Goal: Transaction & Acquisition: Purchase product/service

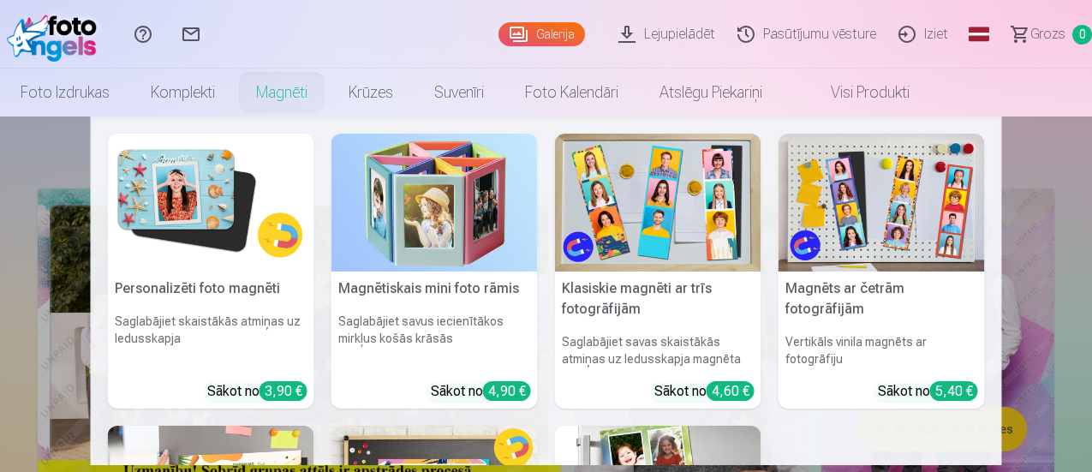
click at [648, 325] on link "Klasiskie magnēti ar trīs fotogrāfijām Saglabājiet savas skaistākās atmiņas uz …" at bounding box center [658, 271] width 206 height 275
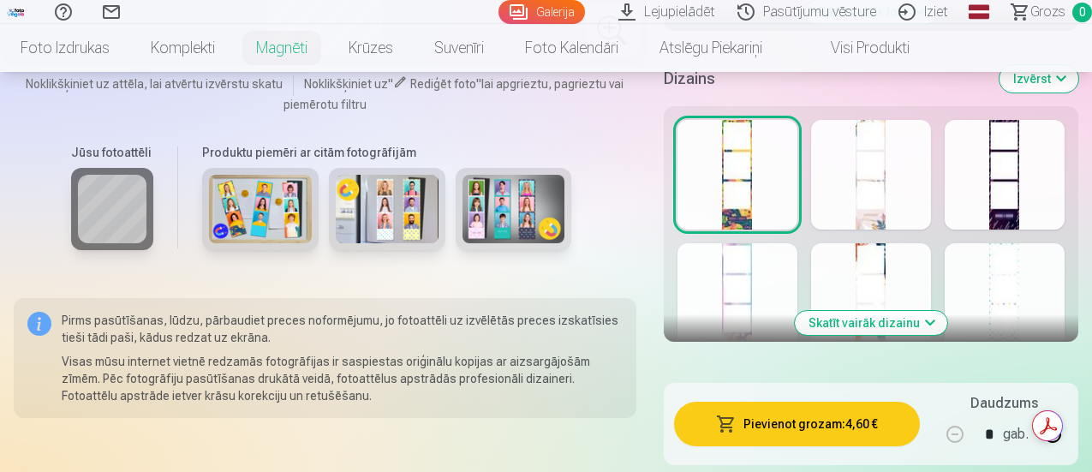
scroll to position [857, 0]
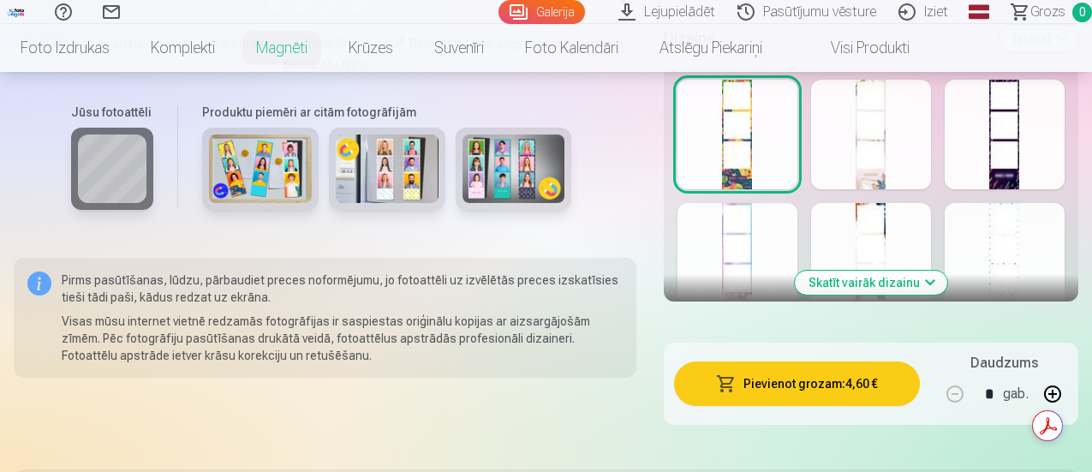
click at [1014, 165] on div at bounding box center [1005, 135] width 120 height 110
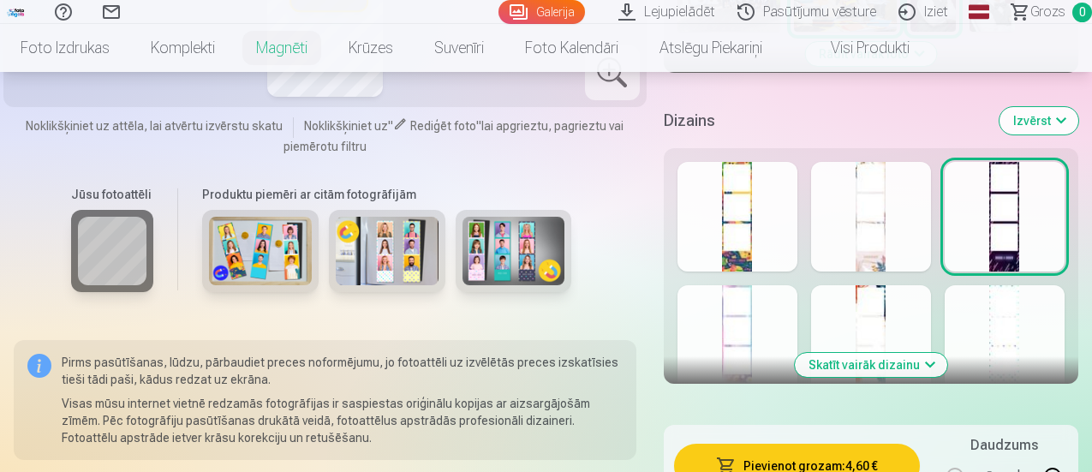
scroll to position [771, 0]
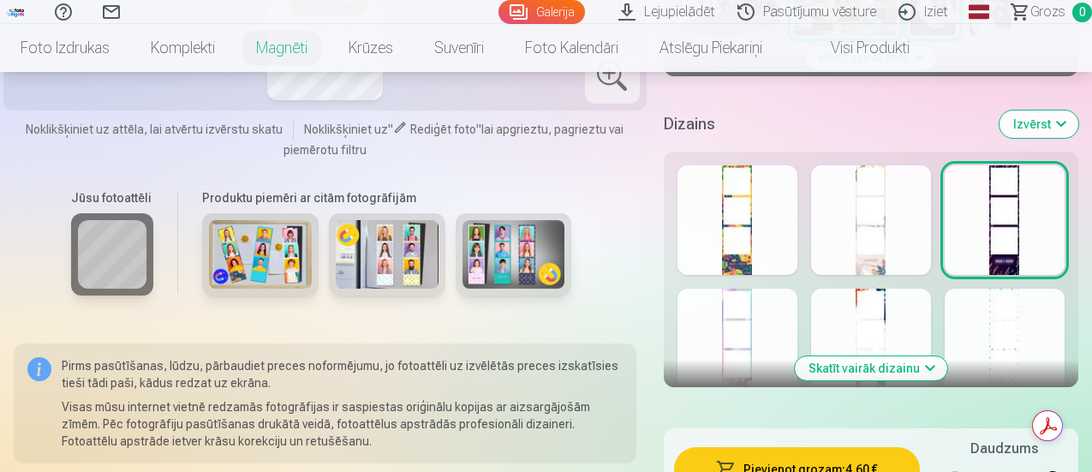
click at [920, 371] on button "Skatīt vairāk dizainu" at bounding box center [871, 368] width 152 height 24
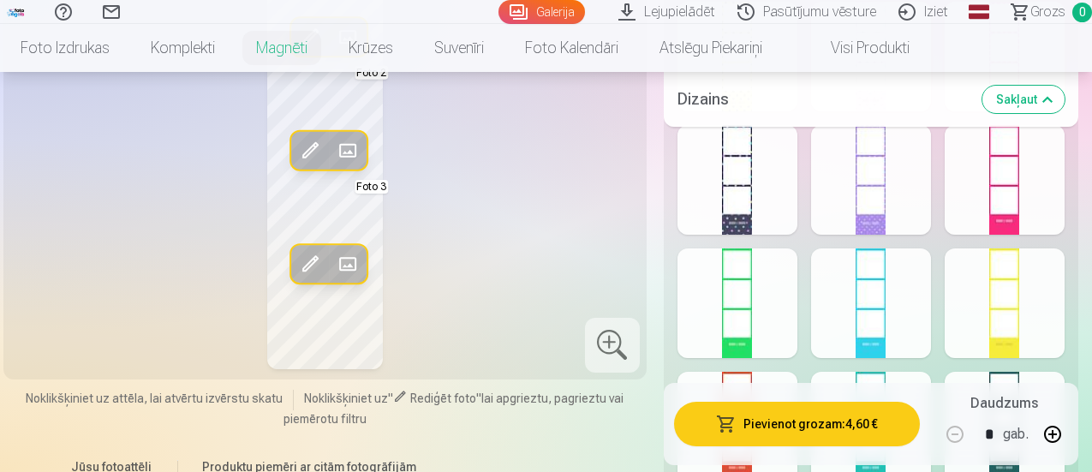
scroll to position [1113, 0]
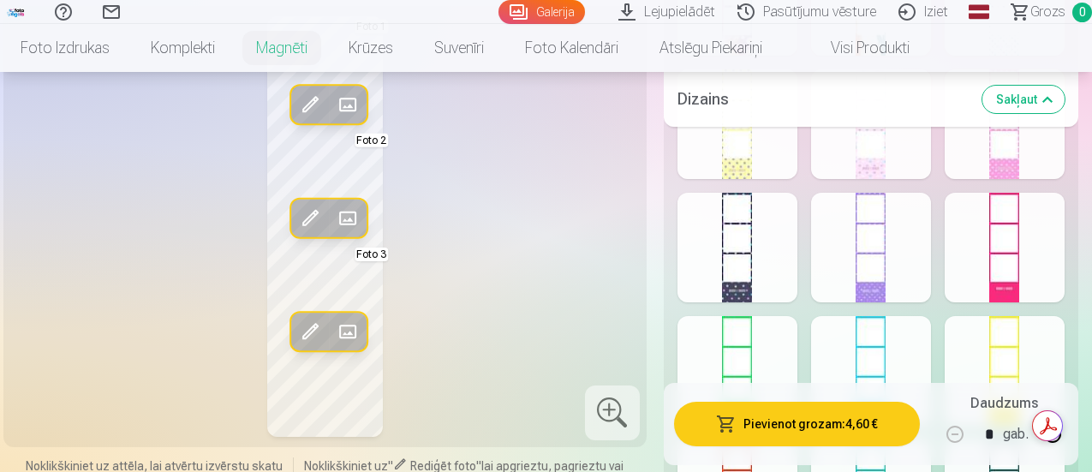
click at [755, 290] on div at bounding box center [738, 248] width 120 height 110
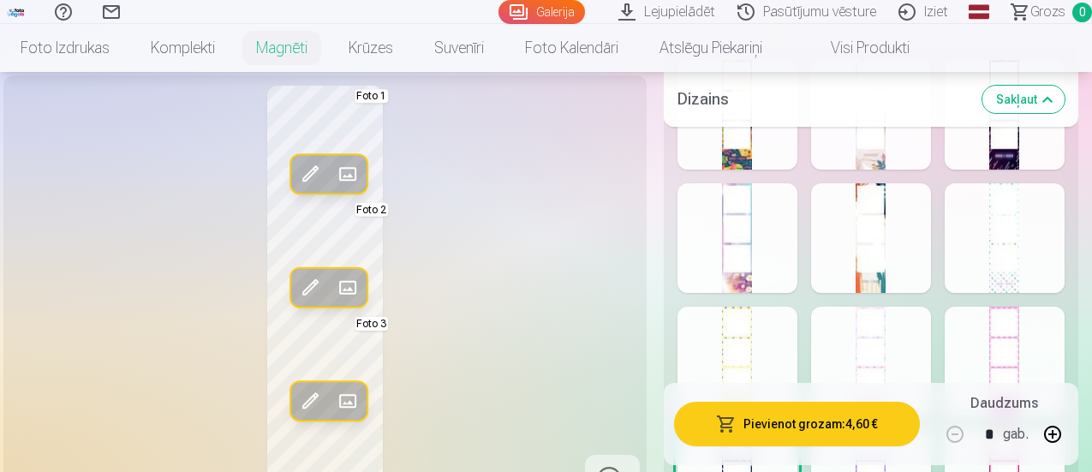
scroll to position [857, 0]
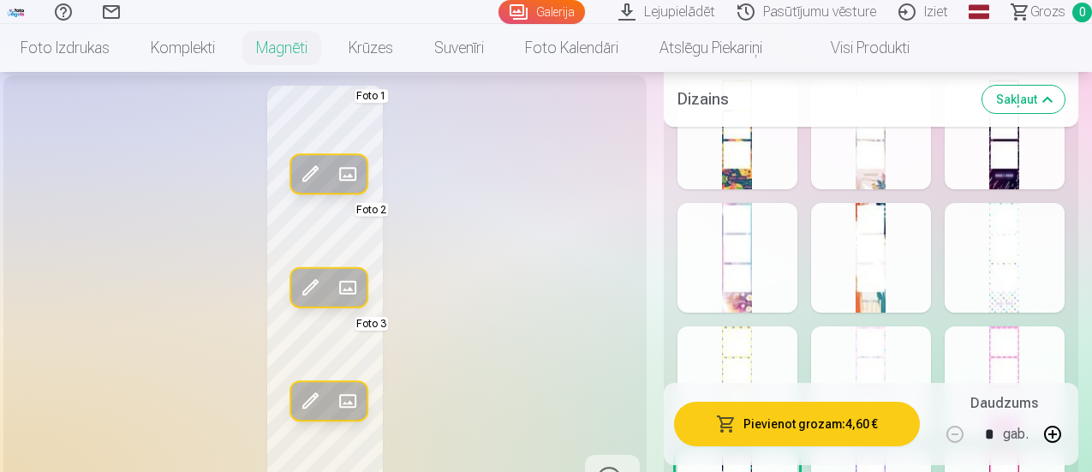
click at [1021, 186] on div at bounding box center [1005, 135] width 120 height 110
click at [758, 262] on div at bounding box center [738, 258] width 120 height 110
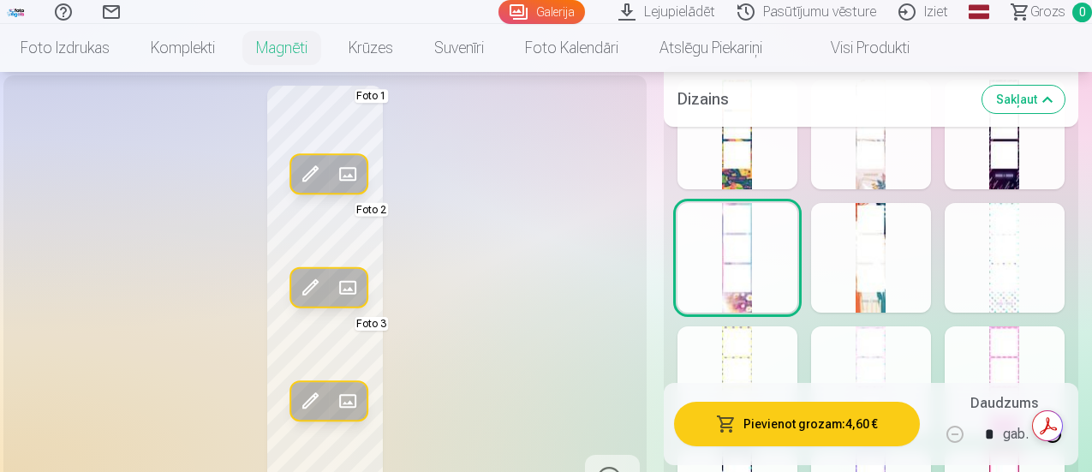
click at [892, 293] on div at bounding box center [871, 258] width 120 height 110
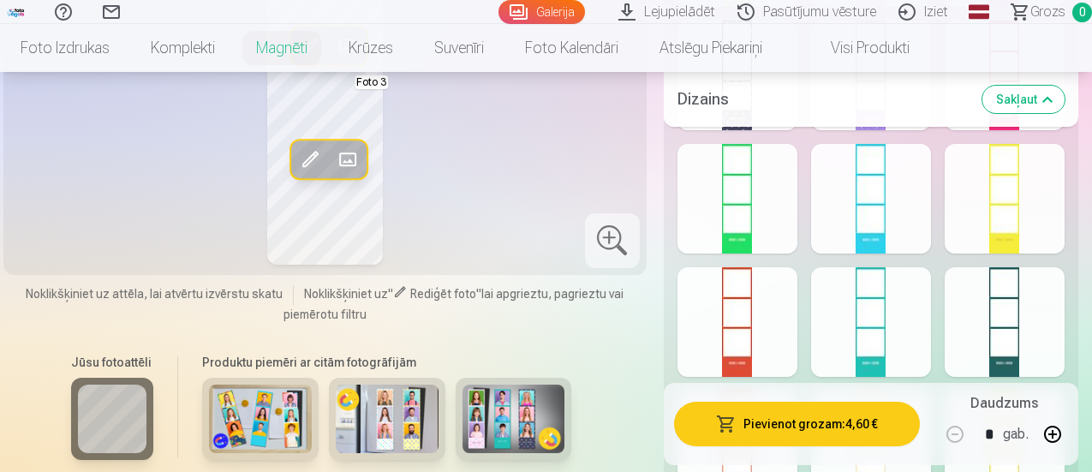
scroll to position [1285, 0]
click at [1023, 326] on div at bounding box center [1005, 323] width 120 height 110
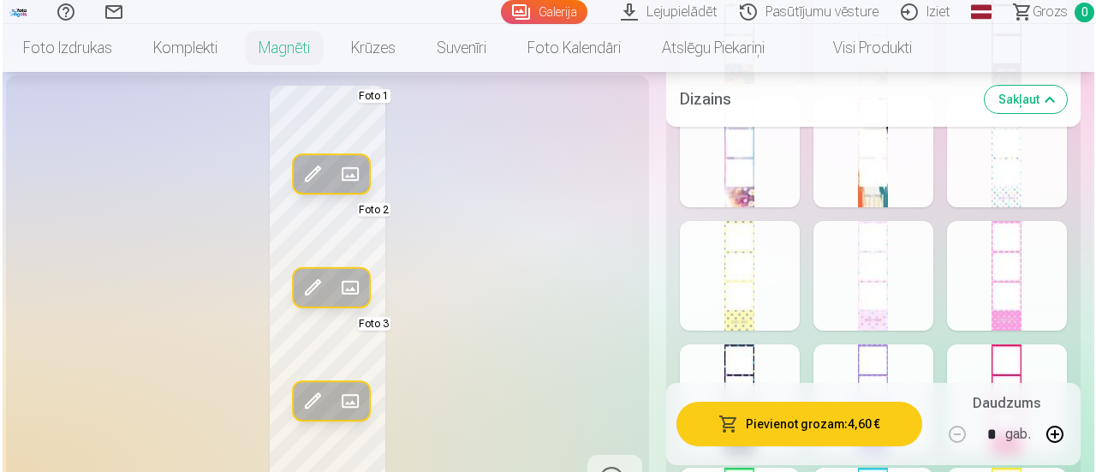
scroll to position [942, 0]
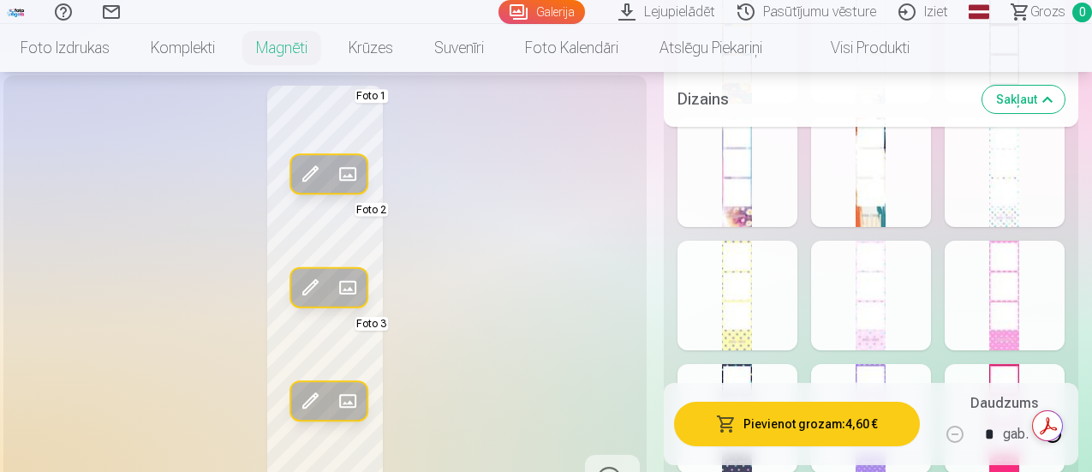
click at [836, 427] on button "Pievienot grozam : 4,60 €" at bounding box center [797, 424] width 246 height 45
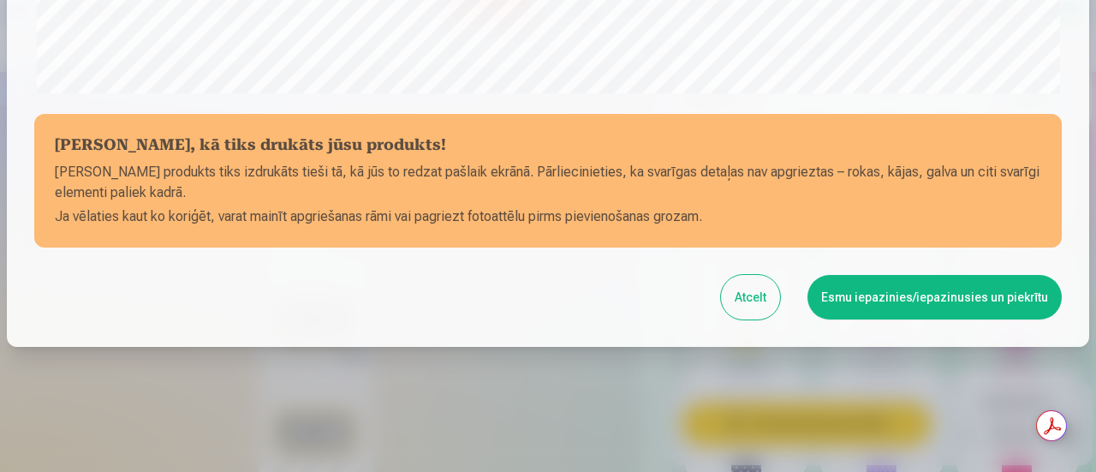
scroll to position [748, 0]
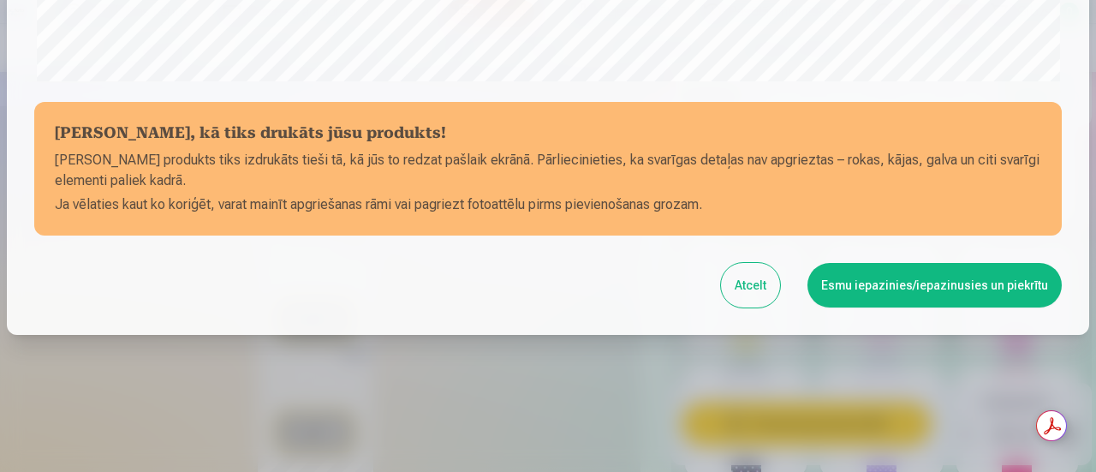
click at [869, 278] on button "Esmu iepazinies/iepazinusies un piekrītu" at bounding box center [935, 285] width 254 height 45
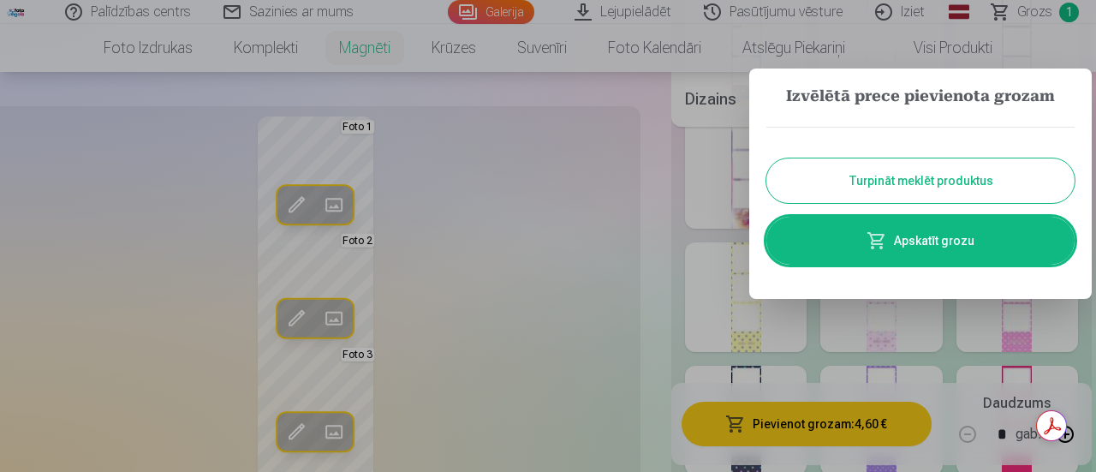
click at [842, 178] on button "Turpināt meklēt produktus" at bounding box center [921, 180] width 308 height 45
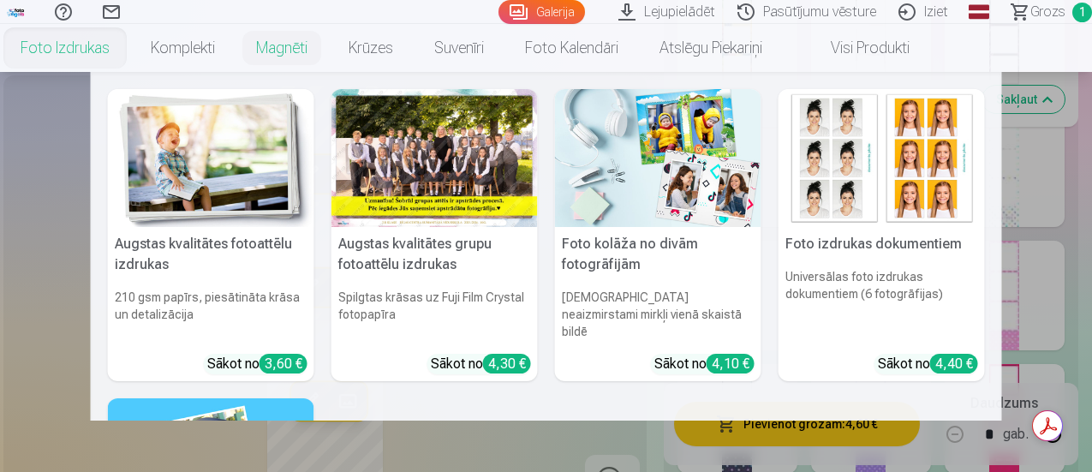
click at [451, 164] on div at bounding box center [434, 158] width 206 height 138
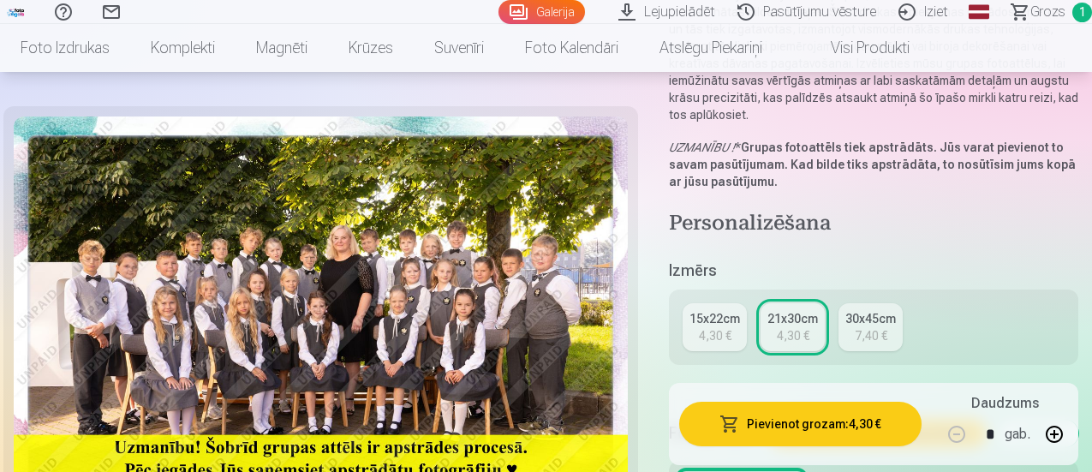
scroll to position [257, 0]
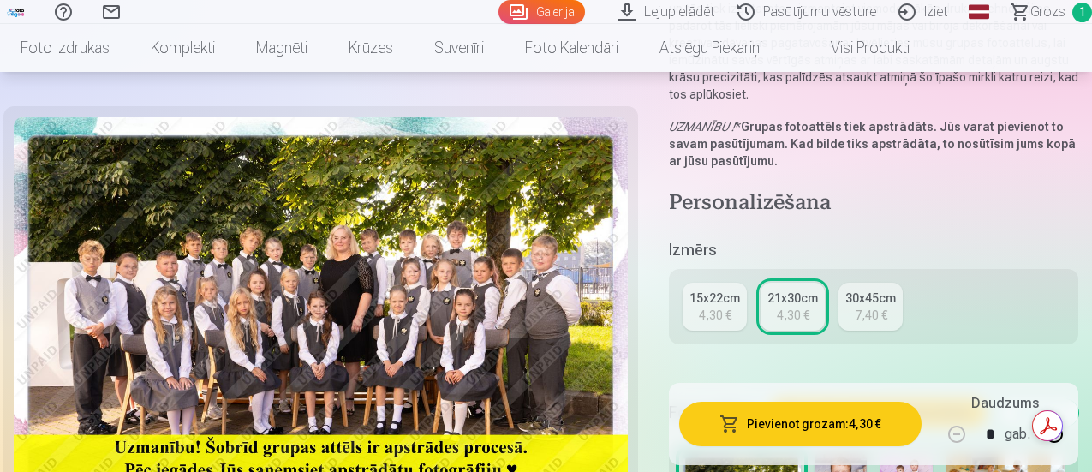
click at [715, 290] on div "15x22cm" at bounding box center [714, 298] width 51 height 17
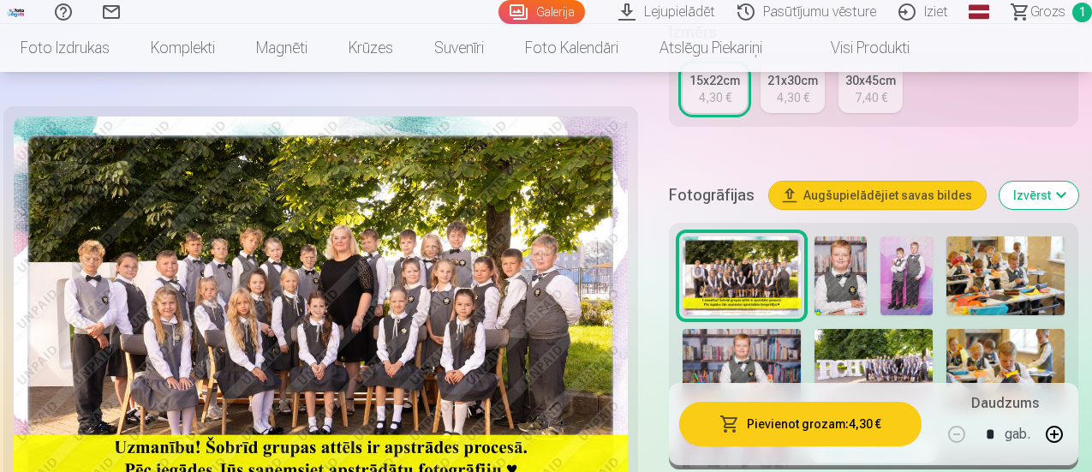
scroll to position [428, 0]
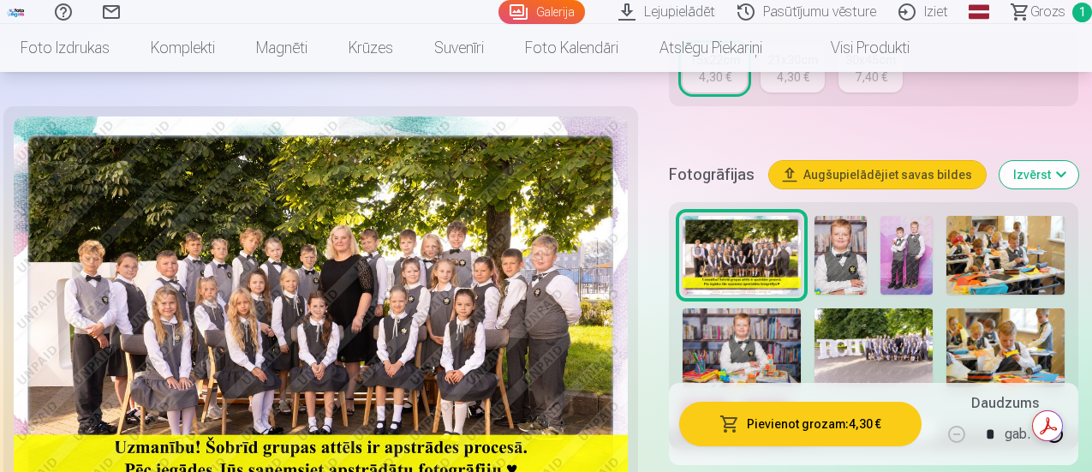
click at [879, 342] on img at bounding box center [874, 347] width 118 height 79
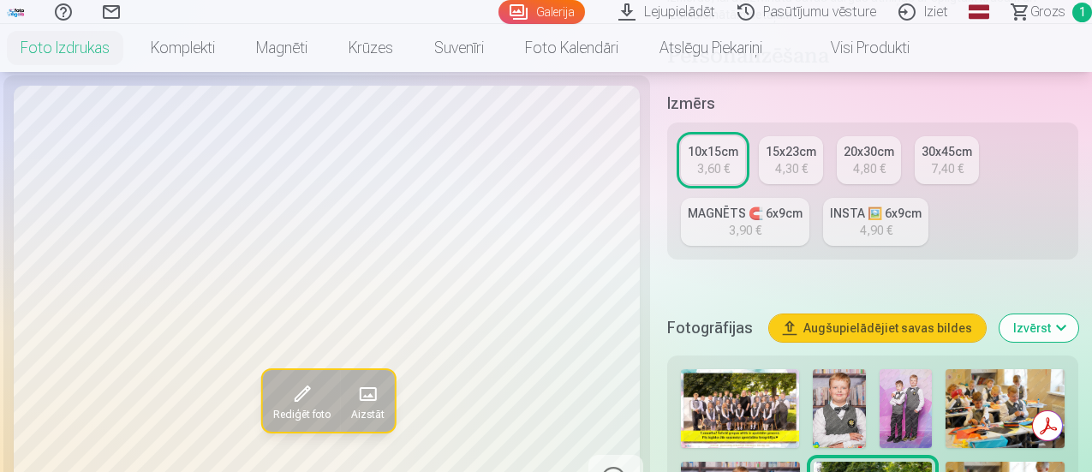
scroll to position [343, 0]
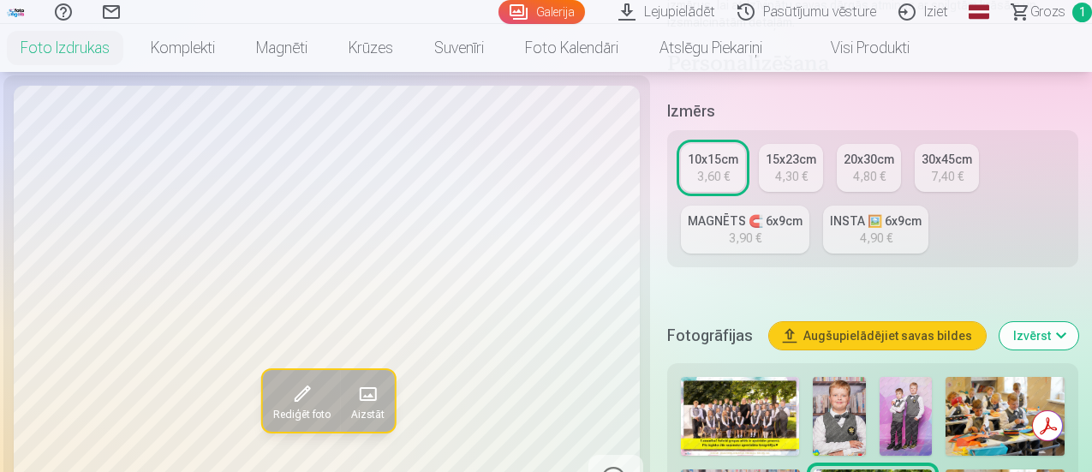
click at [719, 168] on div "3,60 €" at bounding box center [713, 176] width 33 height 17
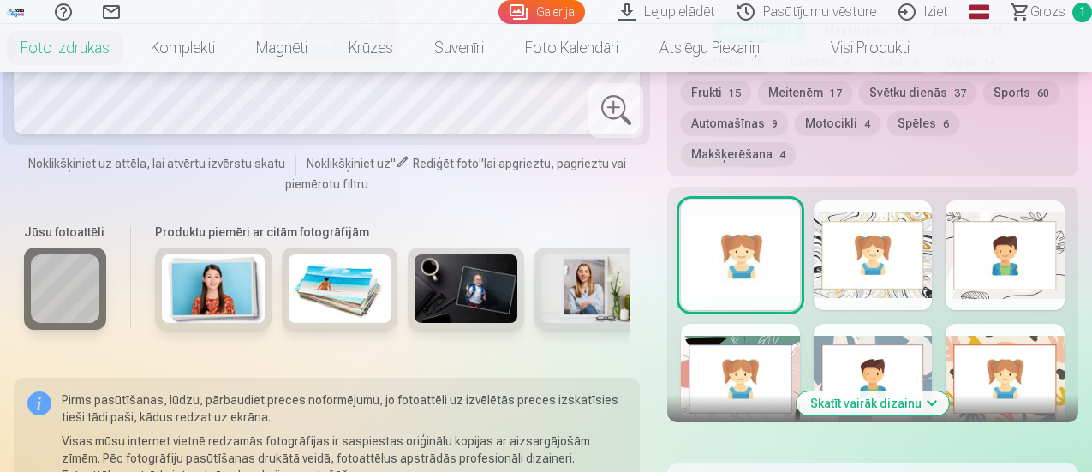
scroll to position [1028, 0]
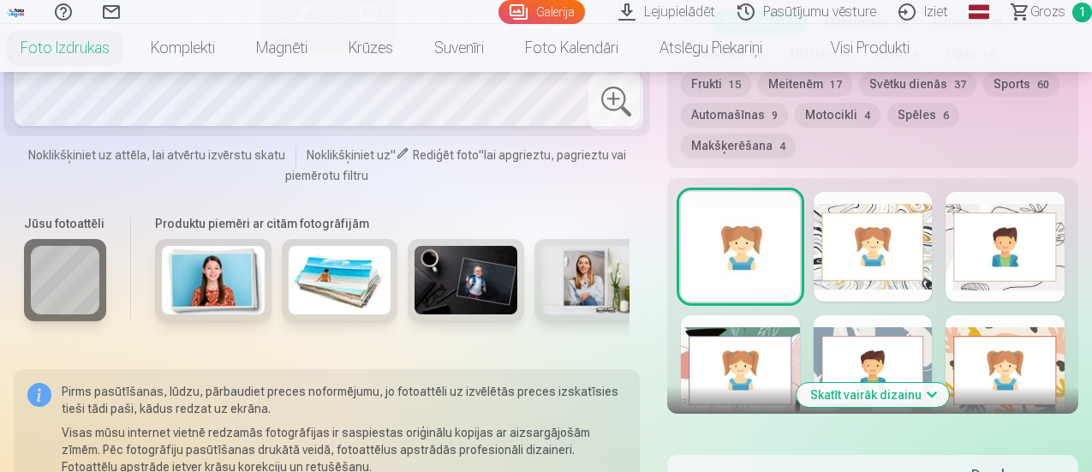
click at [703, 211] on div at bounding box center [740, 247] width 119 height 110
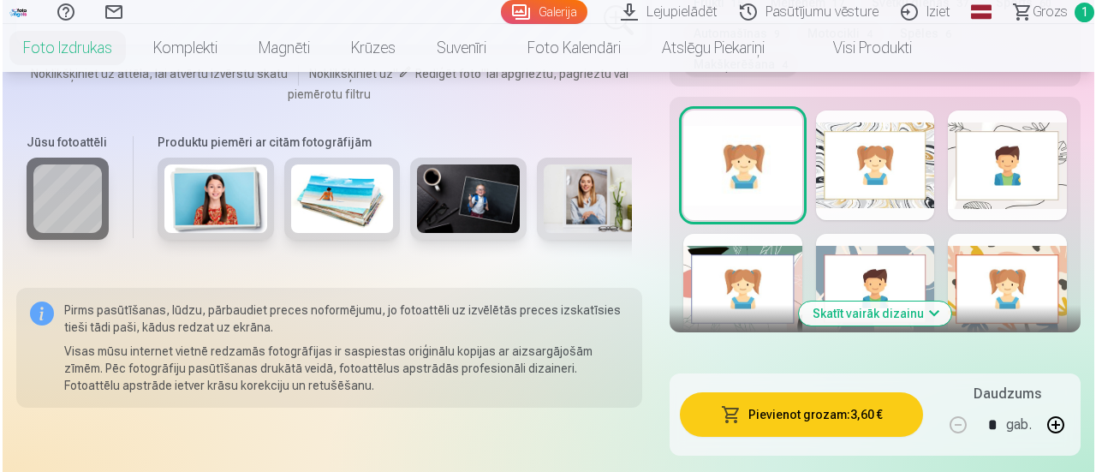
scroll to position [1199, 0]
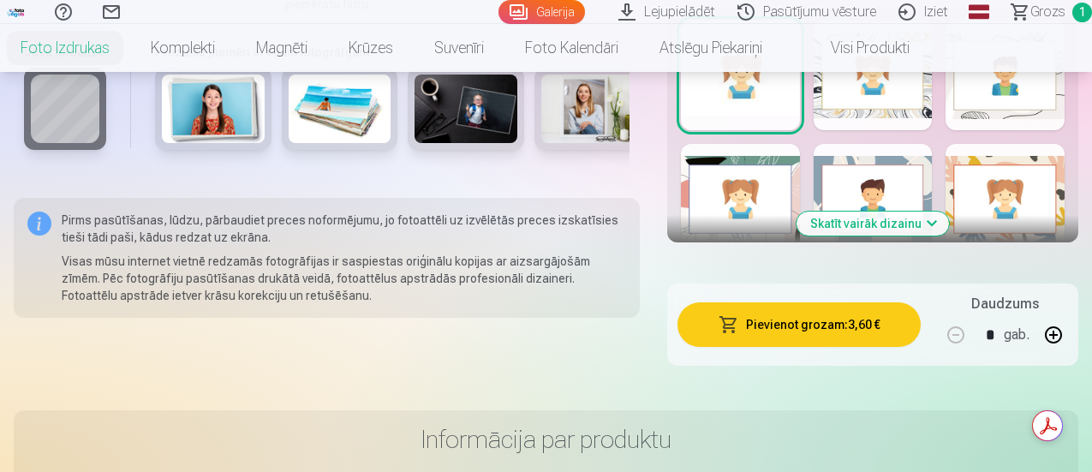
click at [779, 302] on button "Pievienot grozam : 3,60 €" at bounding box center [799, 324] width 243 height 45
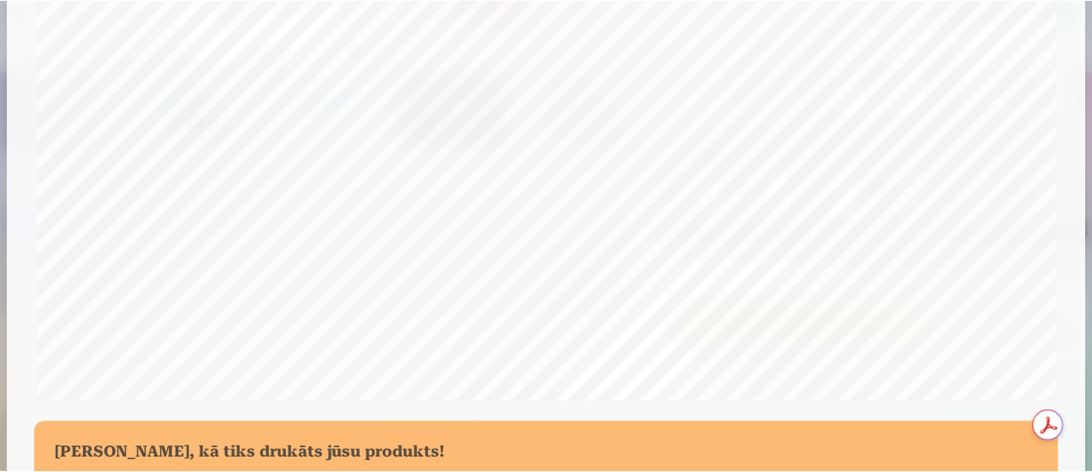
scroll to position [685, 0]
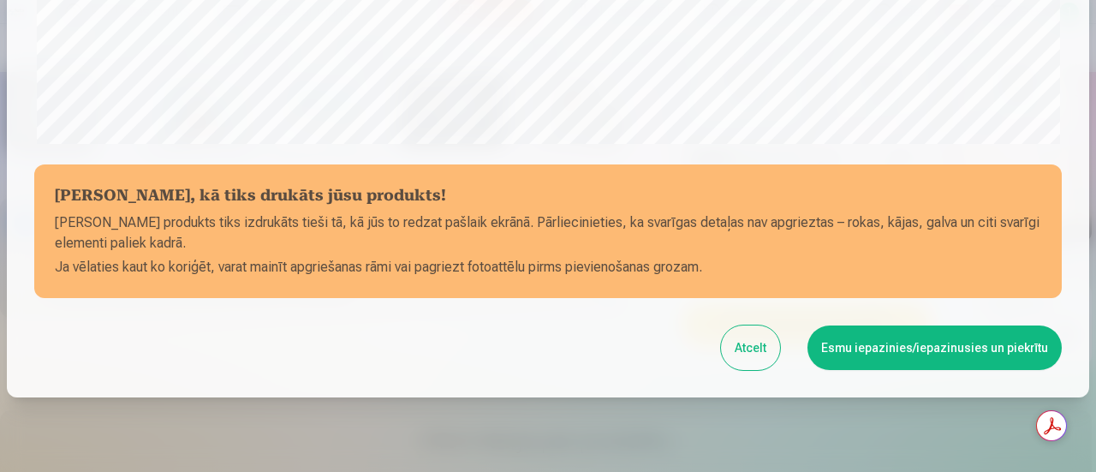
click at [855, 351] on button "Esmu iepazinies/iepazinusies un piekrītu" at bounding box center [935, 347] width 254 height 45
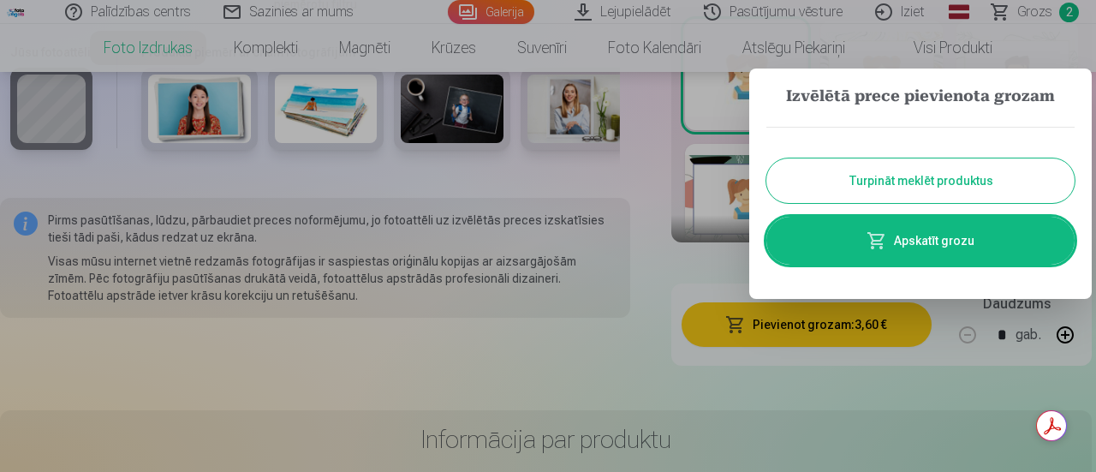
click at [851, 179] on button "Turpināt meklēt produktus" at bounding box center [921, 180] width 308 height 45
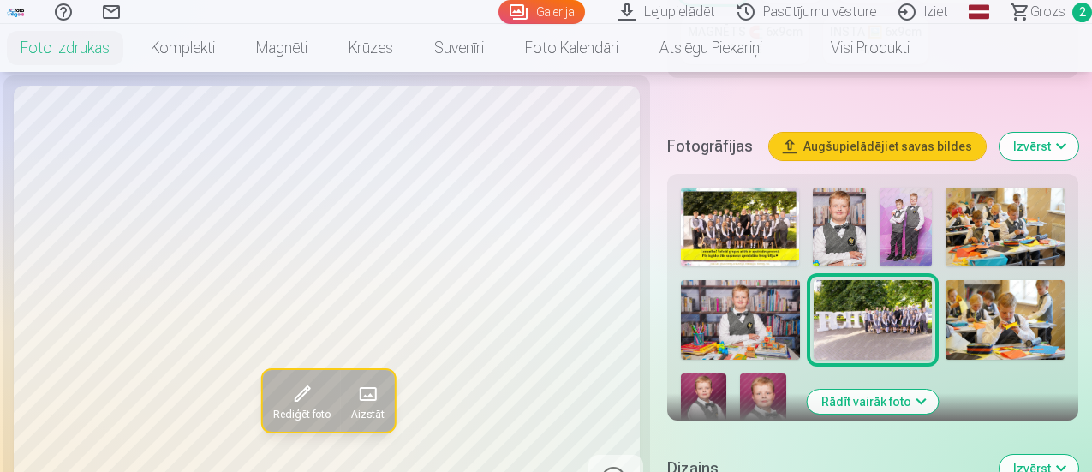
scroll to position [514, 0]
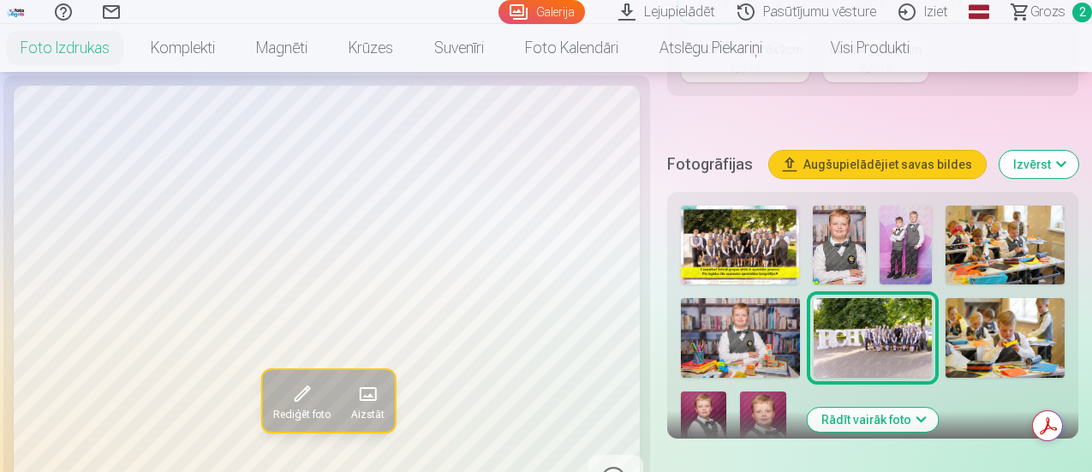
click at [738, 313] on img at bounding box center [740, 337] width 119 height 79
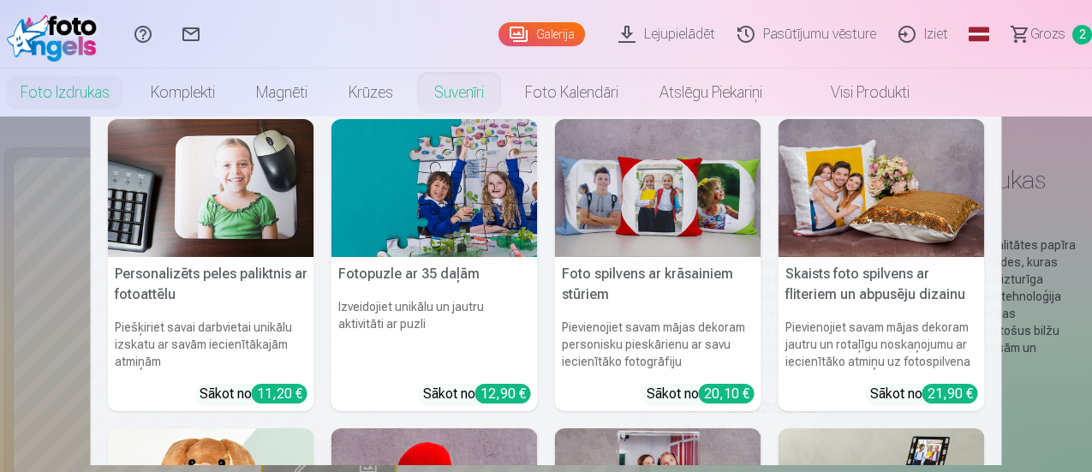
scroll to position [0, 0]
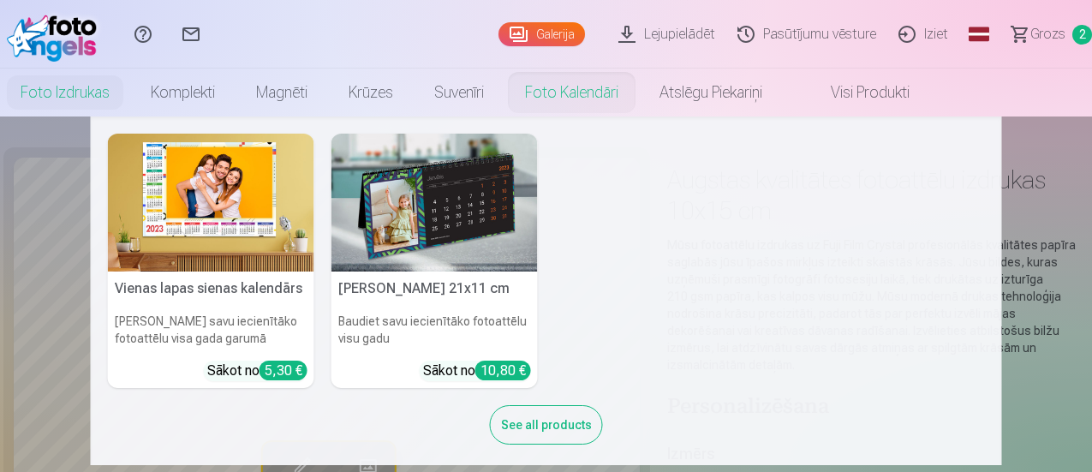
click at [639, 92] on link "Foto kalendāri" at bounding box center [571, 93] width 134 height 48
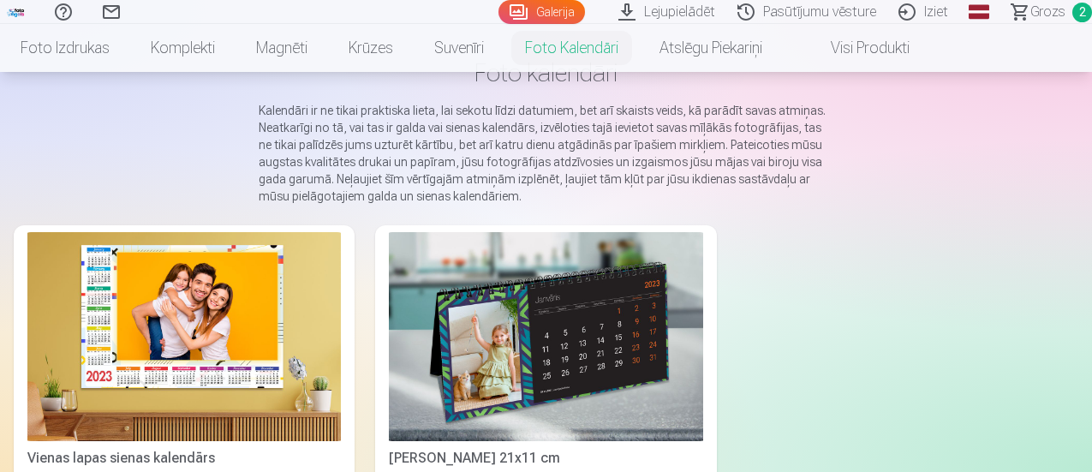
scroll to position [86, 0]
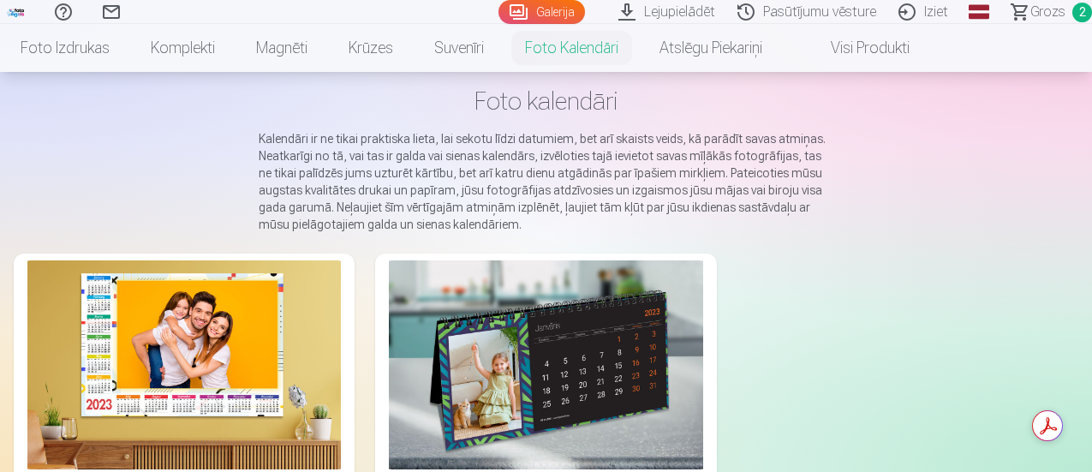
click at [108, 322] on img at bounding box center [183, 364] width 313 height 209
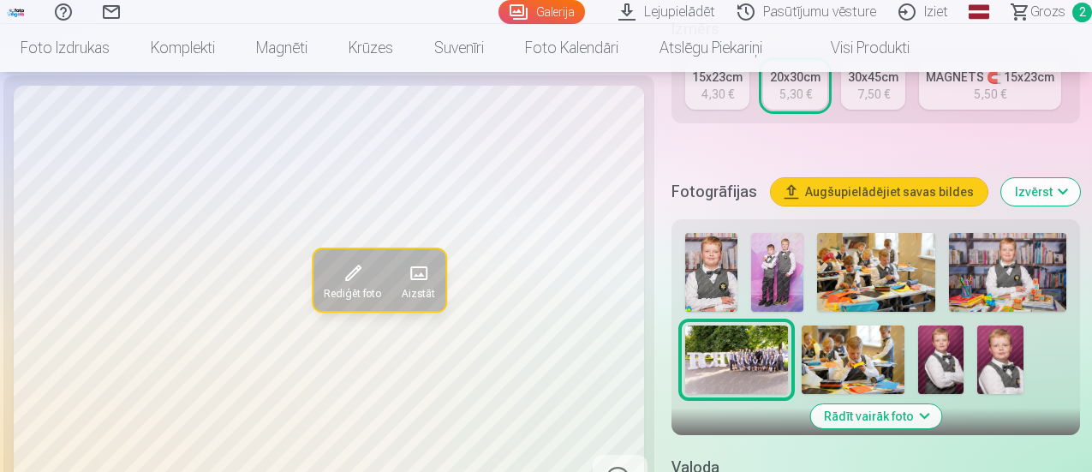
scroll to position [514, 0]
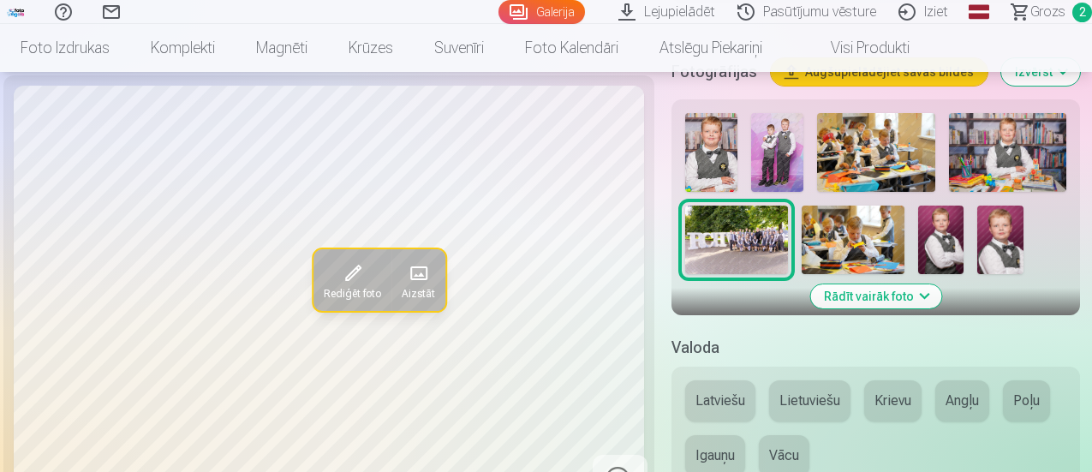
click at [1024, 161] on img at bounding box center [1007, 152] width 117 height 79
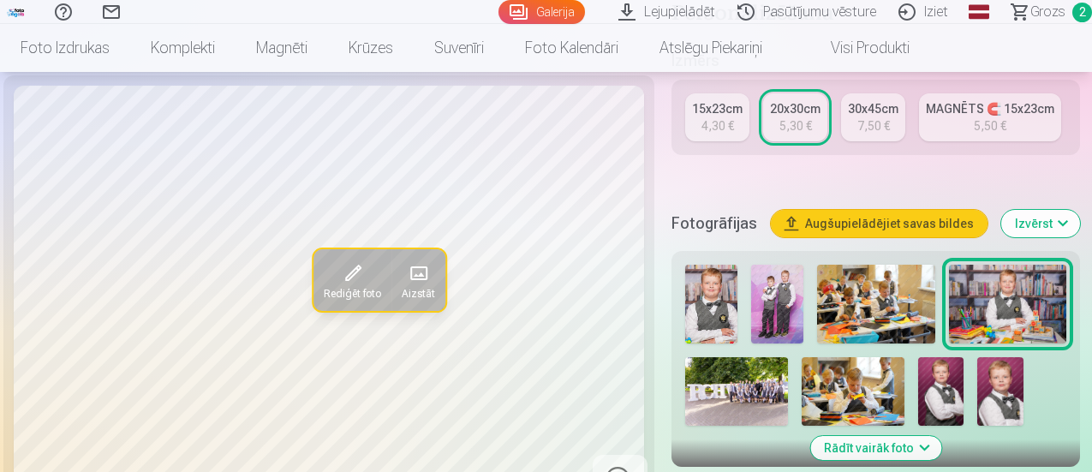
scroll to position [343, 0]
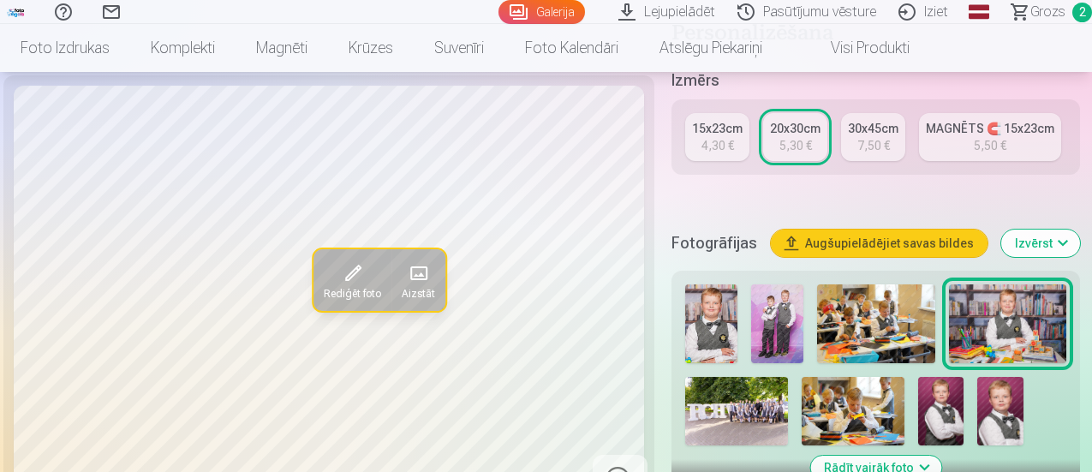
click at [722, 146] on div "4,30 €" at bounding box center [717, 145] width 33 height 17
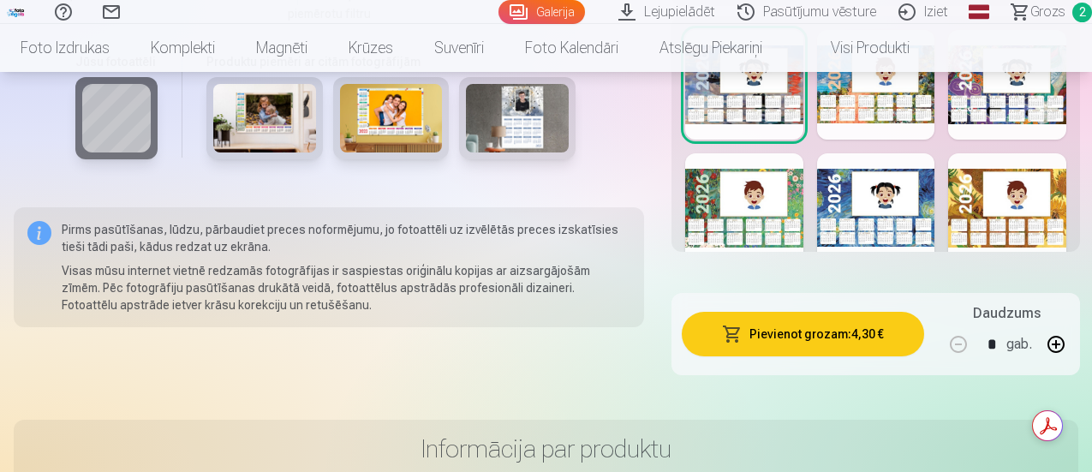
scroll to position [1370, 0]
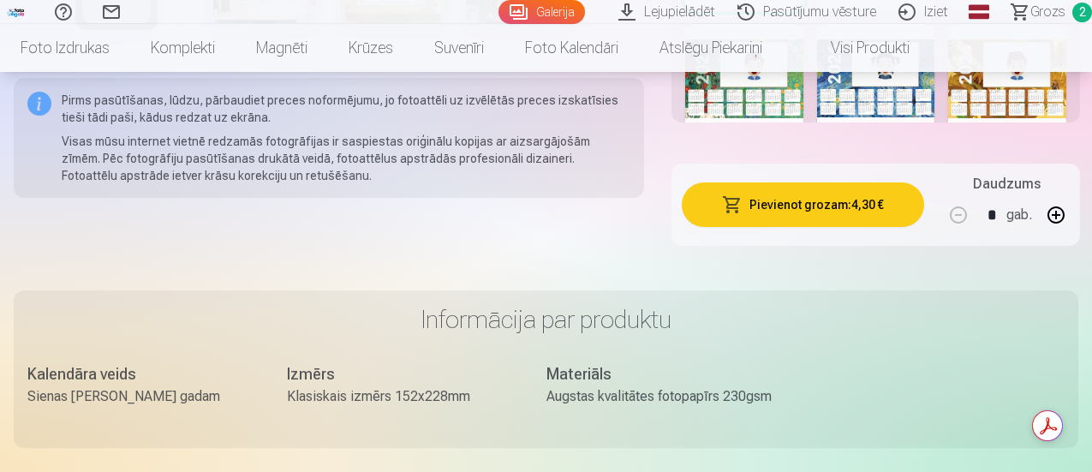
click at [758, 224] on button "Pievienot grozam : 4,30 €" at bounding box center [803, 204] width 242 height 45
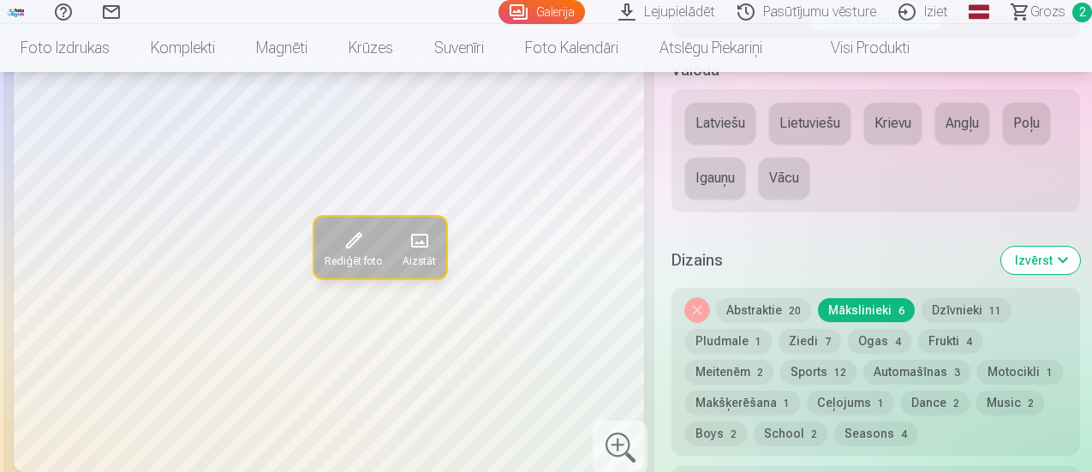
scroll to position [685, 0]
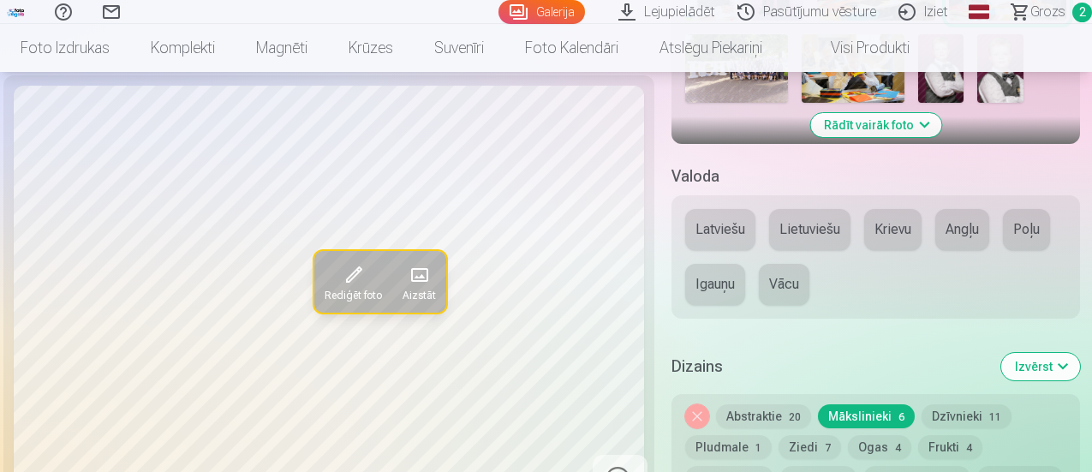
click at [739, 231] on button "Latviešu" at bounding box center [720, 229] width 70 height 41
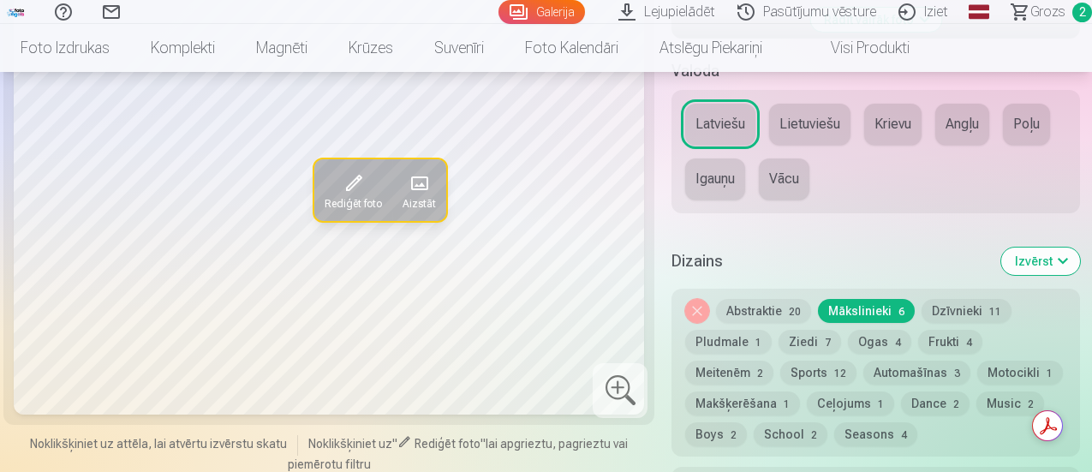
scroll to position [771, 0]
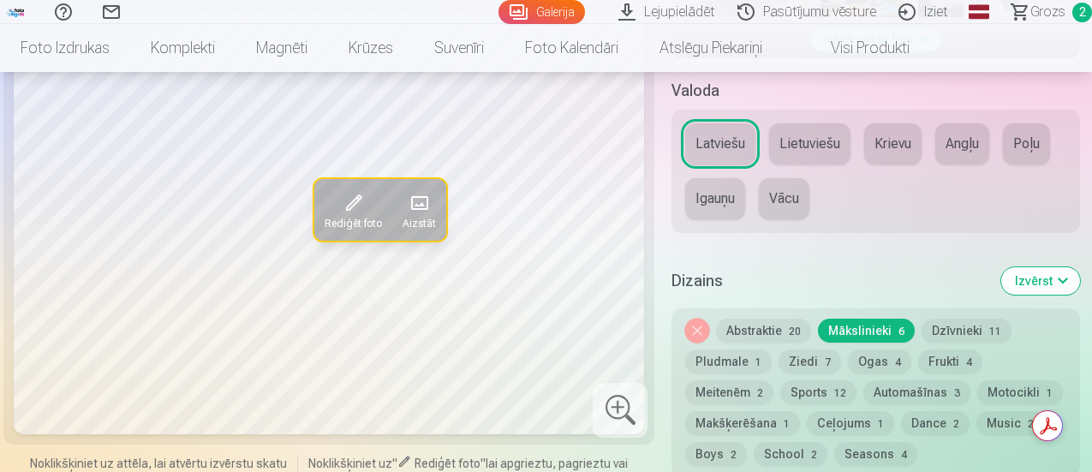
click at [761, 336] on button "Abstraktie 20" at bounding box center [763, 331] width 95 height 24
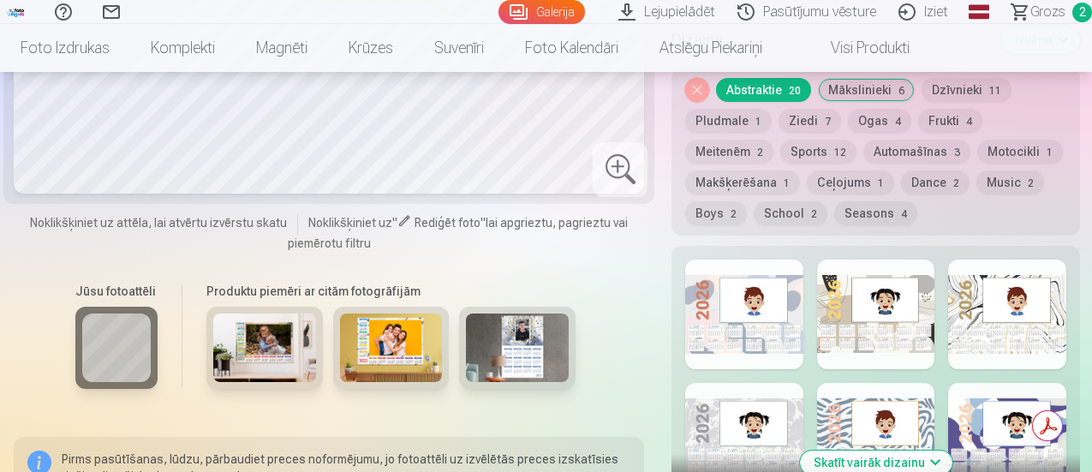
scroll to position [942, 0]
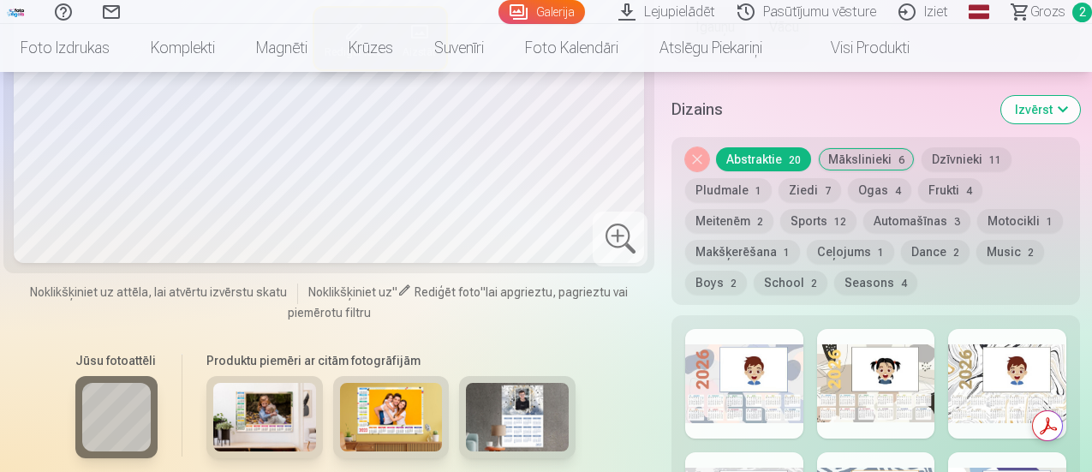
click at [863, 225] on button "Automašīnas 3" at bounding box center [916, 221] width 107 height 24
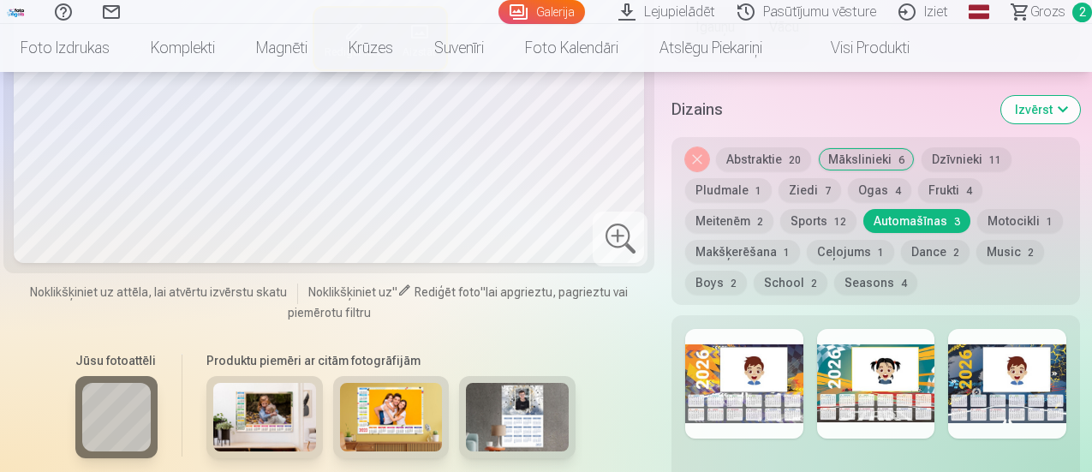
scroll to position [1028, 0]
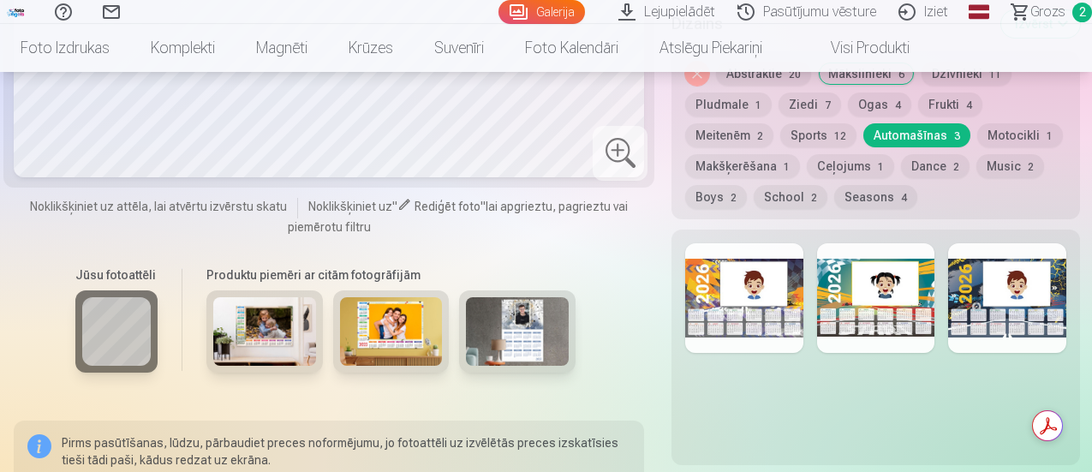
click at [972, 301] on div at bounding box center [1007, 298] width 118 height 110
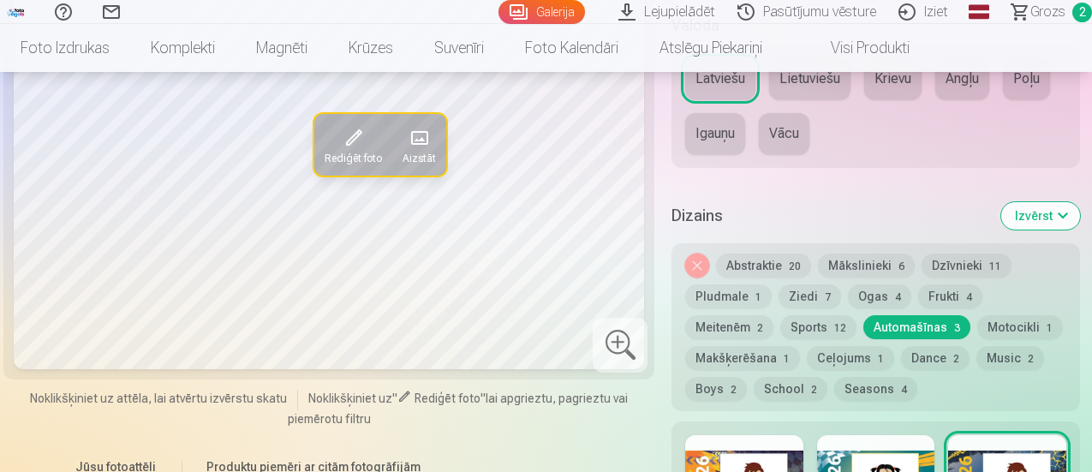
scroll to position [857, 0]
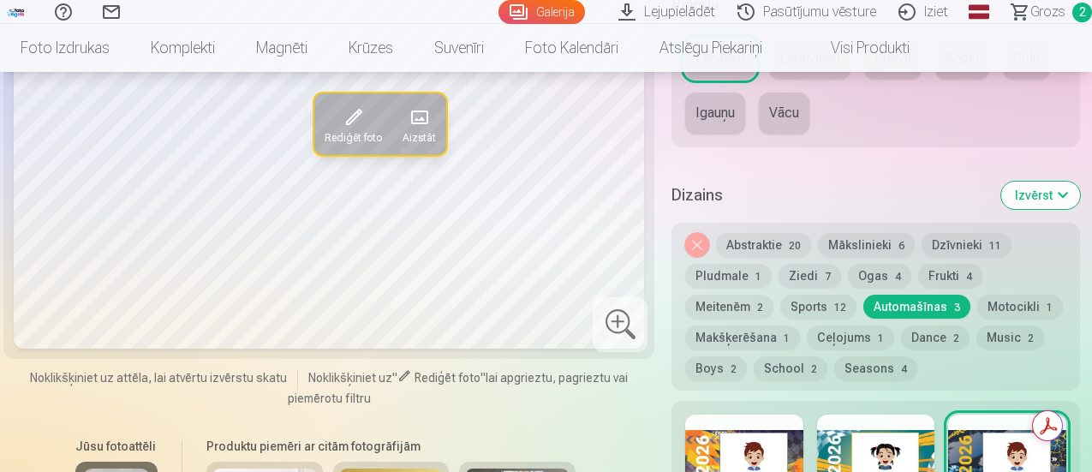
click at [875, 371] on button "Seasons 4" at bounding box center [875, 368] width 83 height 24
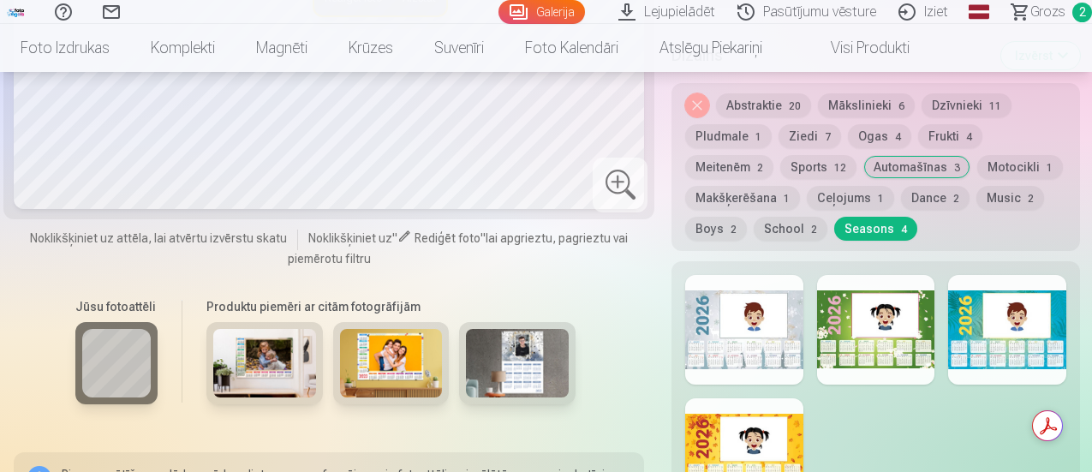
scroll to position [1028, 0]
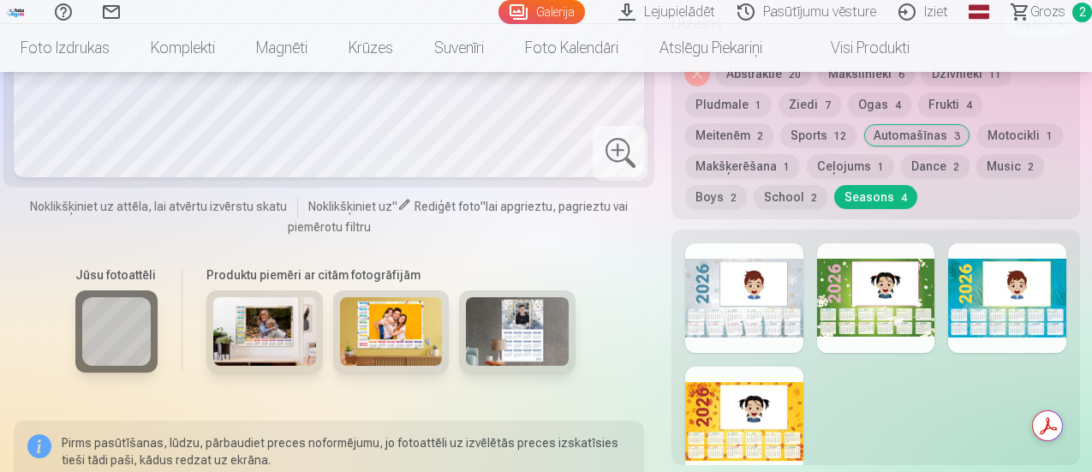
click at [933, 160] on button "Dance 2" at bounding box center [935, 166] width 69 height 24
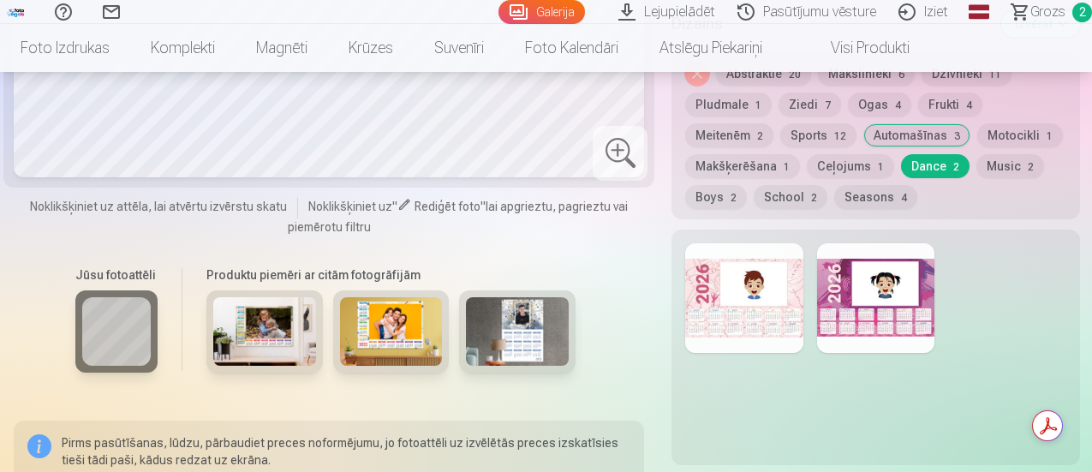
click at [1000, 164] on button "Music 2" at bounding box center [1010, 166] width 68 height 24
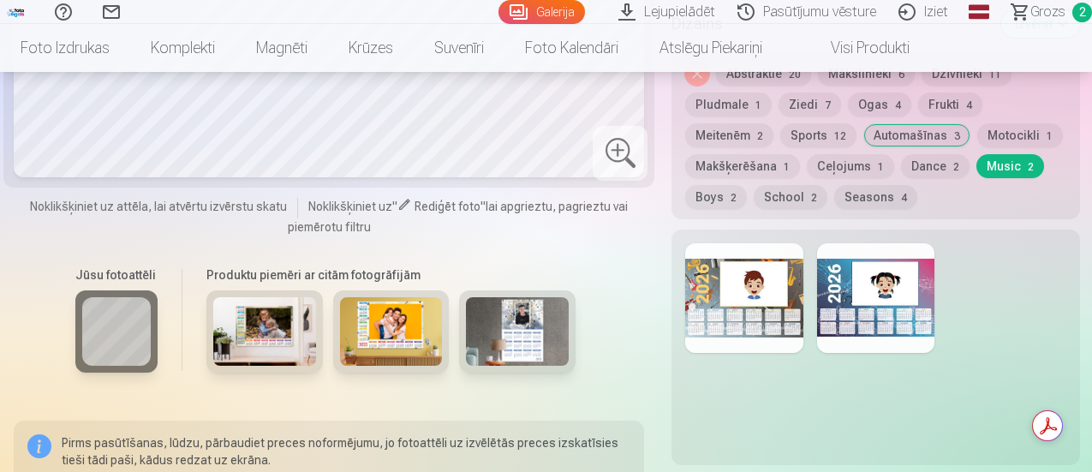
click at [828, 290] on div at bounding box center [876, 298] width 118 height 110
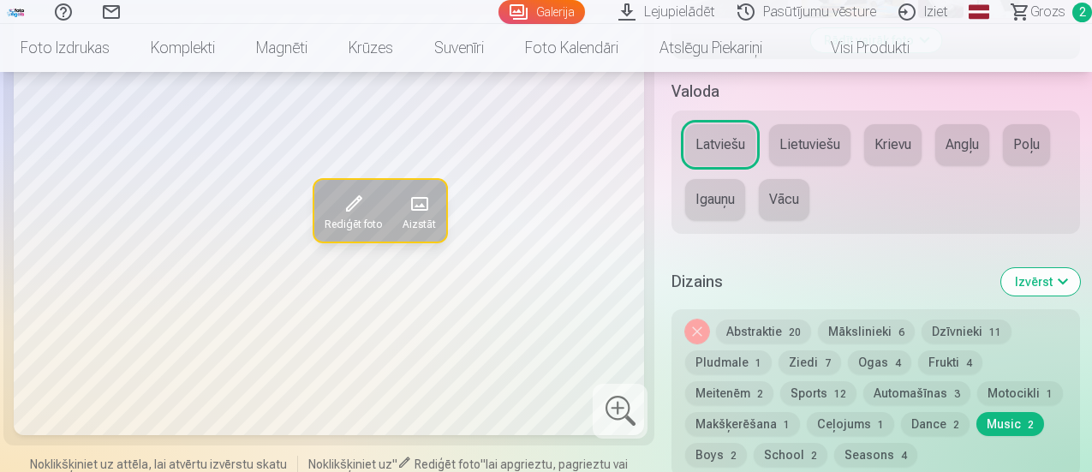
scroll to position [857, 0]
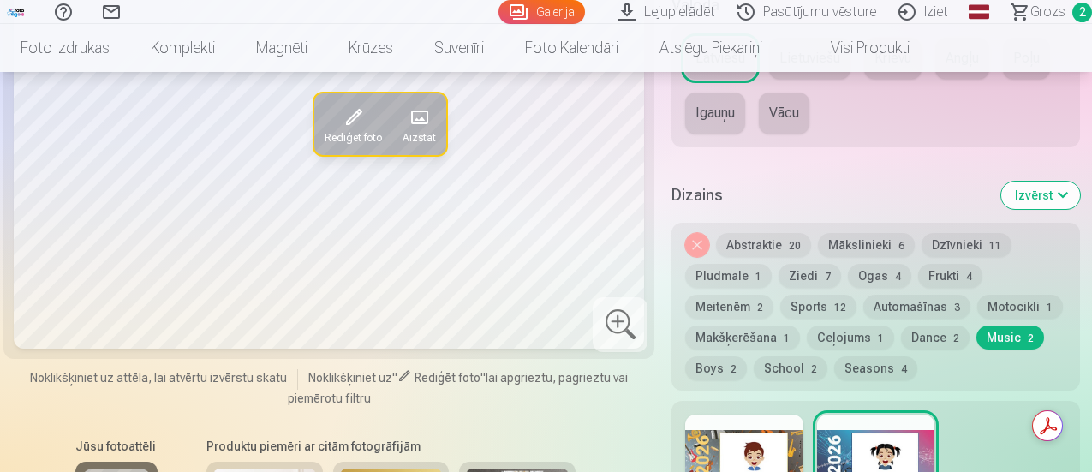
click at [696, 443] on div at bounding box center [744, 470] width 118 height 110
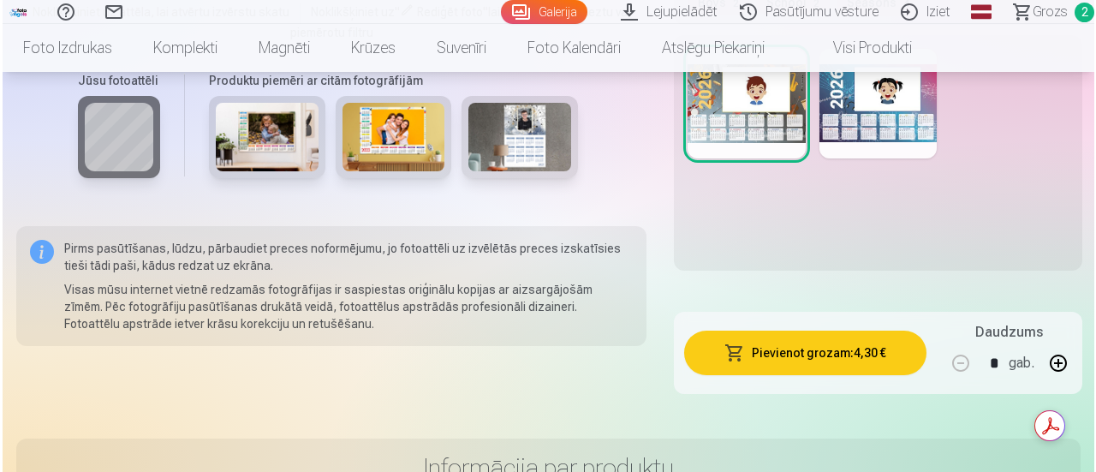
scroll to position [1285, 0]
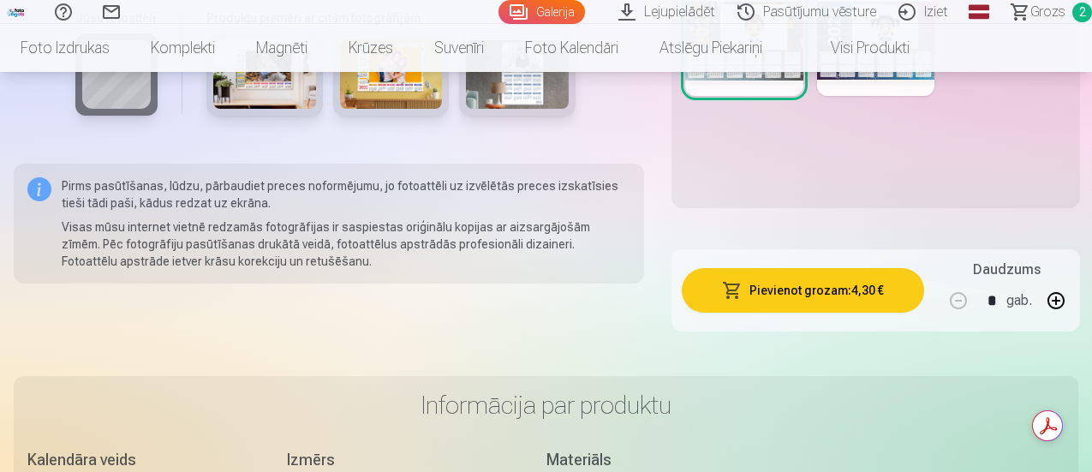
click at [818, 285] on button "Pievienot grozam : 4,30 €" at bounding box center [803, 290] width 242 height 45
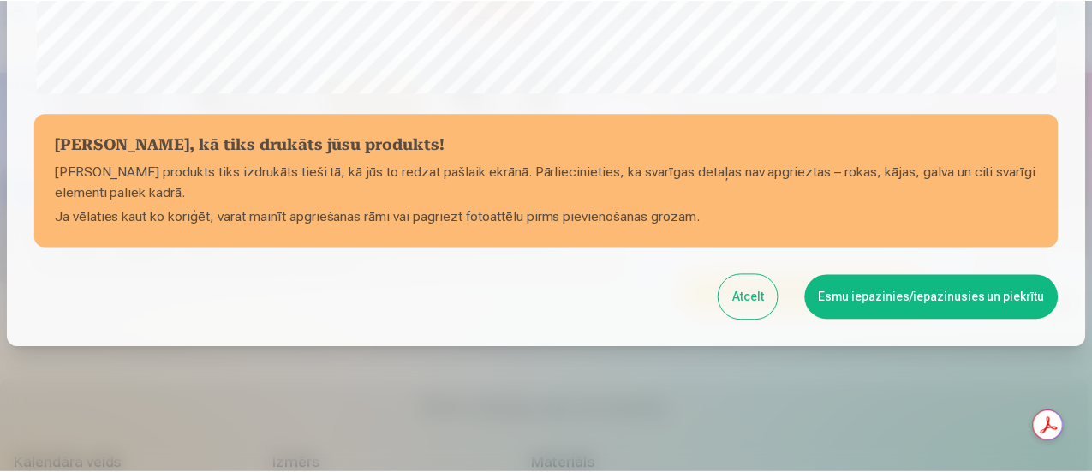
scroll to position [748, 0]
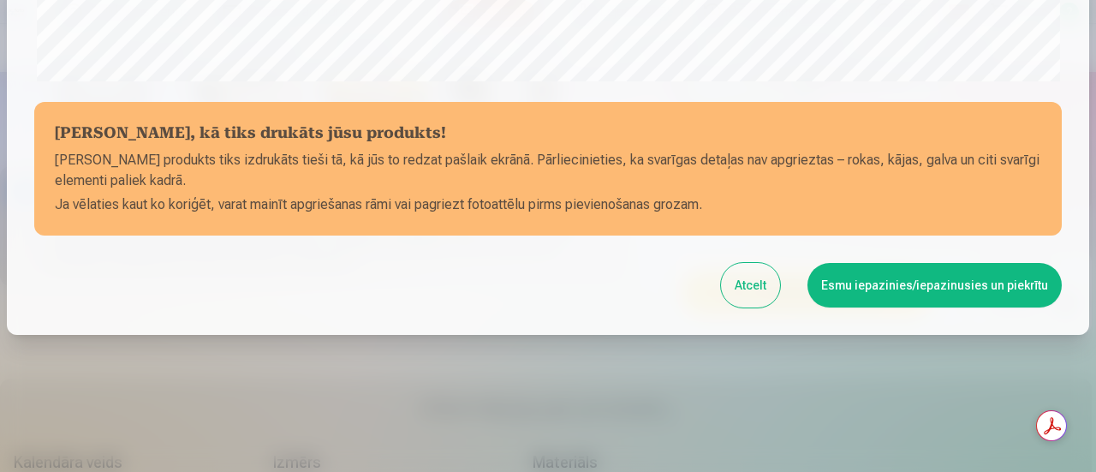
click at [851, 285] on button "Esmu iepazinies/iepazinusies un piekrītu" at bounding box center [935, 285] width 254 height 45
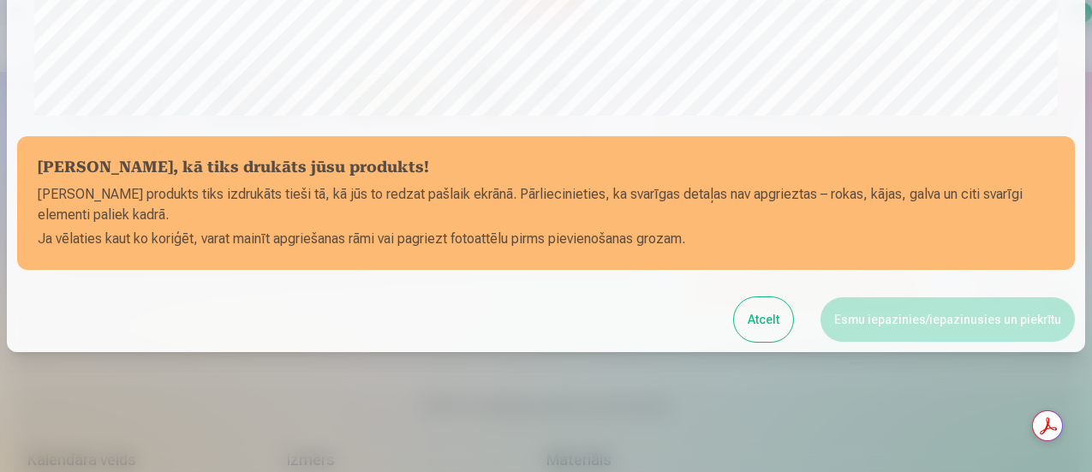
scroll to position [744, 0]
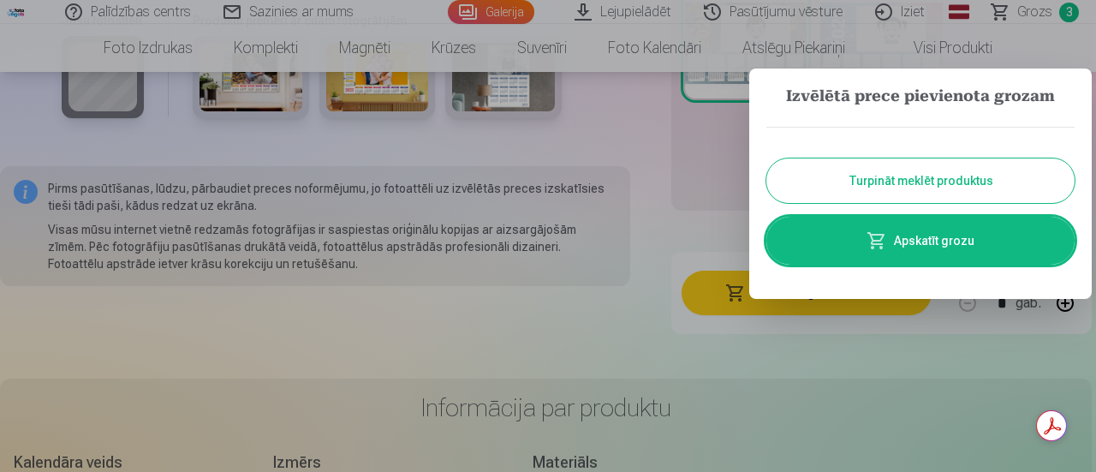
click at [871, 181] on button "Turpināt meklēt produktus" at bounding box center [921, 180] width 308 height 45
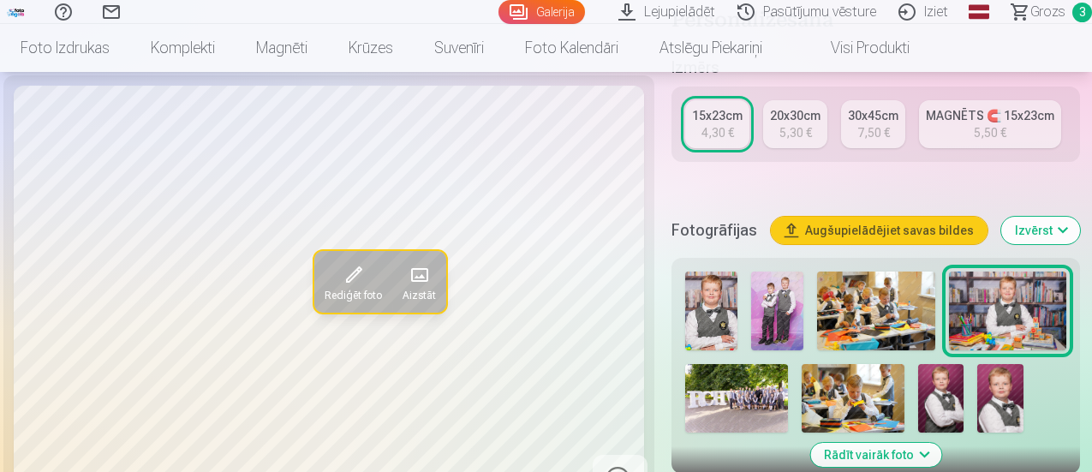
scroll to position [343, 0]
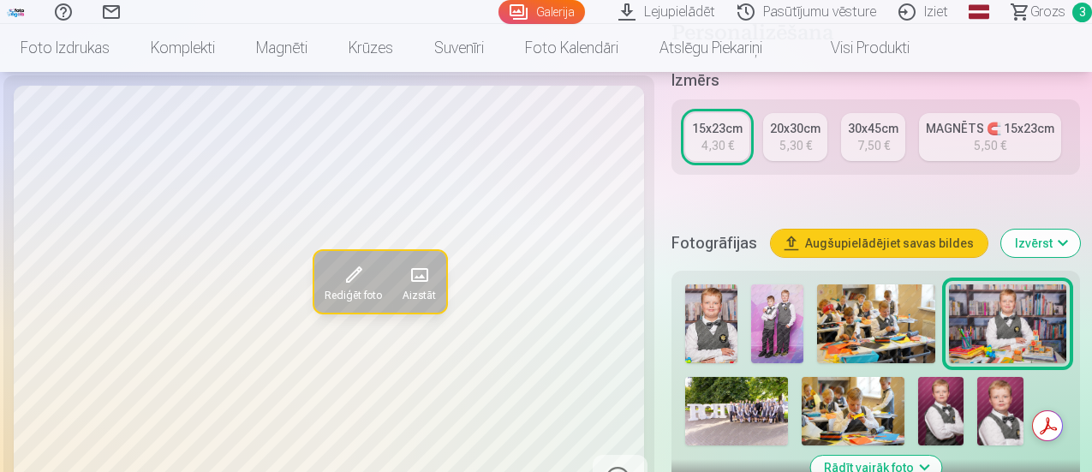
click at [785, 325] on img at bounding box center [777, 323] width 52 height 79
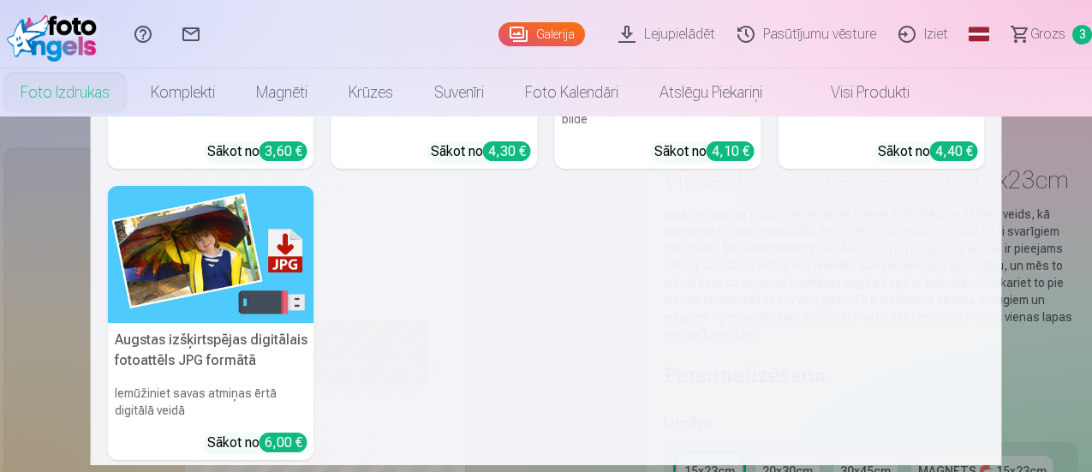
scroll to position [0, 0]
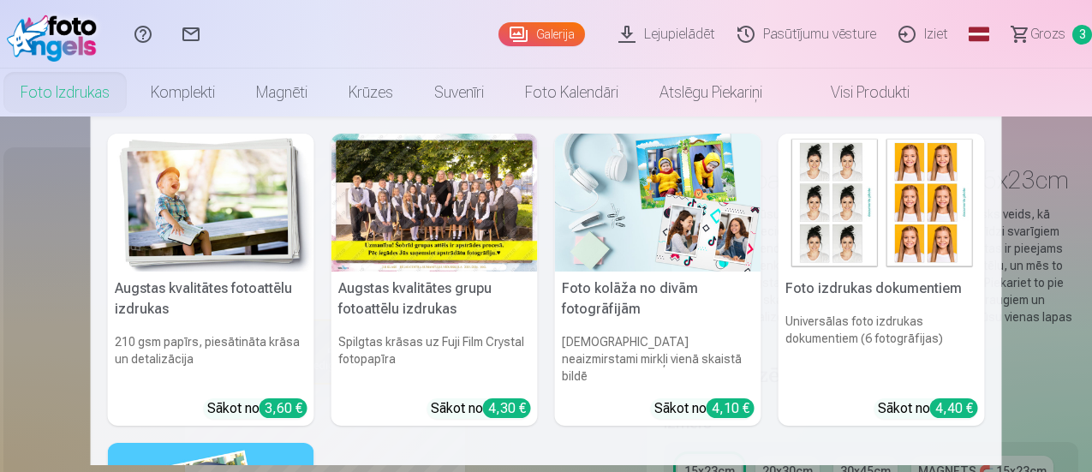
click at [235, 205] on img at bounding box center [211, 203] width 206 height 138
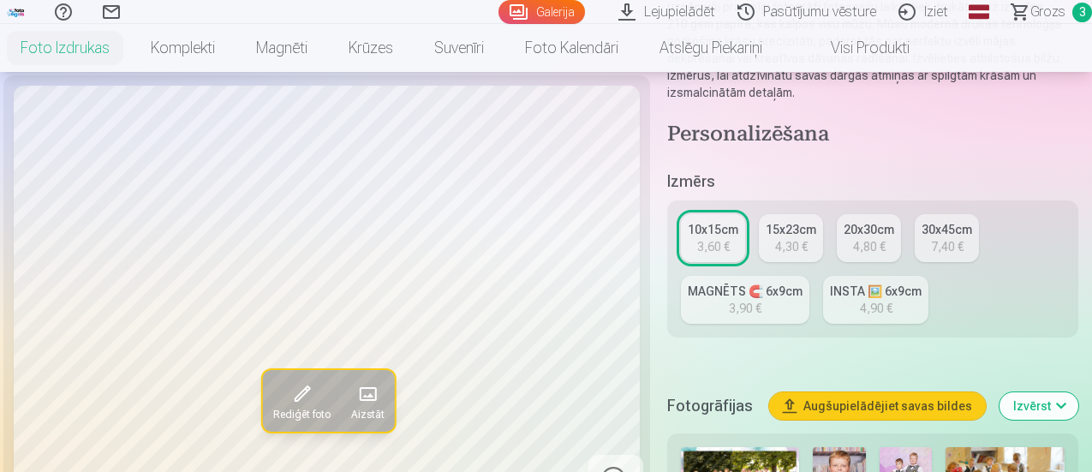
scroll to position [343, 0]
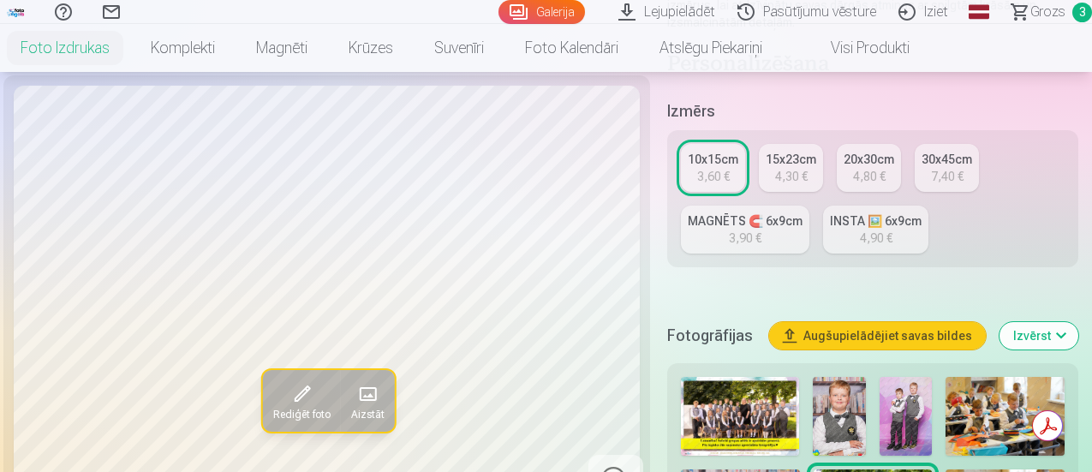
click at [917, 413] on img at bounding box center [906, 416] width 53 height 79
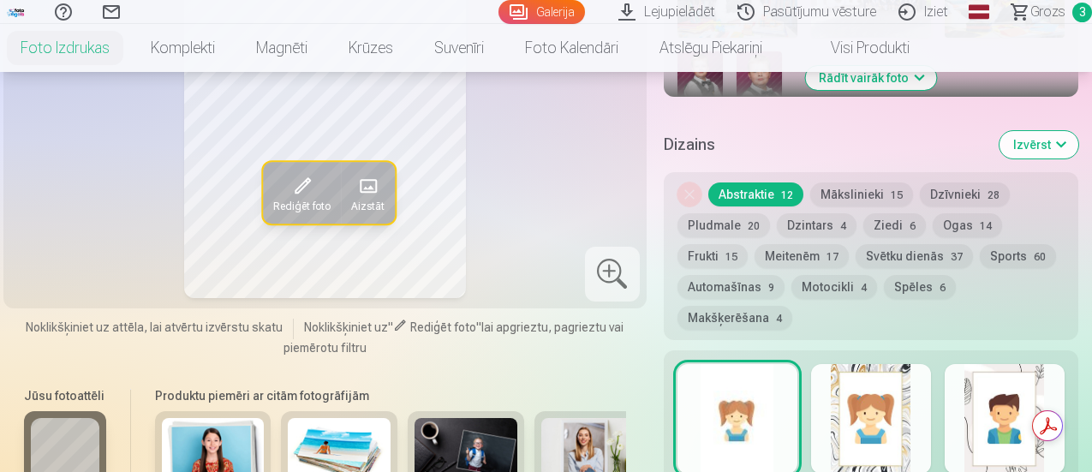
scroll to position [857, 0]
click at [730, 274] on button "Automašīnas 9" at bounding box center [731, 286] width 107 height 24
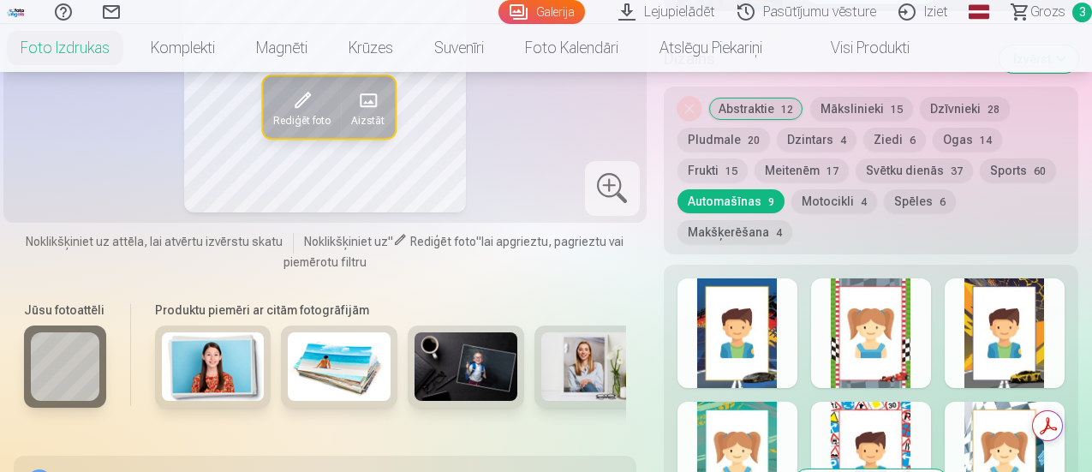
scroll to position [942, 0]
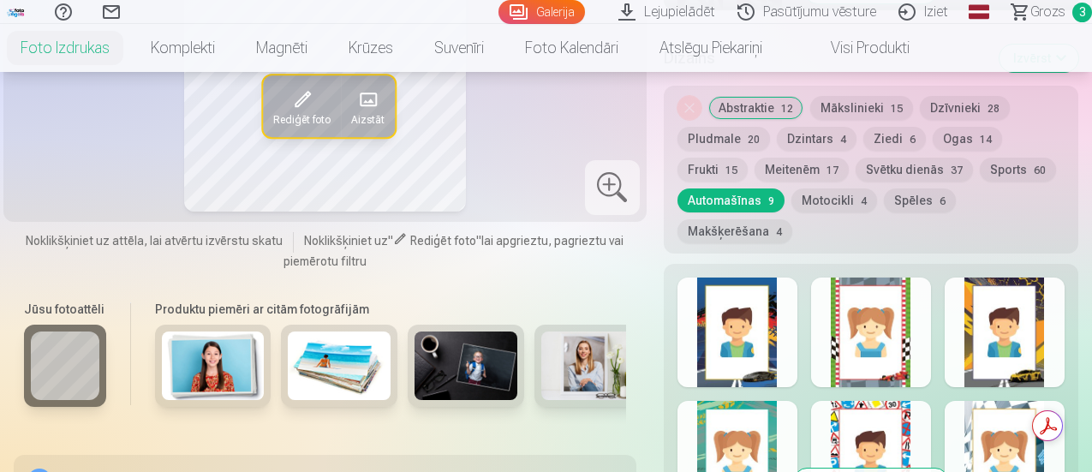
click at [765, 336] on div at bounding box center [738, 333] width 120 height 110
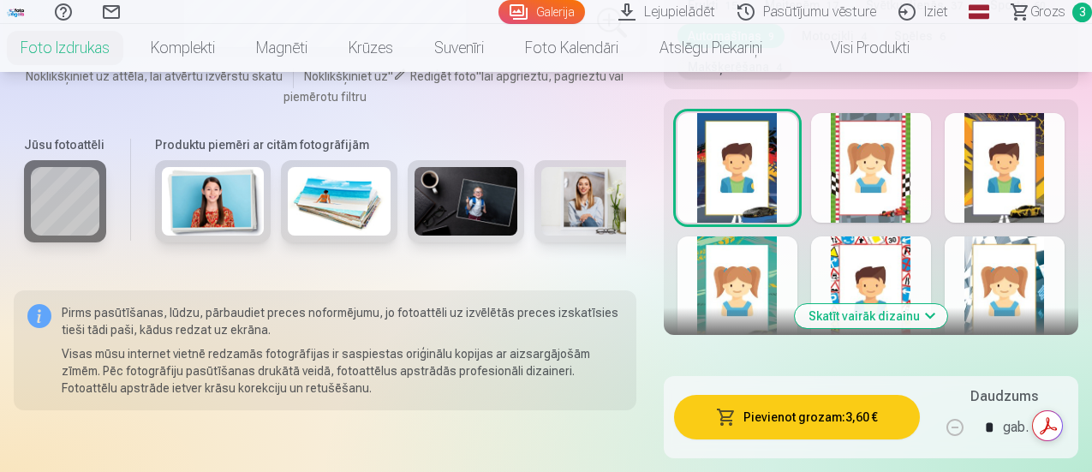
scroll to position [1113, 0]
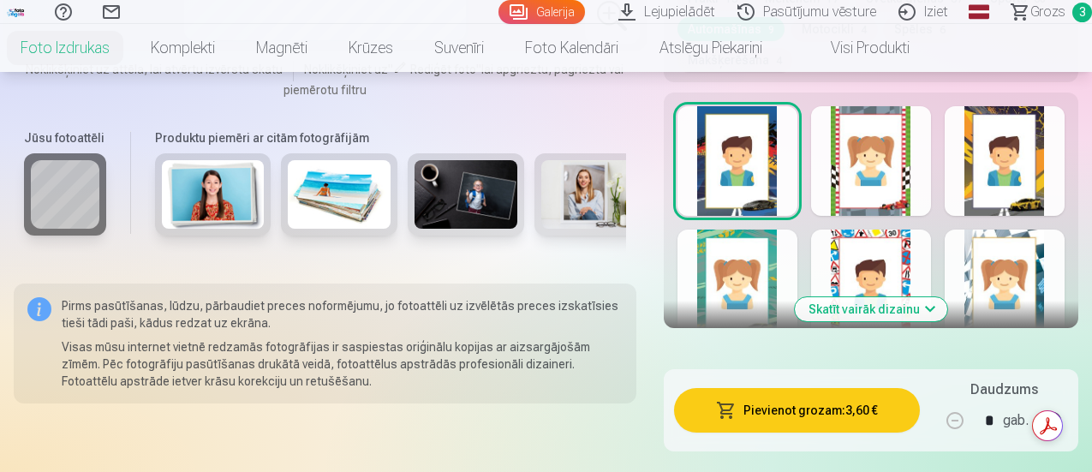
click at [886, 297] on button "Skatīt vairāk dizainu" at bounding box center [871, 309] width 152 height 24
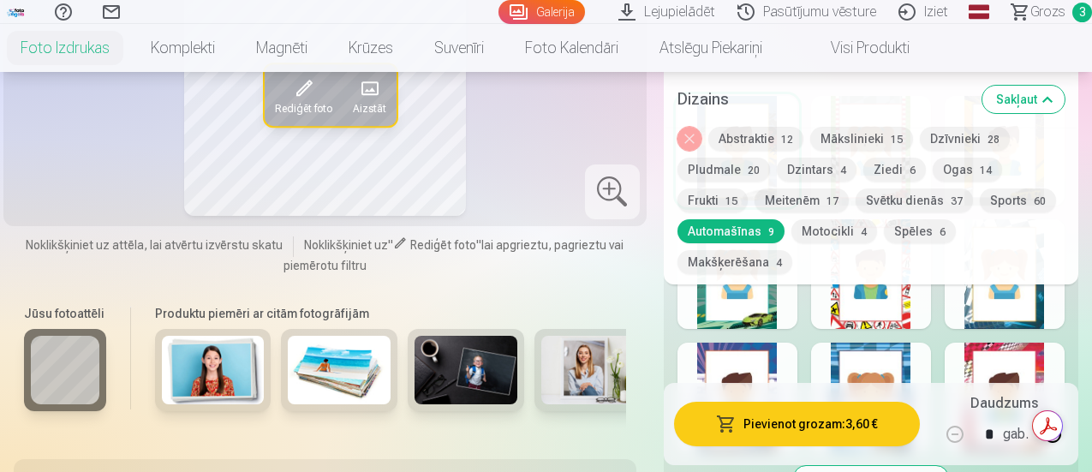
click at [904, 343] on div at bounding box center [871, 398] width 120 height 110
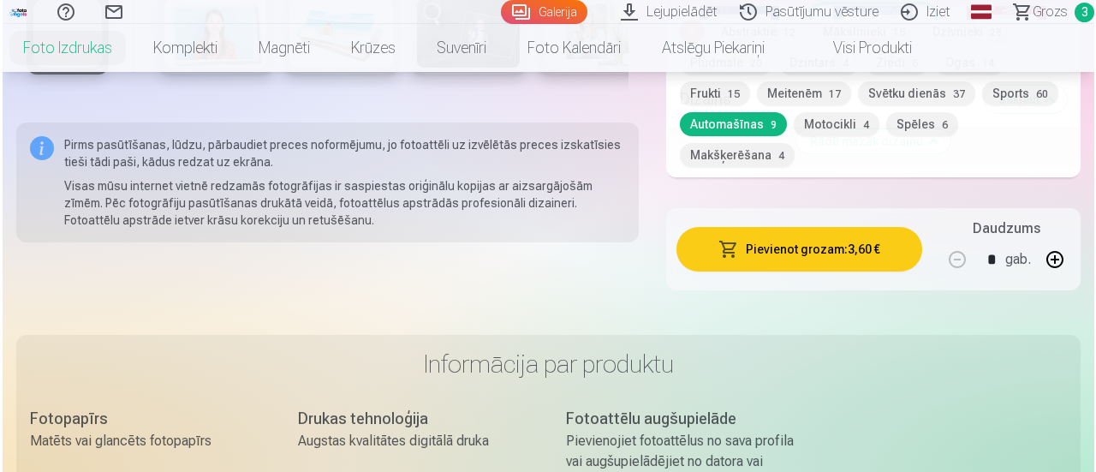
scroll to position [1456, 0]
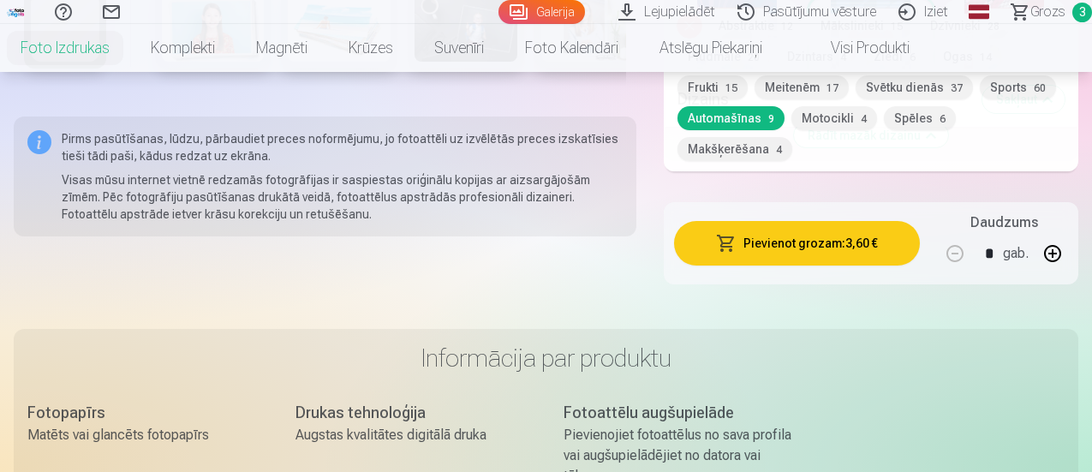
click at [760, 221] on button "Pievienot grozam : 3,60 €" at bounding box center [797, 243] width 246 height 45
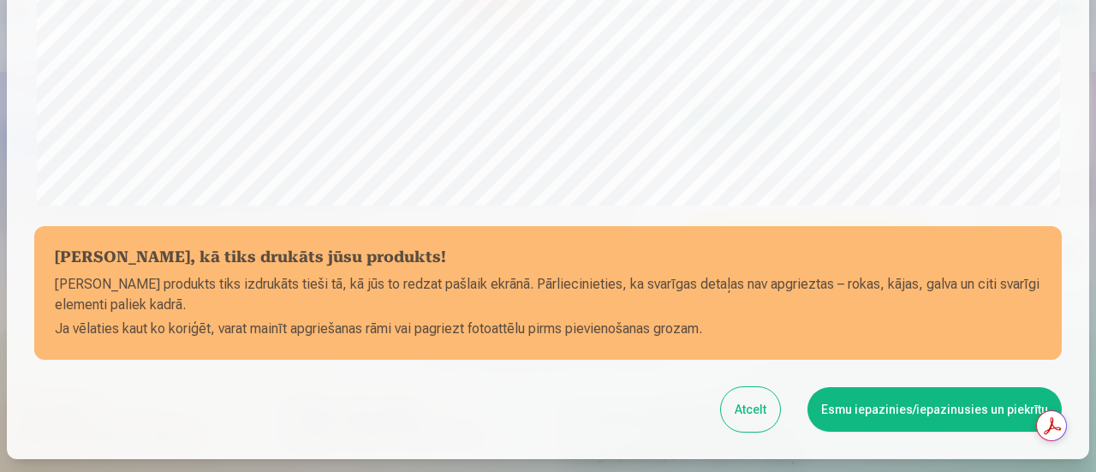
scroll to position [748, 0]
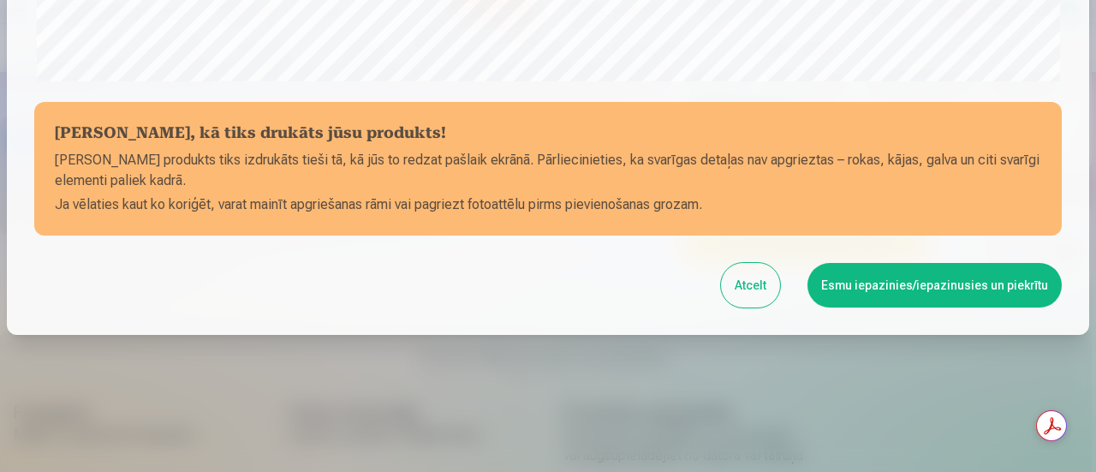
click at [901, 290] on button "Esmu iepazinies/iepazinusies un piekrītu" at bounding box center [935, 285] width 254 height 45
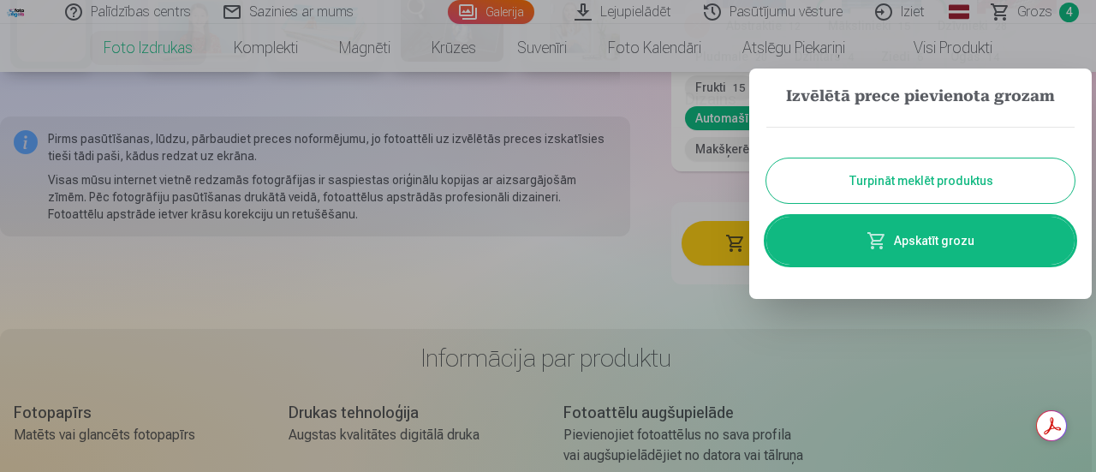
click at [872, 245] on span at bounding box center [877, 240] width 21 height 21
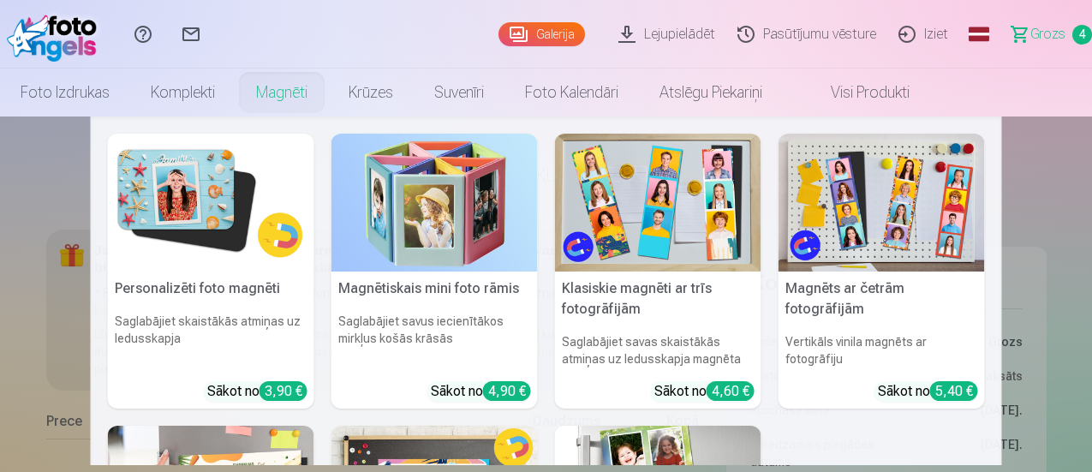
click at [328, 96] on link "Magnēti" at bounding box center [282, 93] width 93 height 48
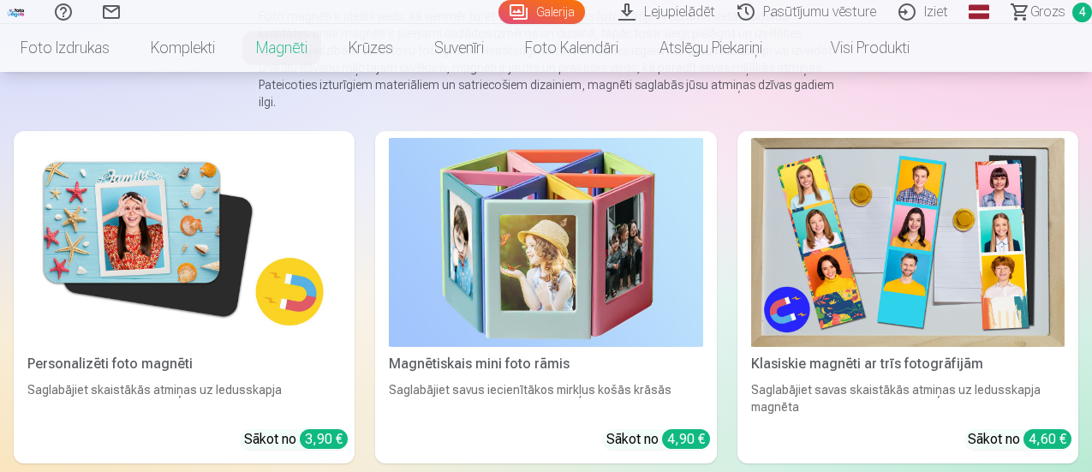
scroll to position [171, 0]
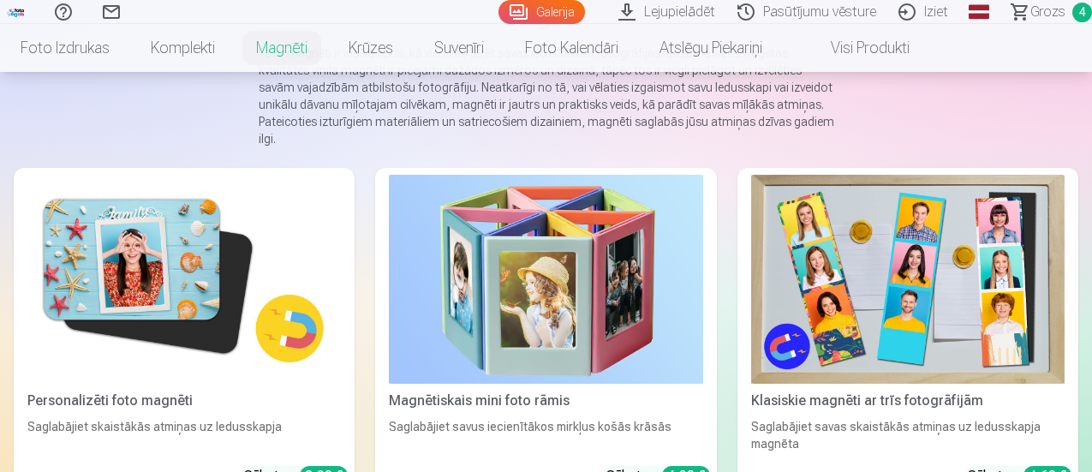
click at [144, 205] on img at bounding box center [183, 279] width 313 height 209
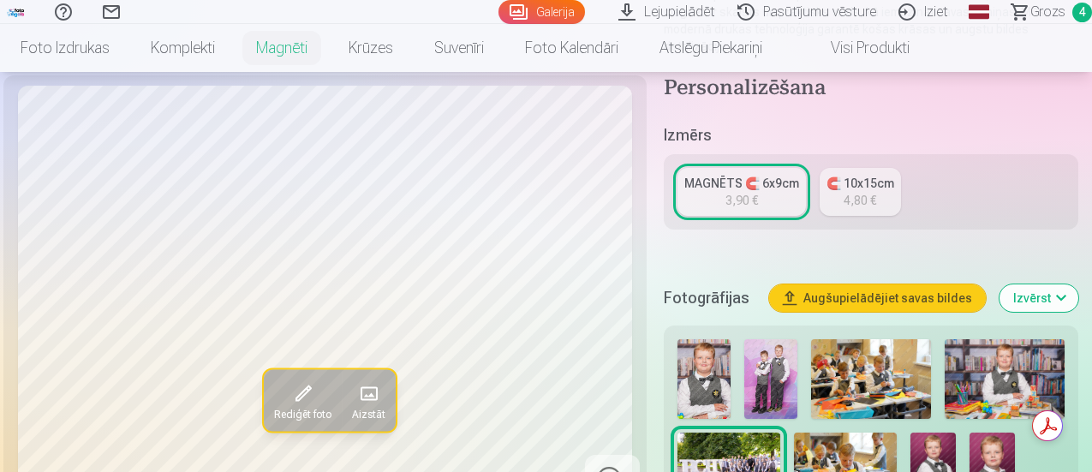
scroll to position [343, 0]
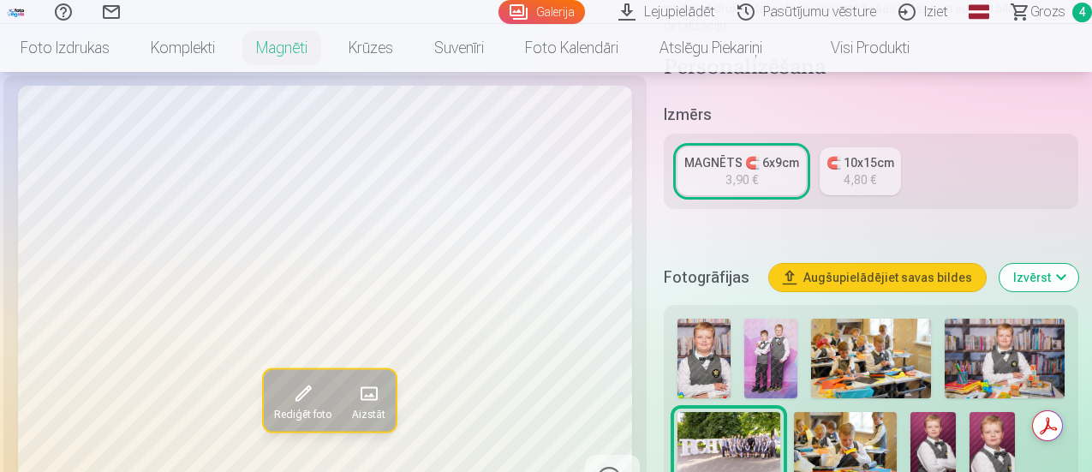
click at [707, 361] on img at bounding box center [704, 359] width 53 height 80
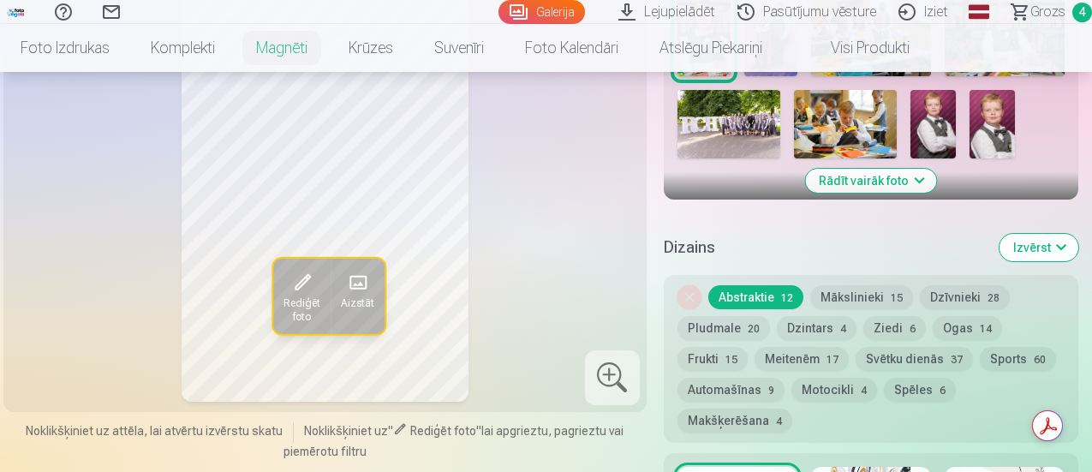
scroll to position [685, 0]
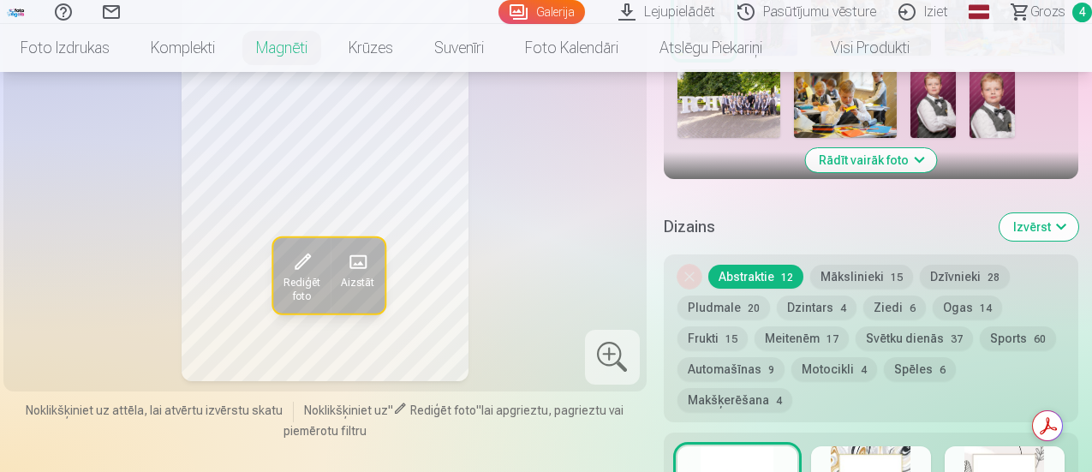
click at [980, 326] on button "Sports 60" at bounding box center [1018, 338] width 76 height 24
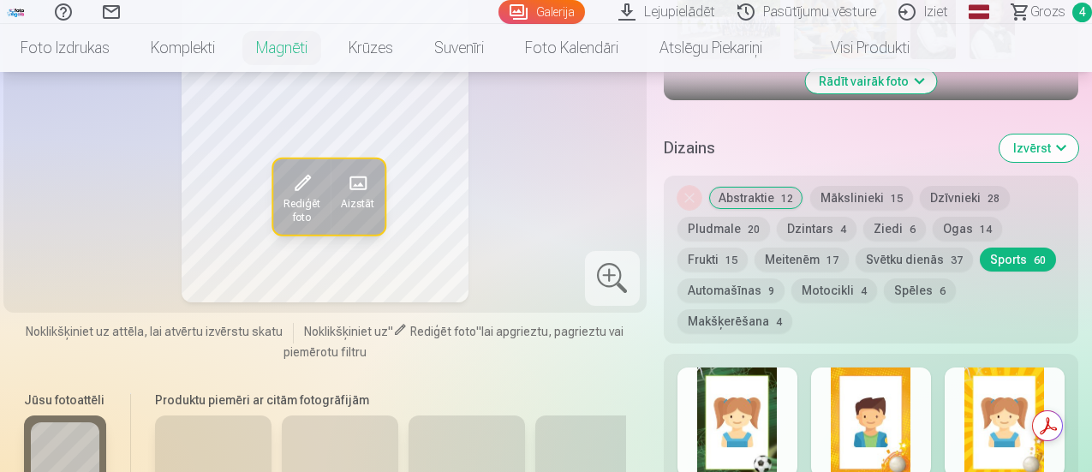
scroll to position [857, 0]
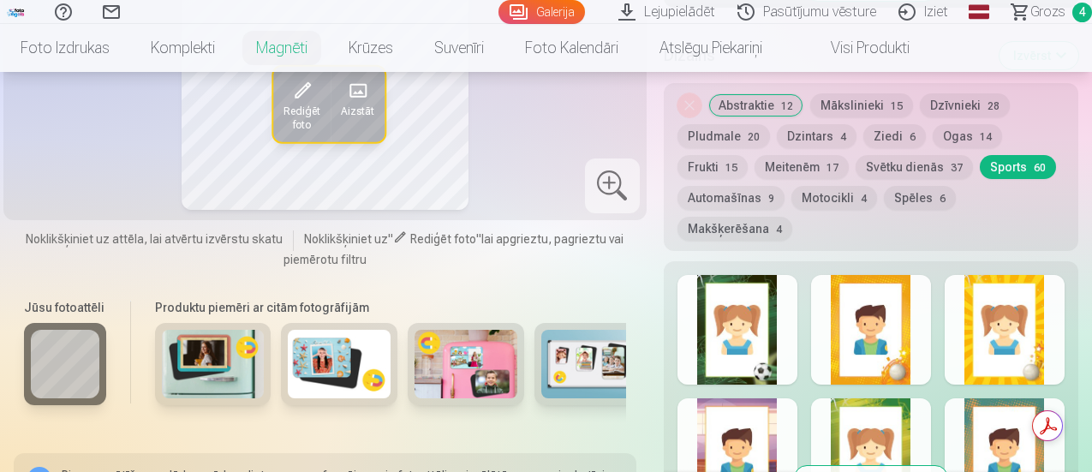
click at [932, 466] on button "Skatīt vairāk dizainu" at bounding box center [871, 478] width 152 height 24
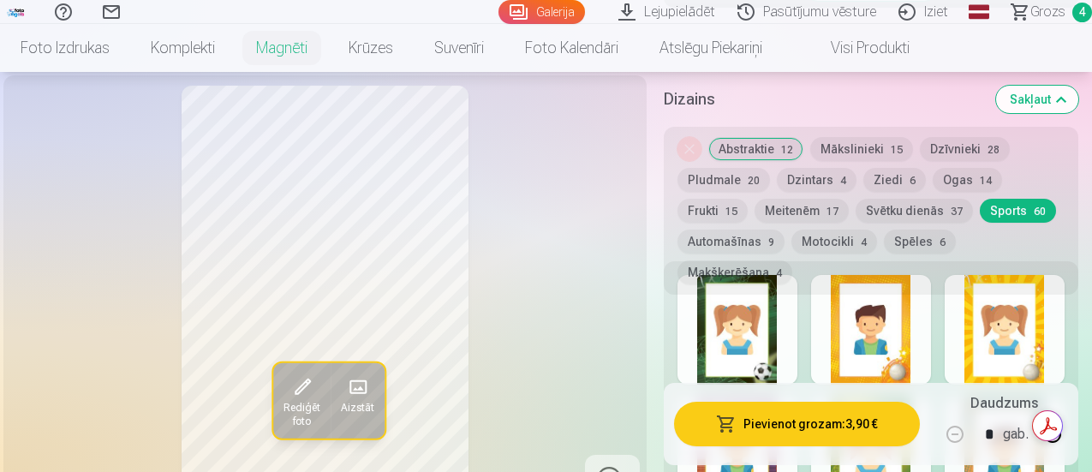
click at [901, 317] on div at bounding box center [871, 330] width 120 height 110
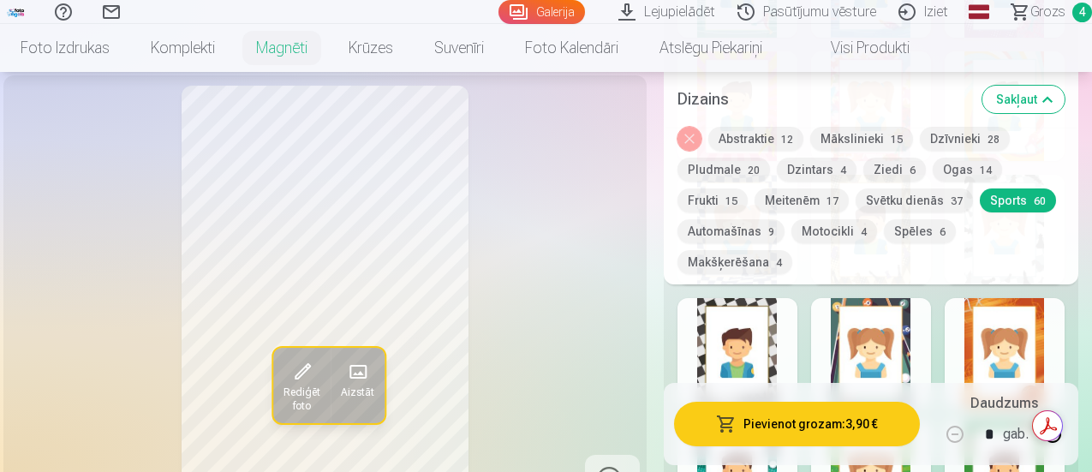
scroll to position [2570, 0]
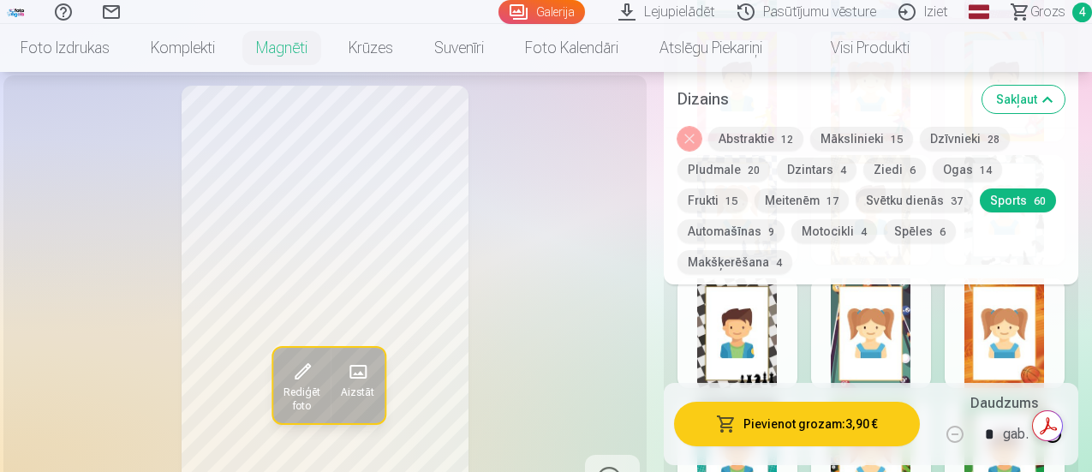
click at [766, 320] on div at bounding box center [738, 333] width 120 height 110
click at [527, 331] on div "Rediģēt foto Aizstāt" at bounding box center [325, 296] width 623 height 421
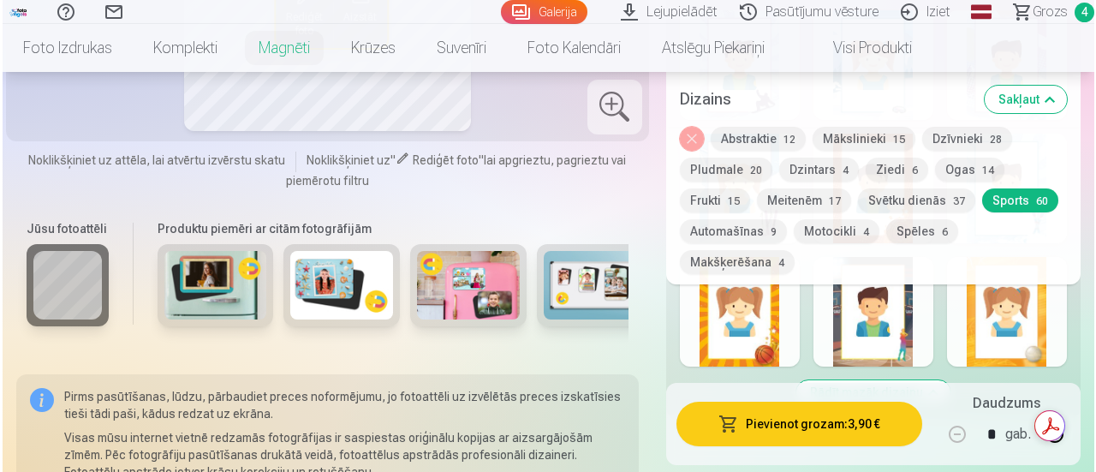
scroll to position [3426, 0]
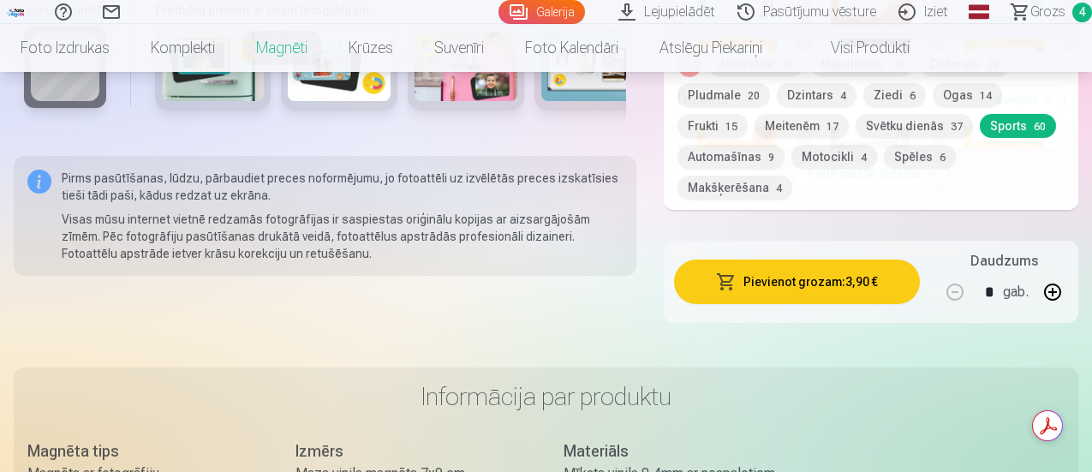
click at [833, 260] on button "Pievienot grozam : 3,90 €" at bounding box center [797, 282] width 246 height 45
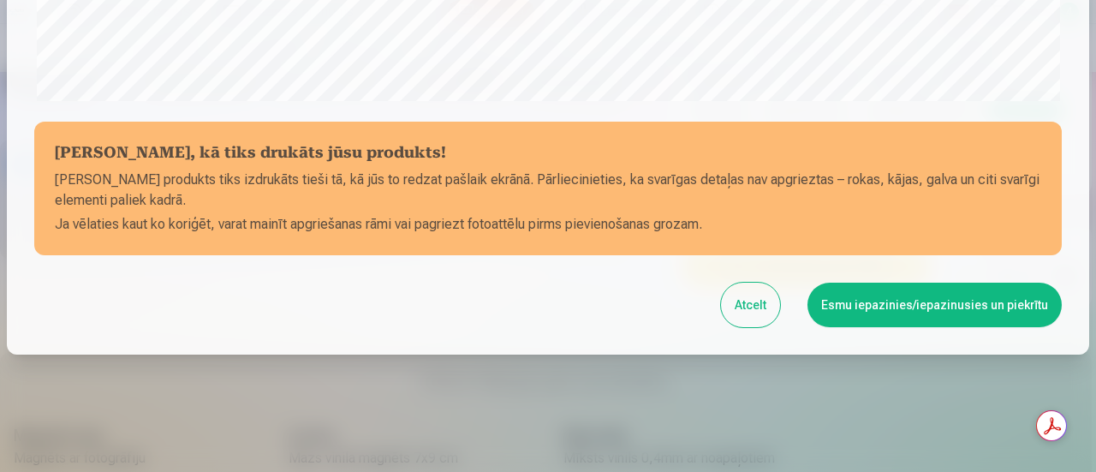
scroll to position [748, 0]
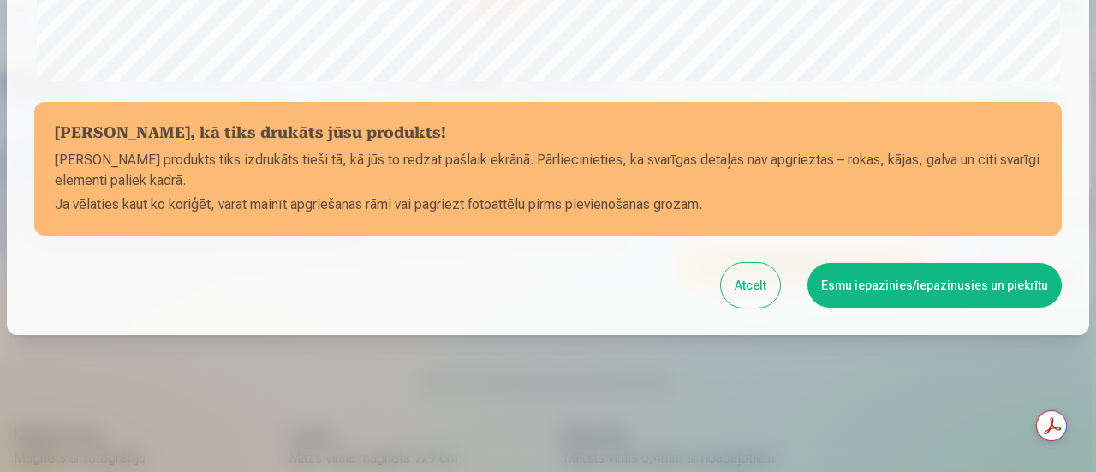
click at [873, 284] on button "Esmu iepazinies/iepazinusies un piekrītu" at bounding box center [935, 285] width 254 height 45
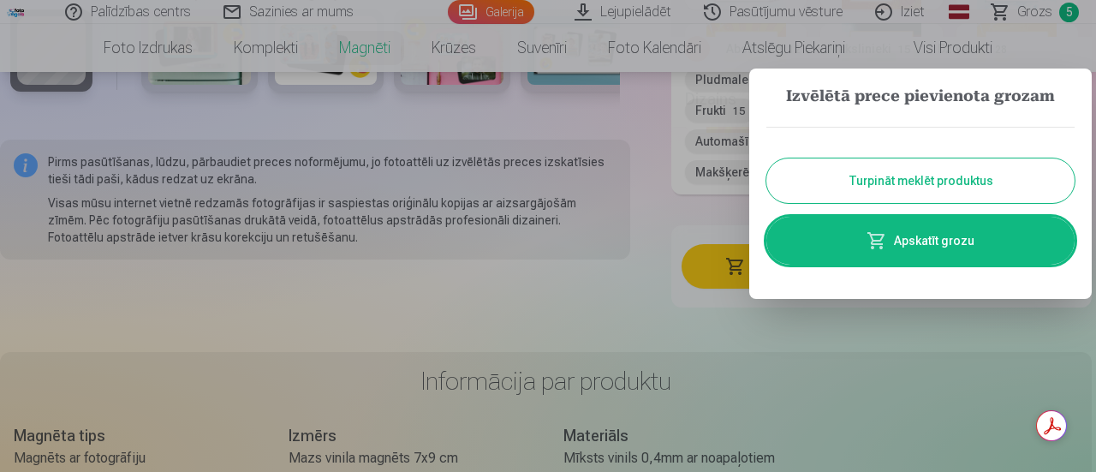
click at [878, 194] on button "Turpināt meklēt produktus" at bounding box center [921, 180] width 308 height 45
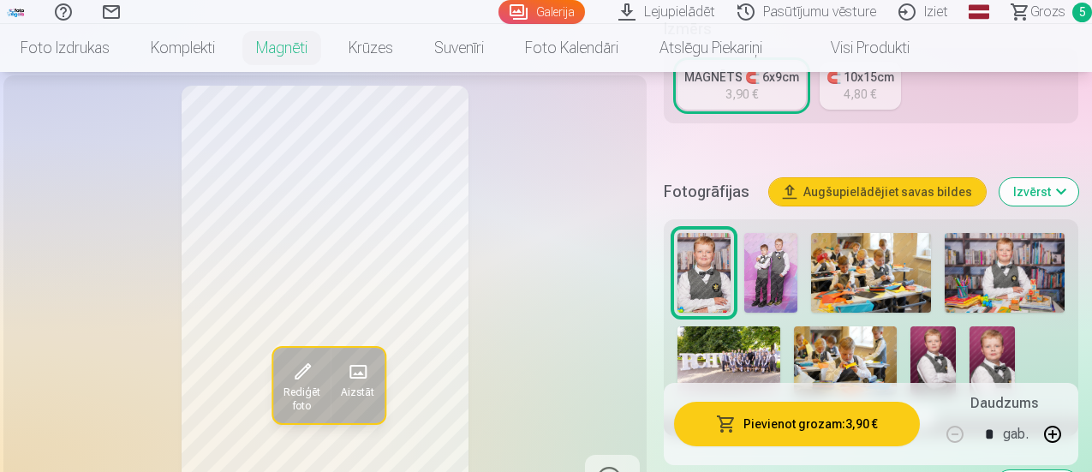
scroll to position [514, 0]
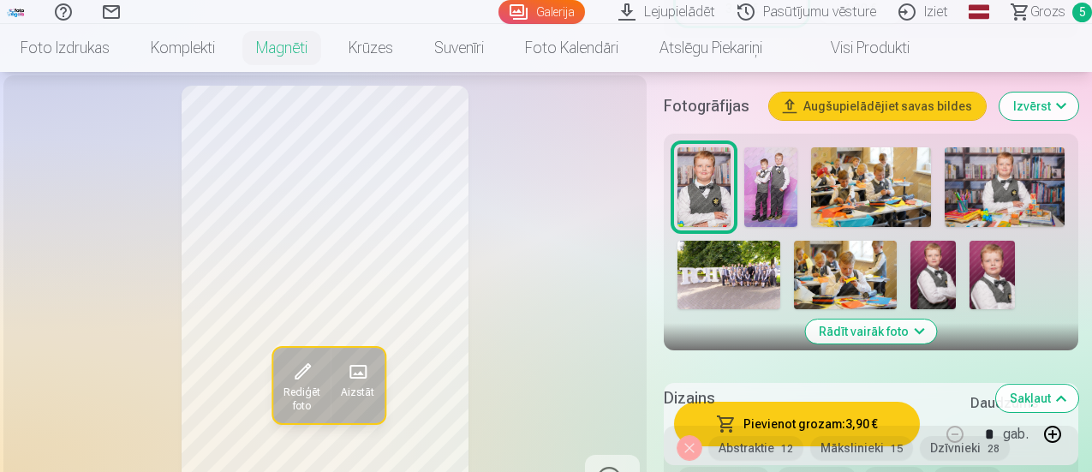
click at [931, 264] on img at bounding box center [932, 275] width 45 height 69
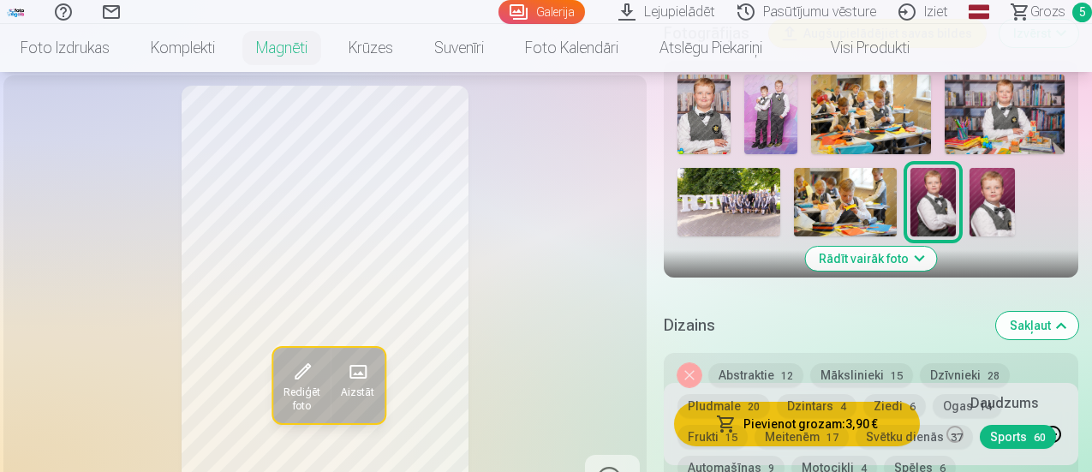
scroll to position [428, 0]
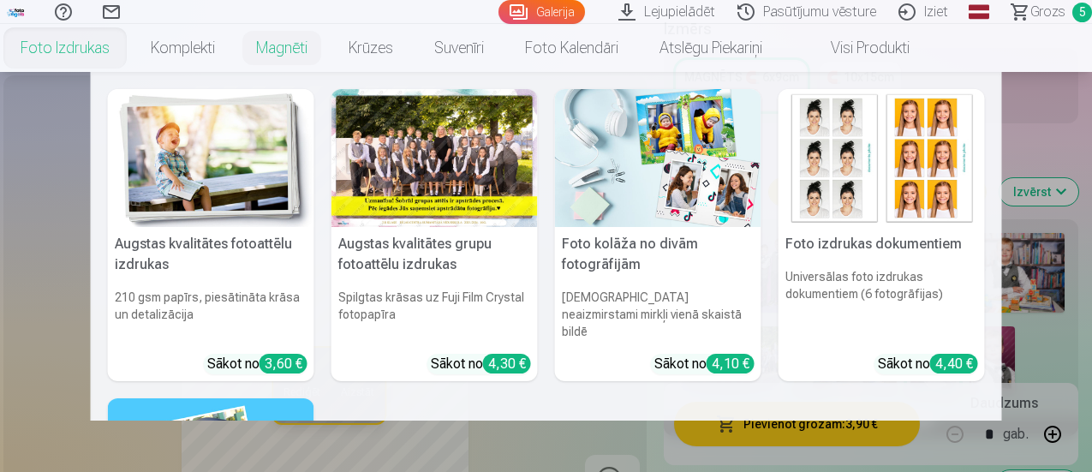
click at [194, 181] on img at bounding box center [211, 158] width 206 height 138
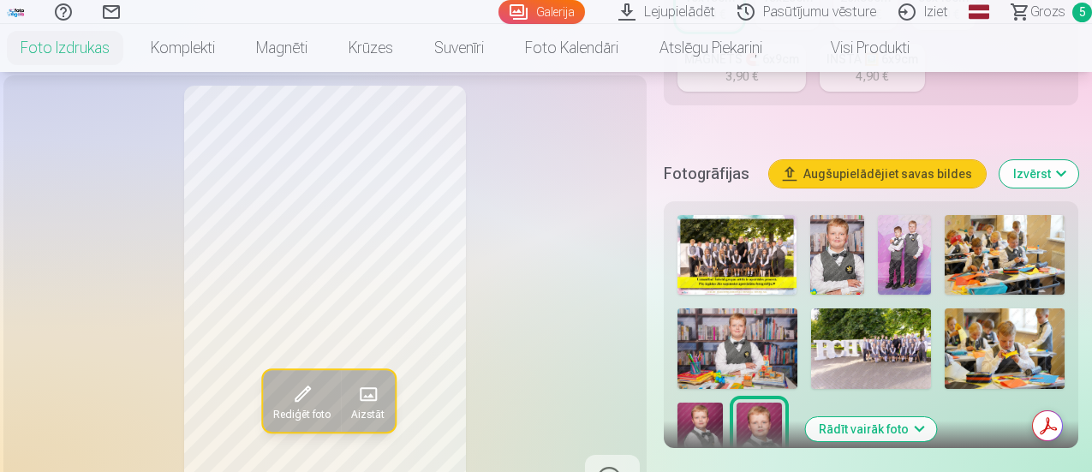
scroll to position [514, 0]
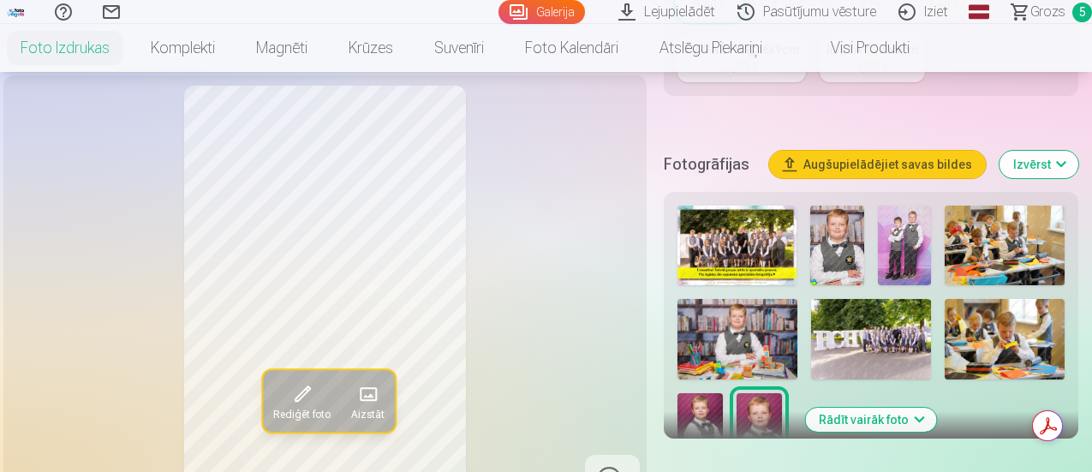
click at [169, 330] on div "Rediģēt foto Aizstāt" at bounding box center [325, 296] width 623 height 421
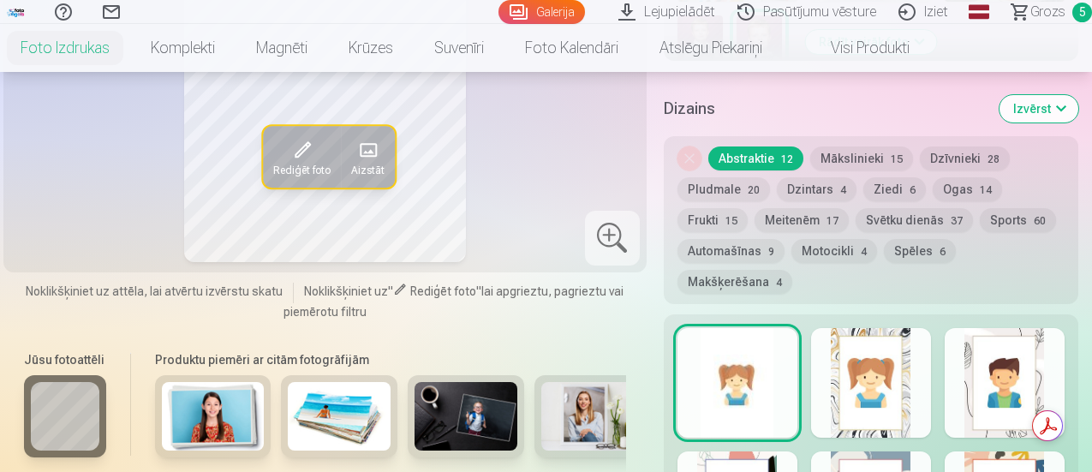
scroll to position [857, 0]
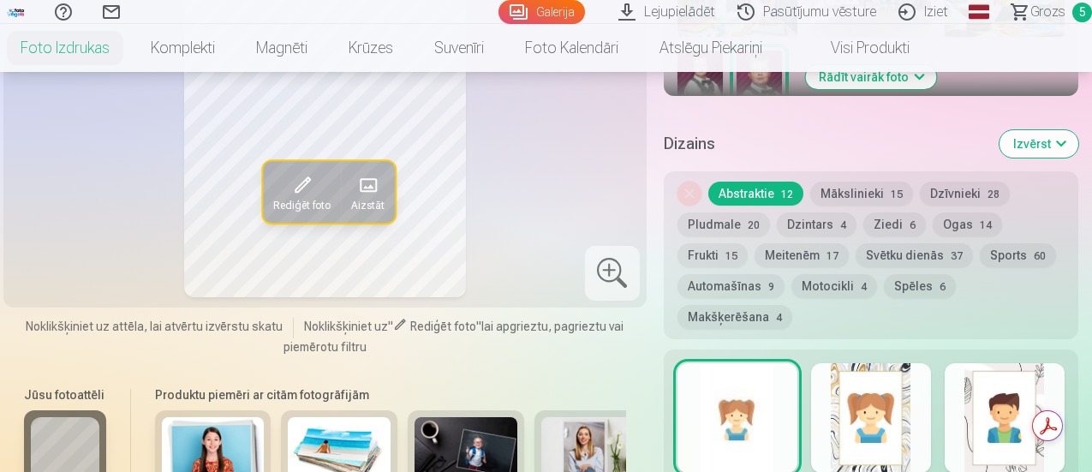
click at [829, 212] on button "Dzintars 4" at bounding box center [817, 224] width 80 height 24
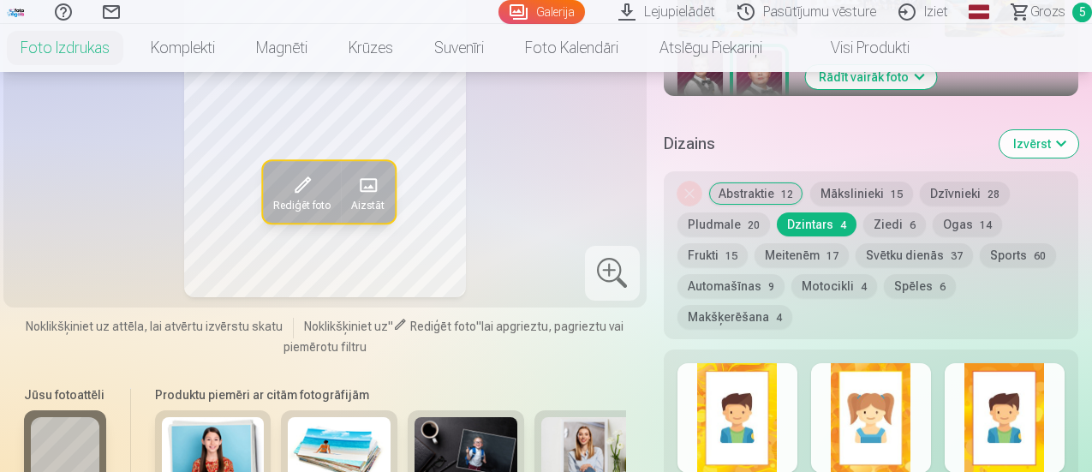
click at [877, 182] on button "Mākslinieki 15" at bounding box center [861, 194] width 103 height 24
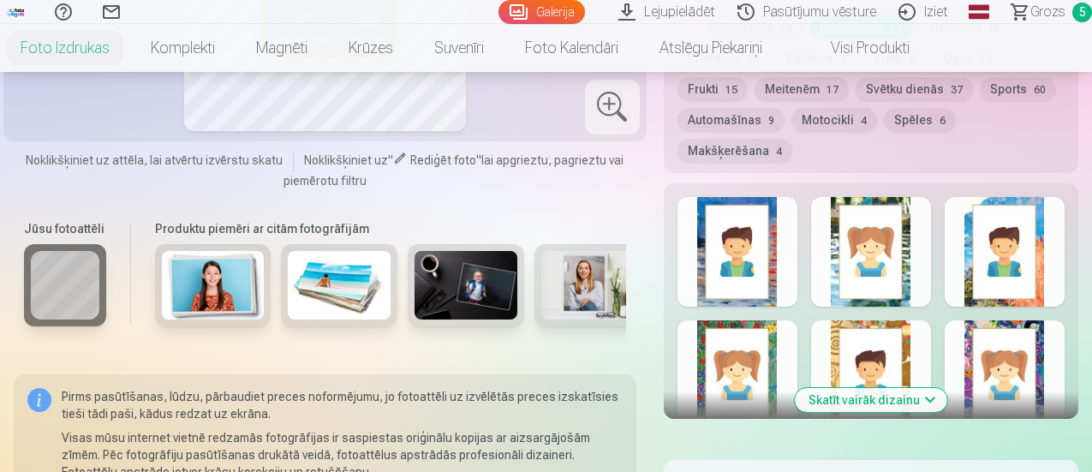
scroll to position [1028, 0]
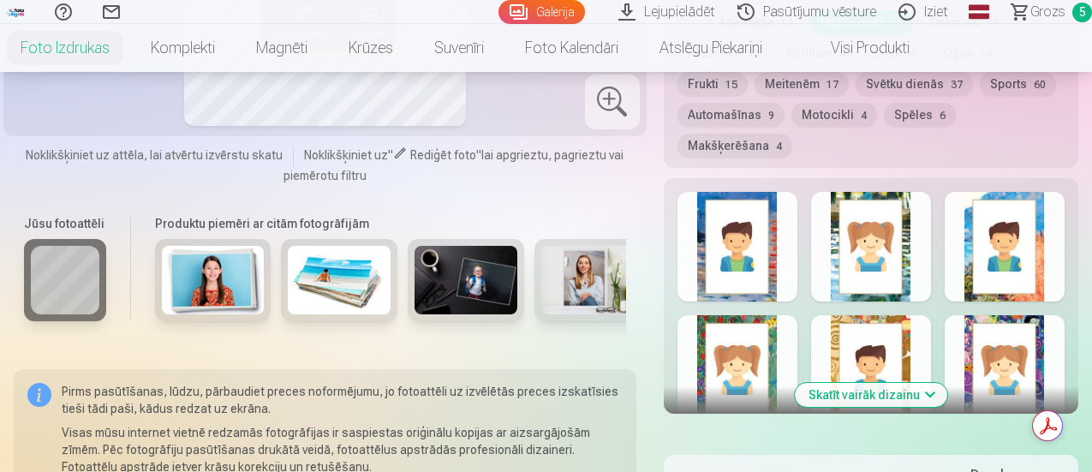
click at [891, 383] on button "Skatīt vairāk dizainu" at bounding box center [871, 395] width 152 height 24
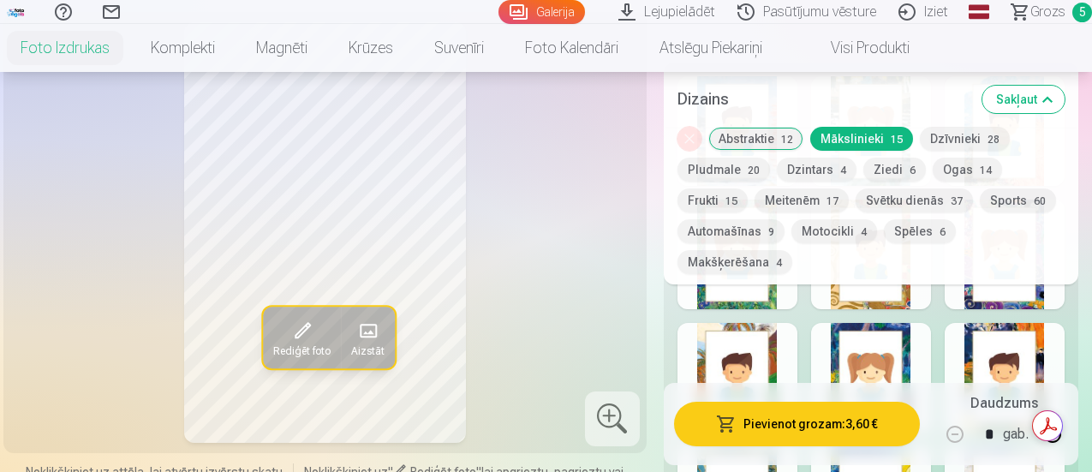
scroll to position [1113, 0]
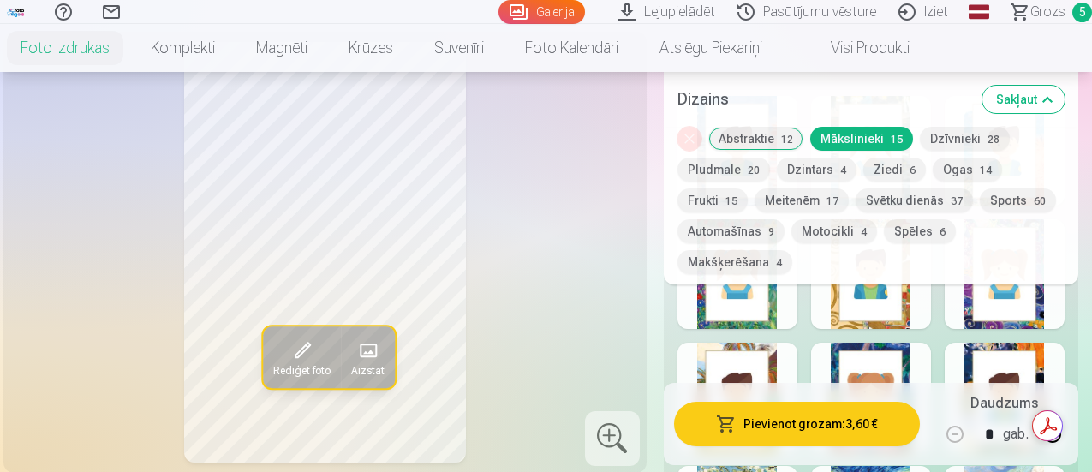
click at [857, 200] on button "Svētku dienās 37" at bounding box center [914, 200] width 117 height 24
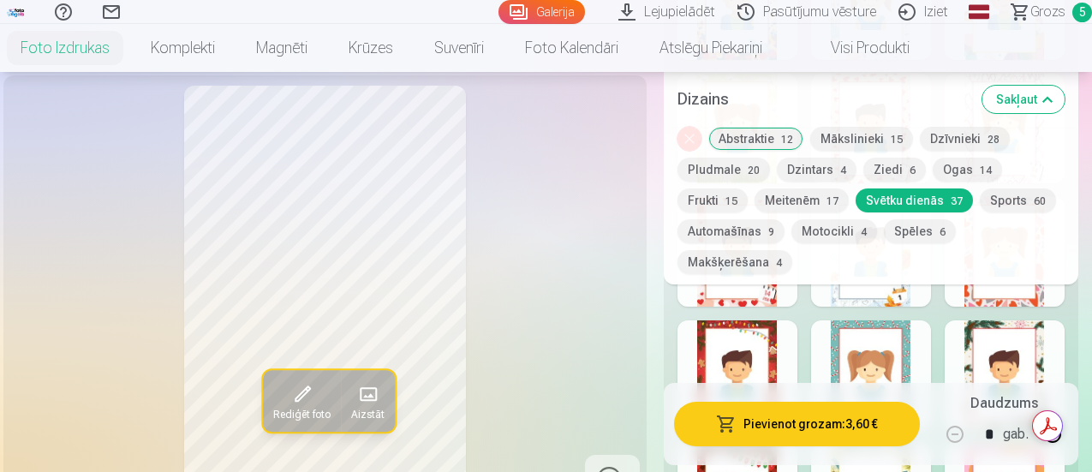
scroll to position [1884, 0]
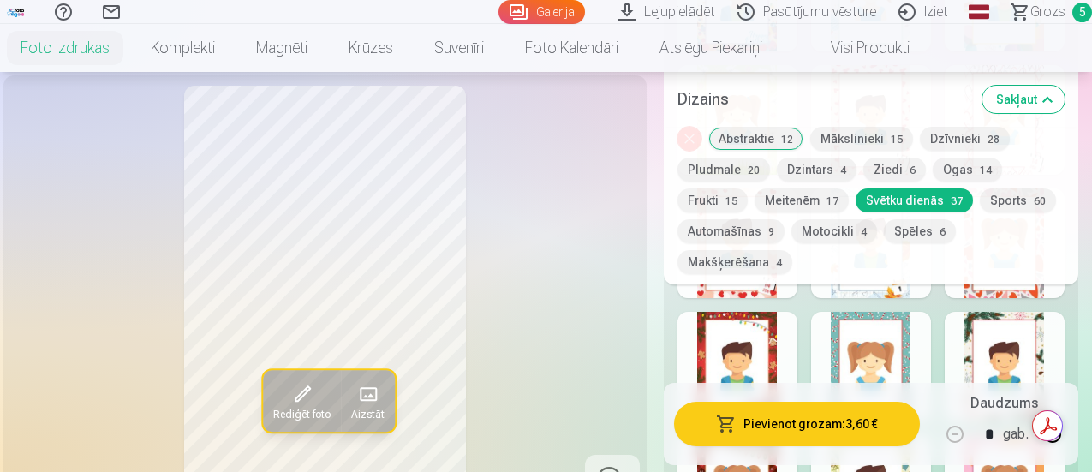
click at [770, 356] on div at bounding box center [738, 367] width 120 height 110
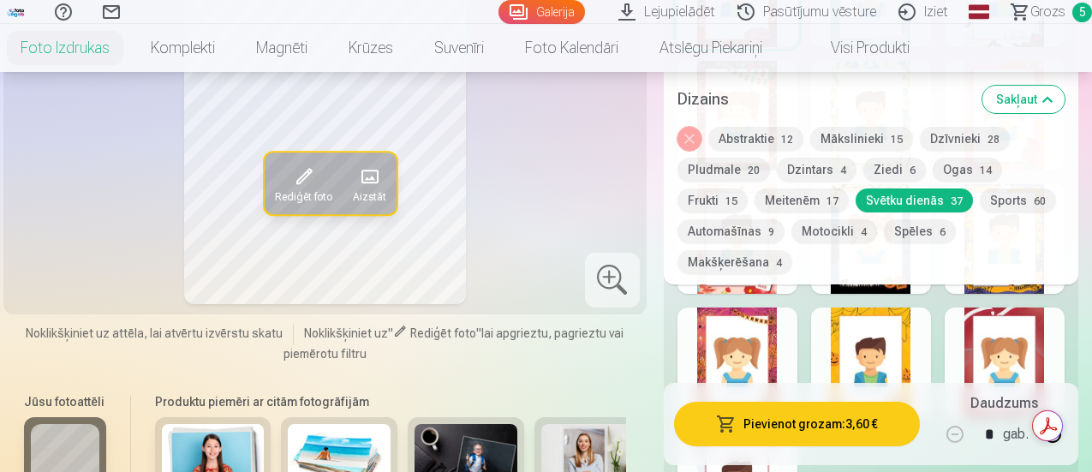
scroll to position [2313, 0]
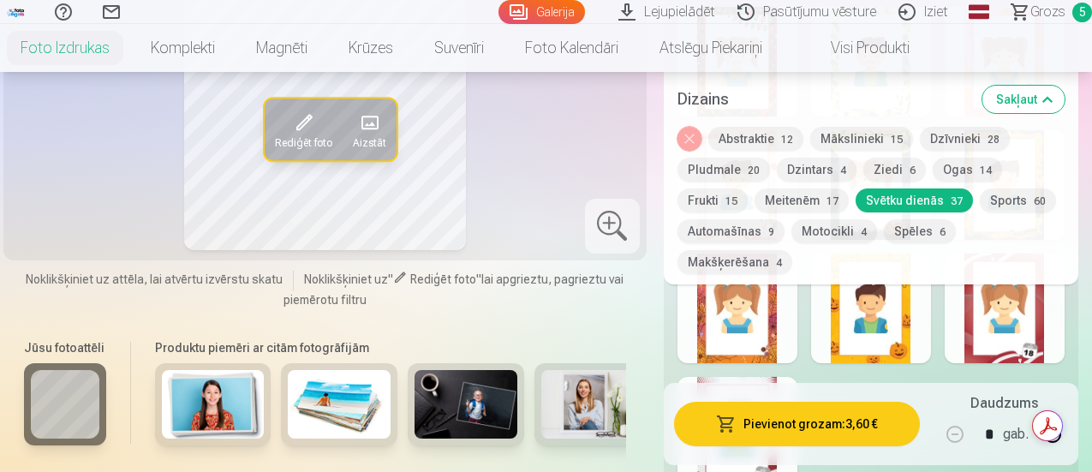
click at [998, 309] on div at bounding box center [1005, 309] width 120 height 110
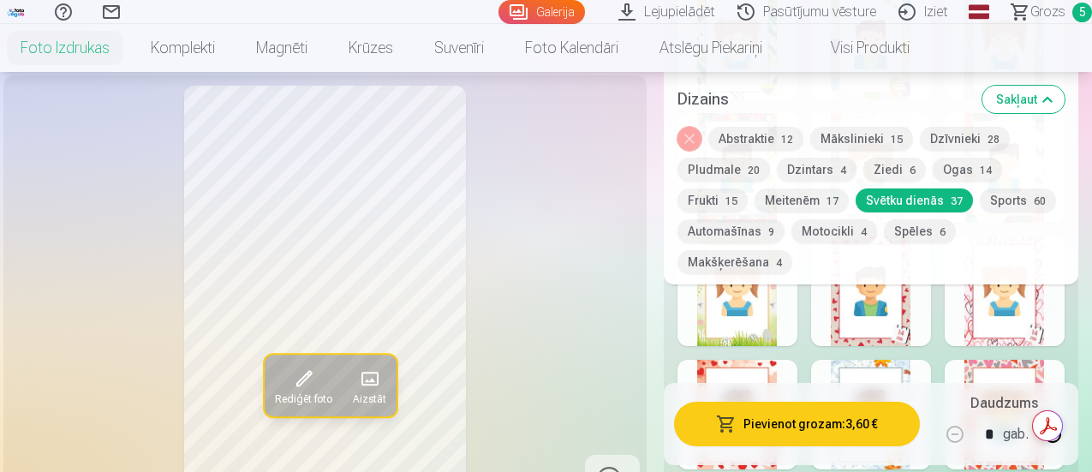
scroll to position [1627, 0]
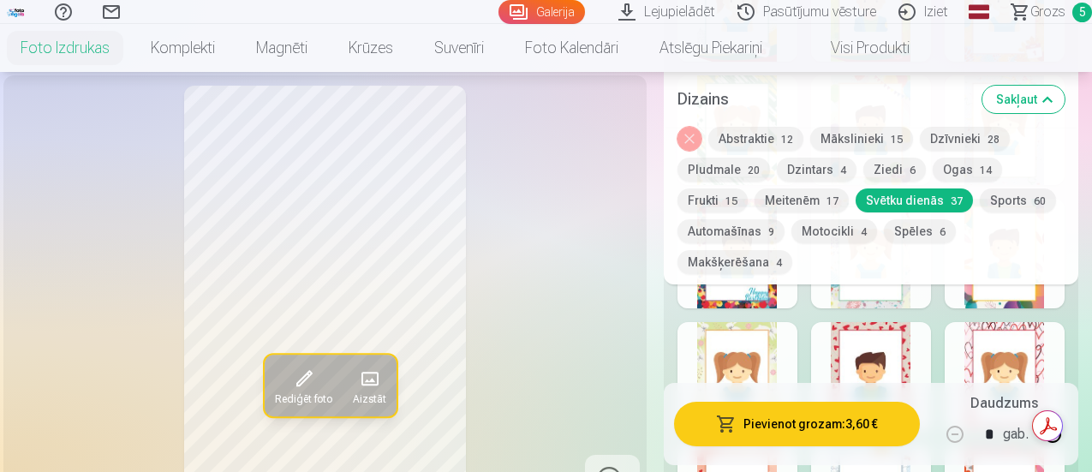
click at [909, 322] on div at bounding box center [871, 377] width 120 height 110
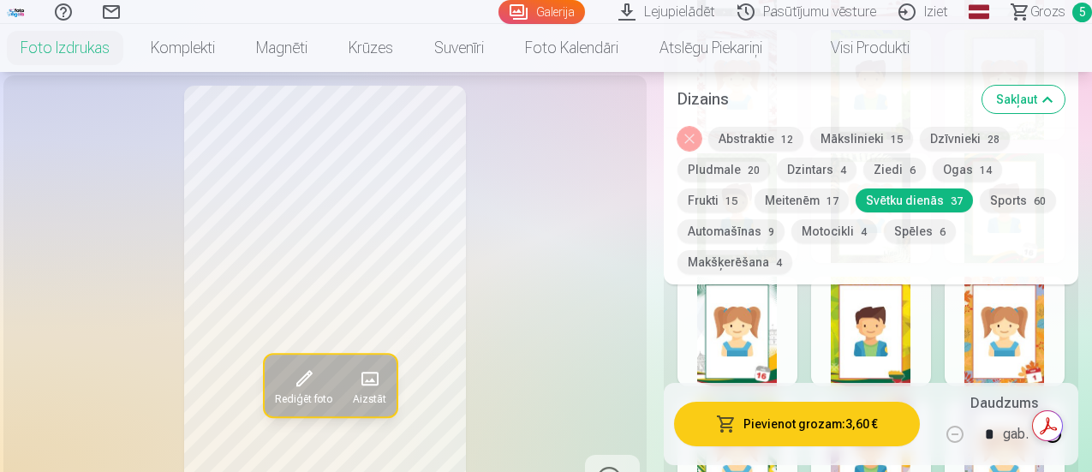
scroll to position [1285, 0]
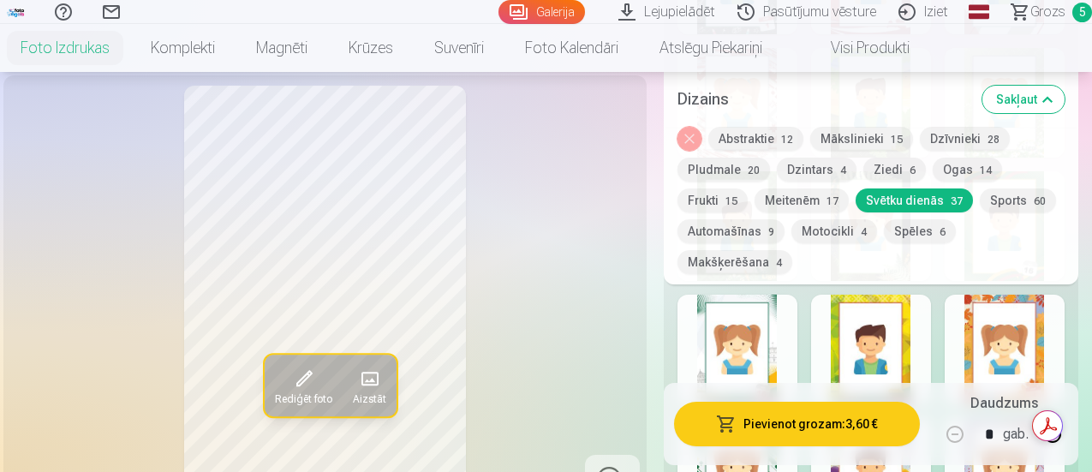
click at [697, 138] on button "Noņemiet dizainu" at bounding box center [690, 139] width 24 height 24
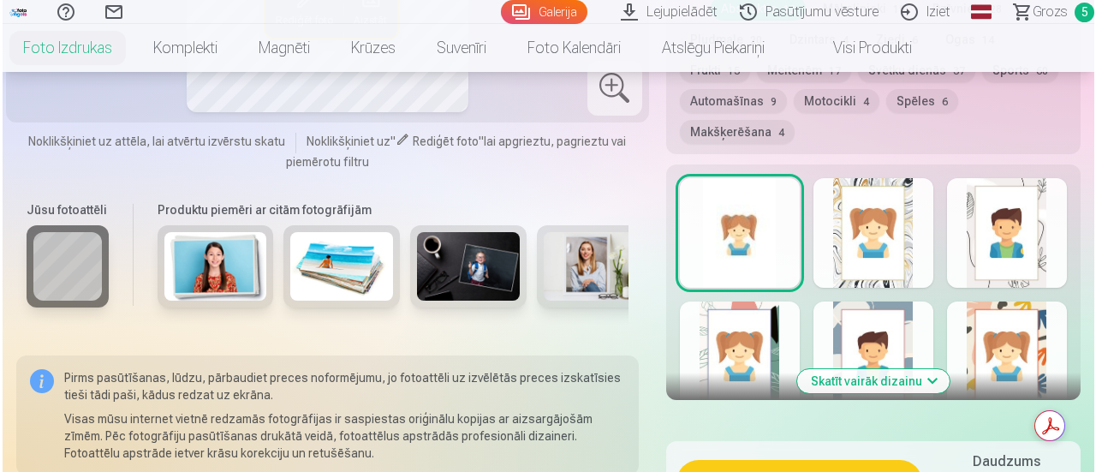
scroll to position [1115, 0]
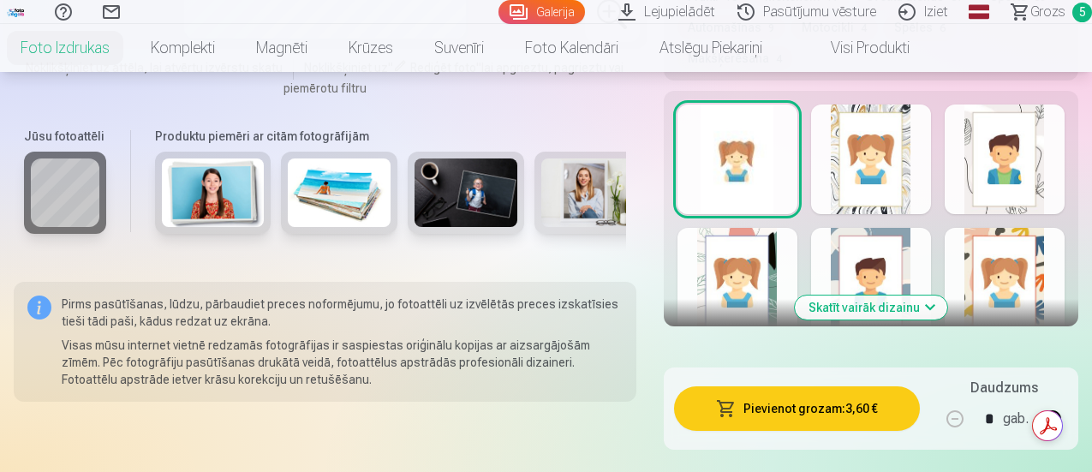
click at [799, 386] on button "Pievienot grozam : 3,60 €" at bounding box center [797, 408] width 246 height 45
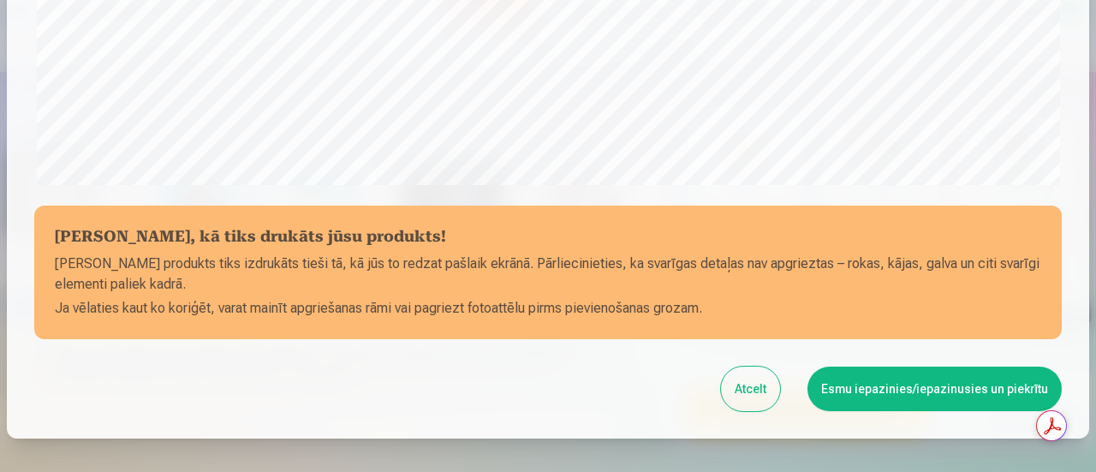
scroll to position [748, 0]
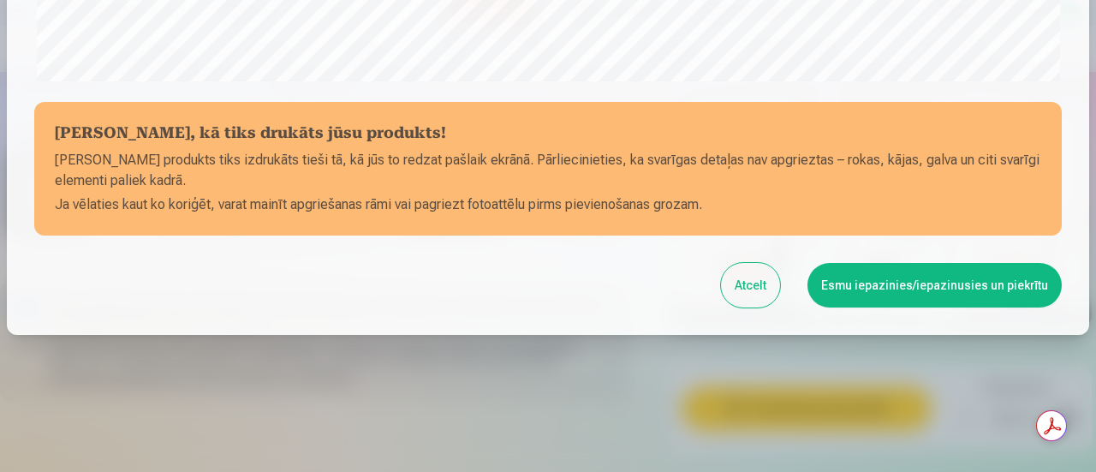
click at [851, 291] on button "Esmu iepazinies/iepazinusies un piekrītu" at bounding box center [935, 285] width 254 height 45
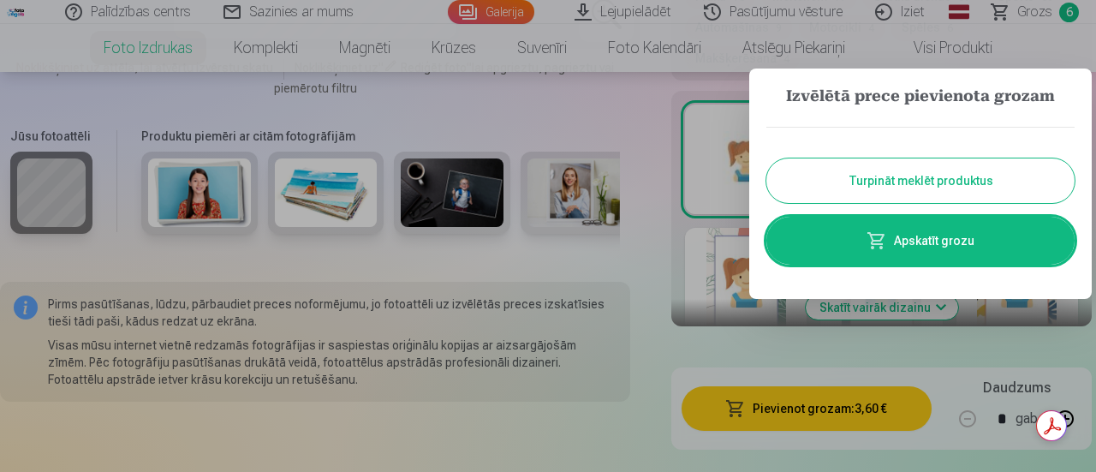
click at [834, 242] on link "Apskatīt grozu" at bounding box center [921, 241] width 308 height 48
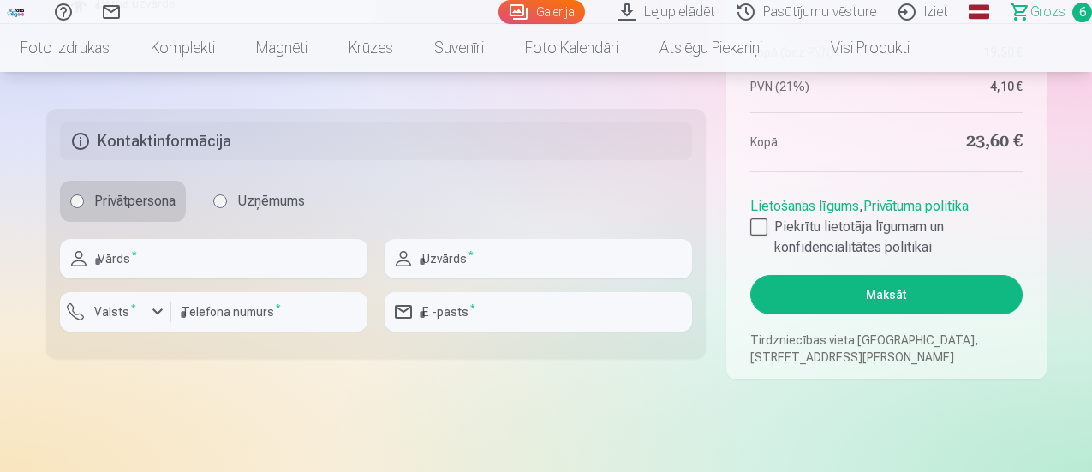
scroll to position [857, 0]
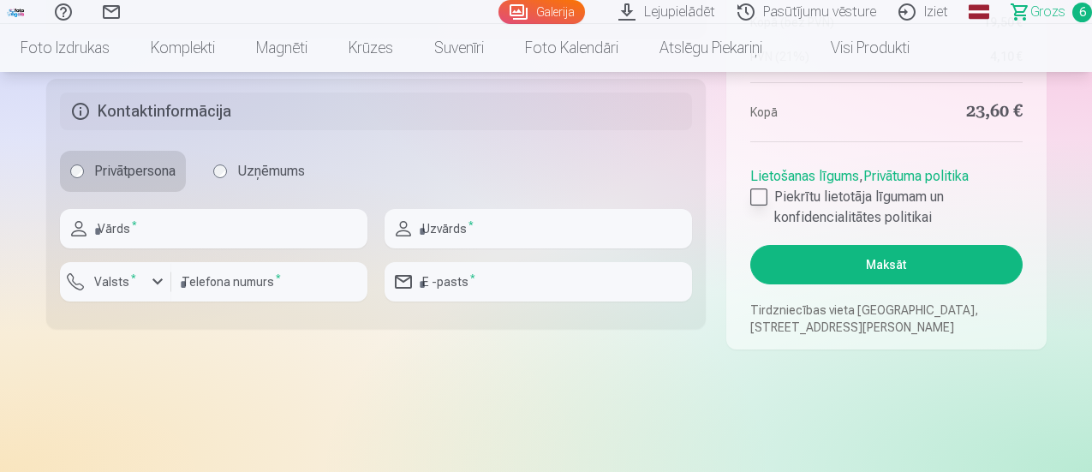
click at [761, 201] on div at bounding box center [758, 196] width 17 height 17
click at [306, 236] on input "text" at bounding box center [213, 228] width 307 height 39
type input "****"
type input "*********"
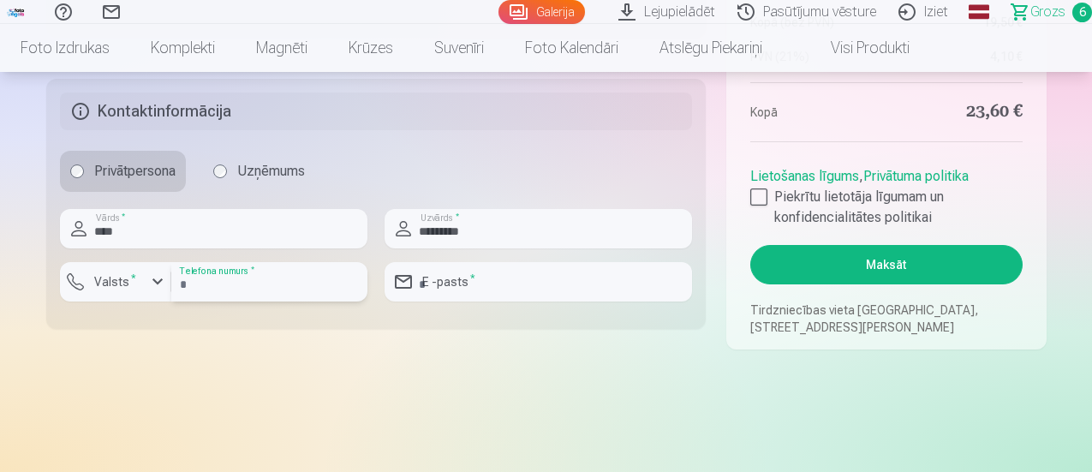
type input "********"
type input "**********"
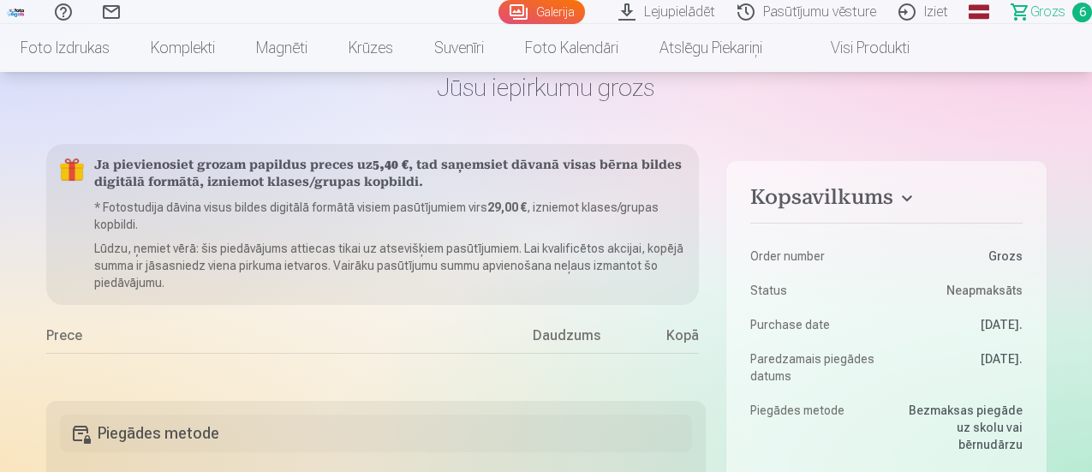
scroll to position [0, 0]
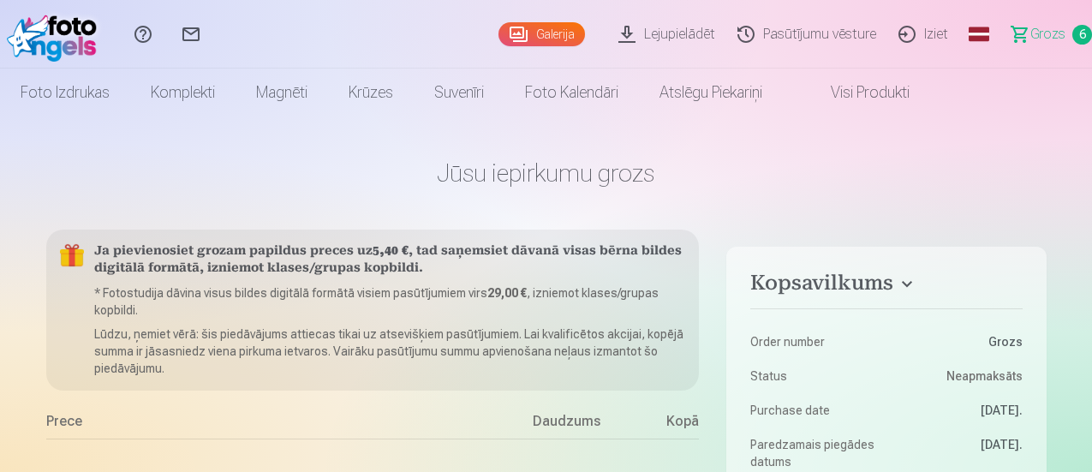
click at [1044, 33] on span "Grozs" at bounding box center [1047, 34] width 35 height 21
click at [1043, 34] on span "Grozs" at bounding box center [1047, 34] width 35 height 21
click at [904, 285] on h4 "Kopsavilkums" at bounding box center [886, 286] width 272 height 31
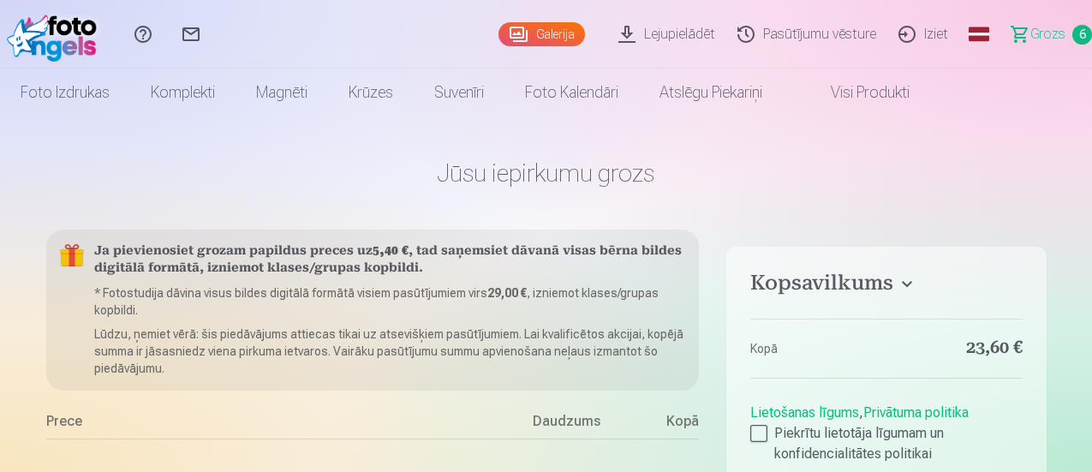
click at [1030, 36] on span "Grozs" at bounding box center [1047, 34] width 35 height 21
click at [803, 30] on link "Pasūtījumu vēsture" at bounding box center [809, 34] width 161 height 69
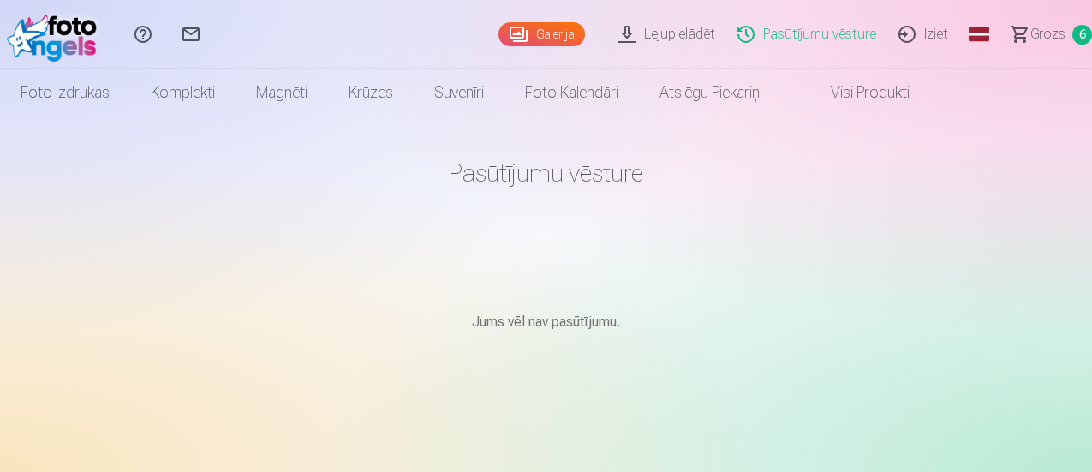
click at [1037, 33] on span "Grozs" at bounding box center [1047, 34] width 35 height 21
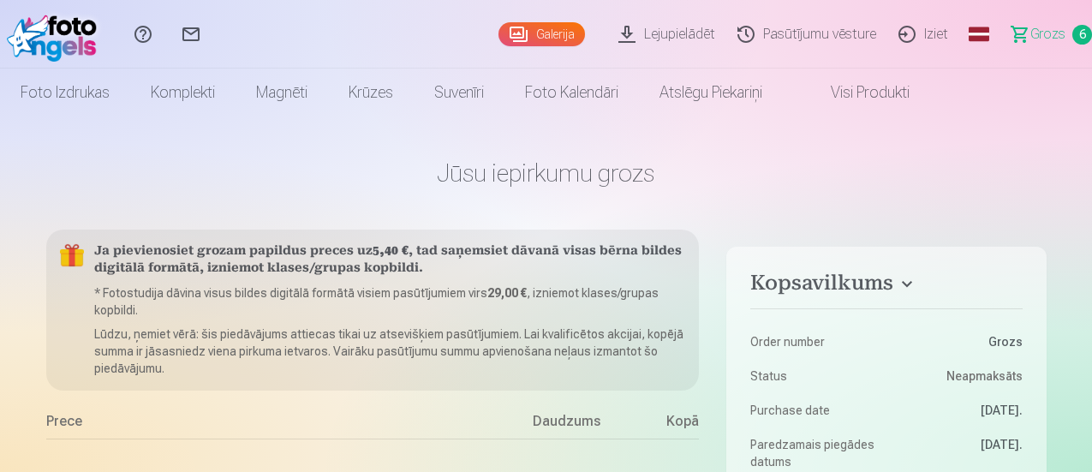
click at [1046, 29] on span "Grozs" at bounding box center [1047, 34] width 35 height 21
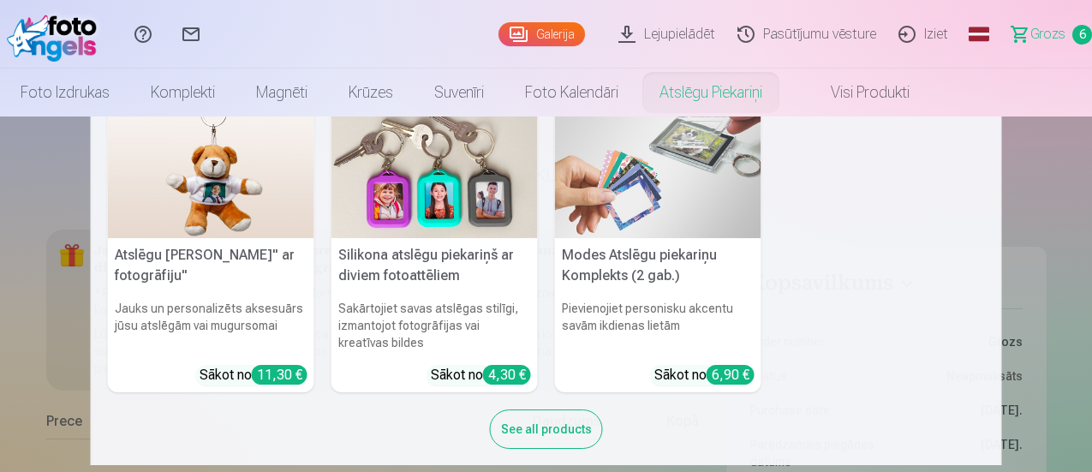
scroll to position [51, 0]
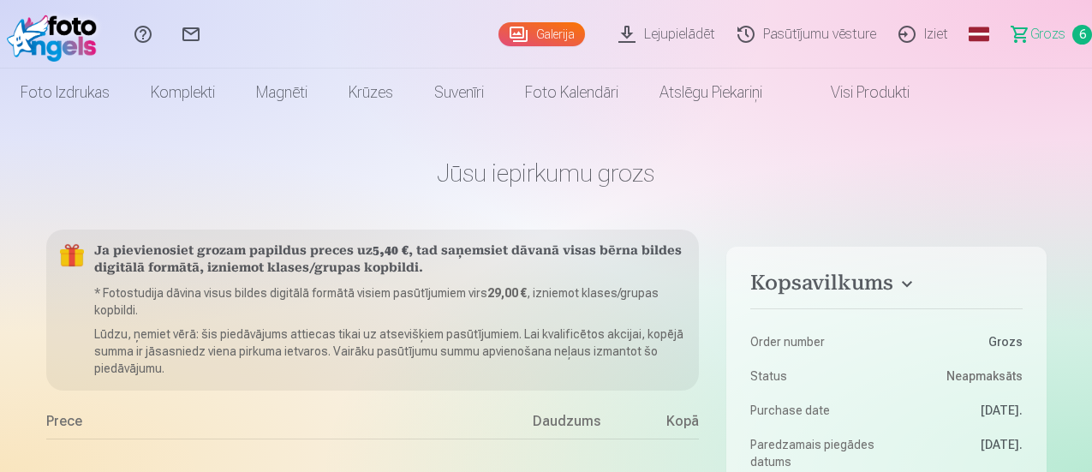
click at [1034, 36] on span "Grozs" at bounding box center [1047, 34] width 35 height 21
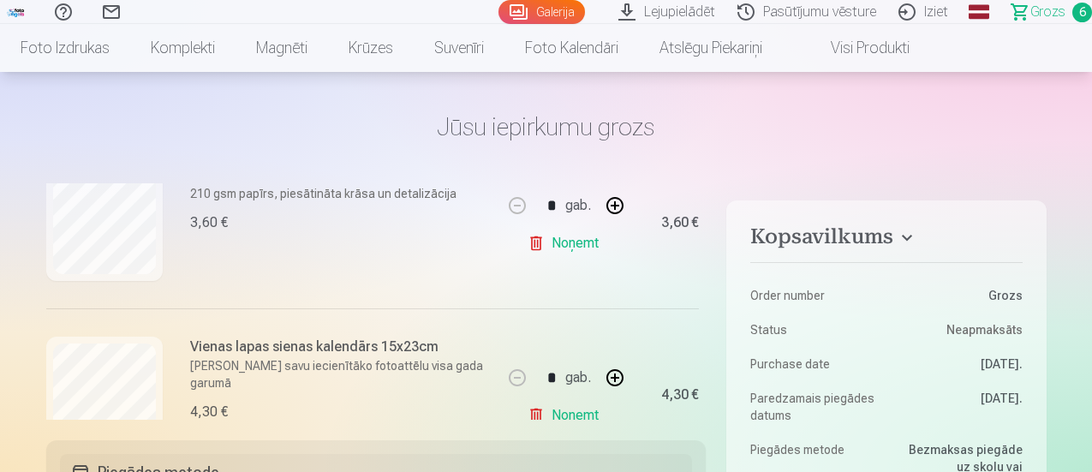
scroll to position [0, 0]
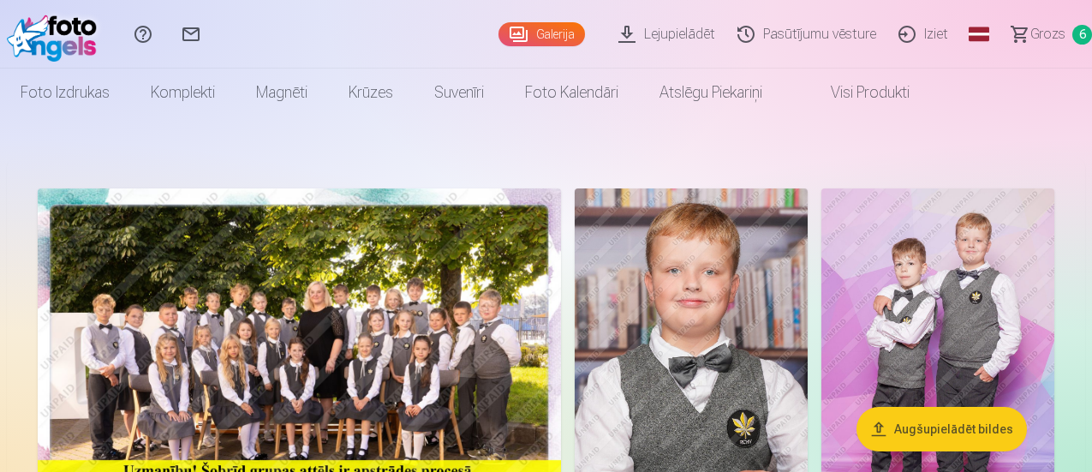
click at [1040, 25] on span "Grozs" at bounding box center [1047, 34] width 35 height 21
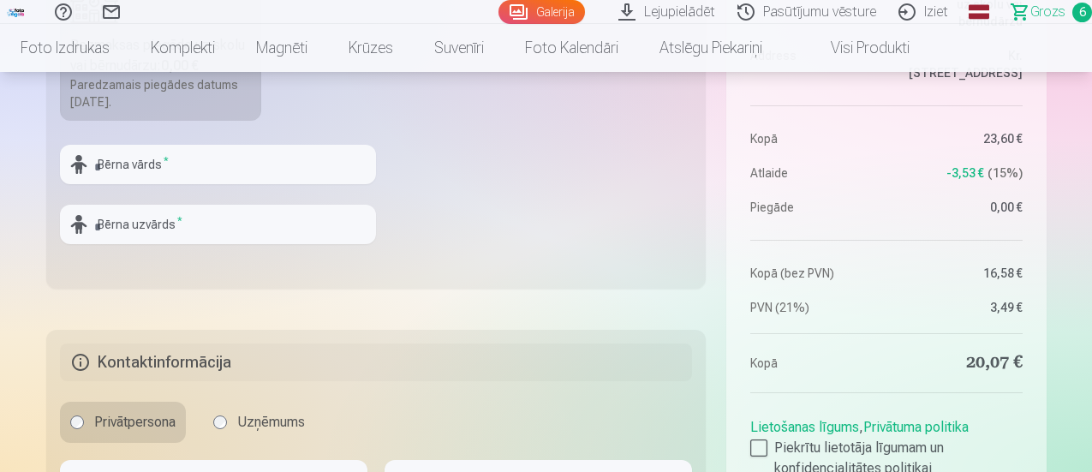
scroll to position [685, 0]
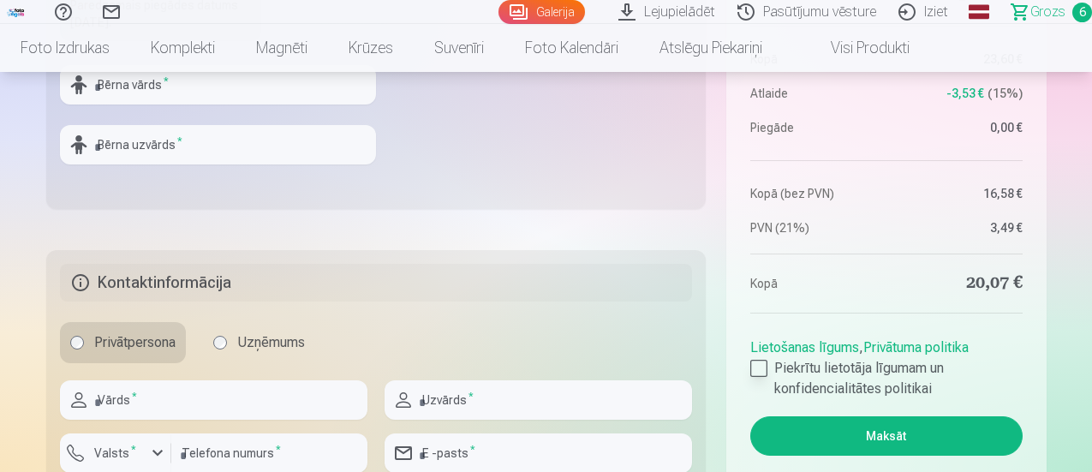
click at [765, 365] on div at bounding box center [758, 368] width 17 height 17
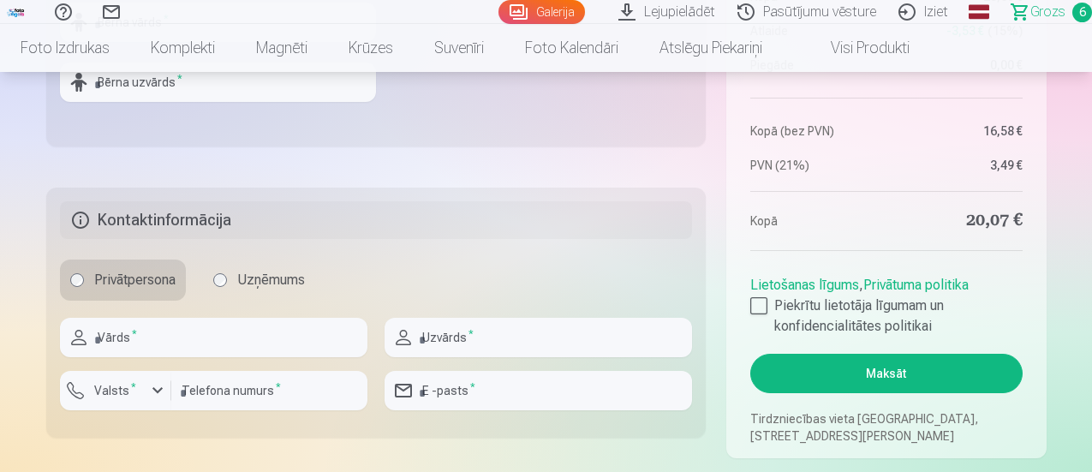
scroll to position [771, 0]
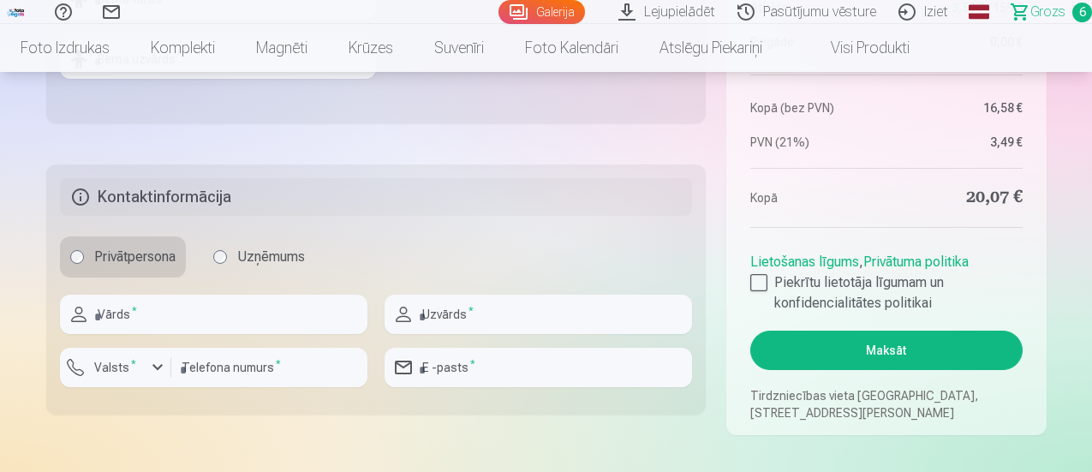
click at [793, 340] on button "Maksāt" at bounding box center [886, 350] width 272 height 39
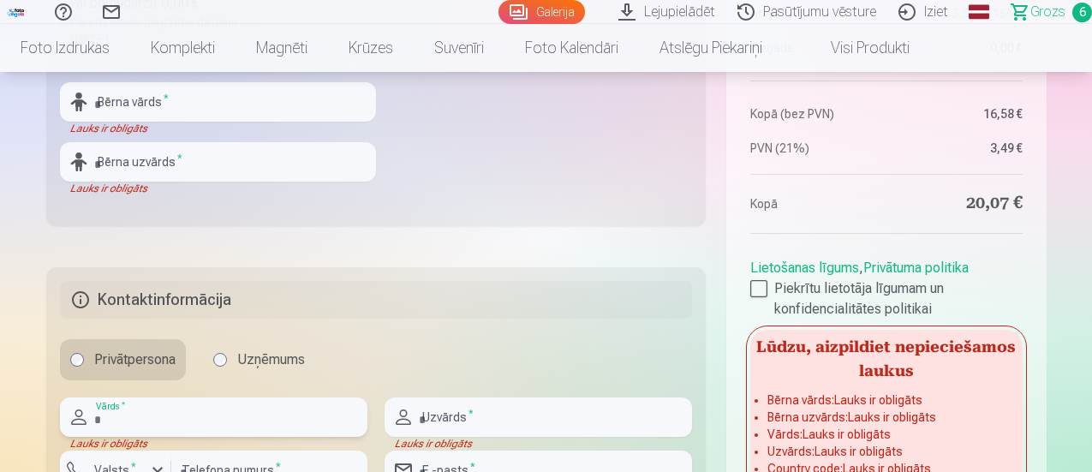
scroll to position [514, 0]
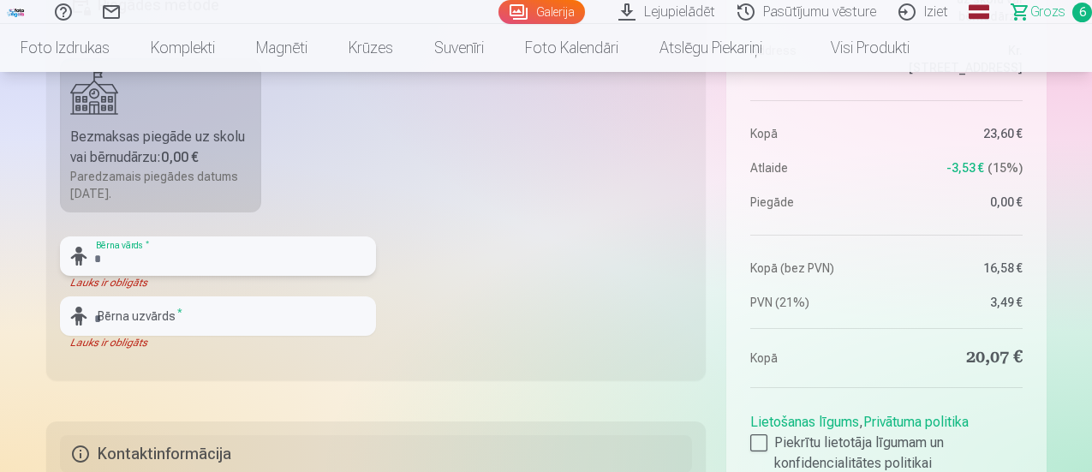
click at [279, 268] on input "text" at bounding box center [218, 255] width 316 height 39
type input "*****"
click at [242, 299] on input "text" at bounding box center [218, 315] width 316 height 39
type input "*********"
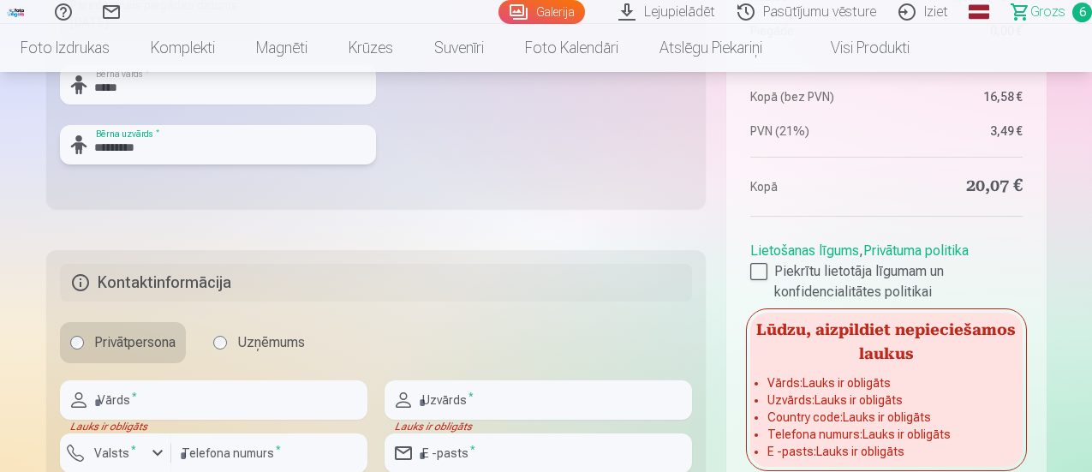
scroll to position [771, 0]
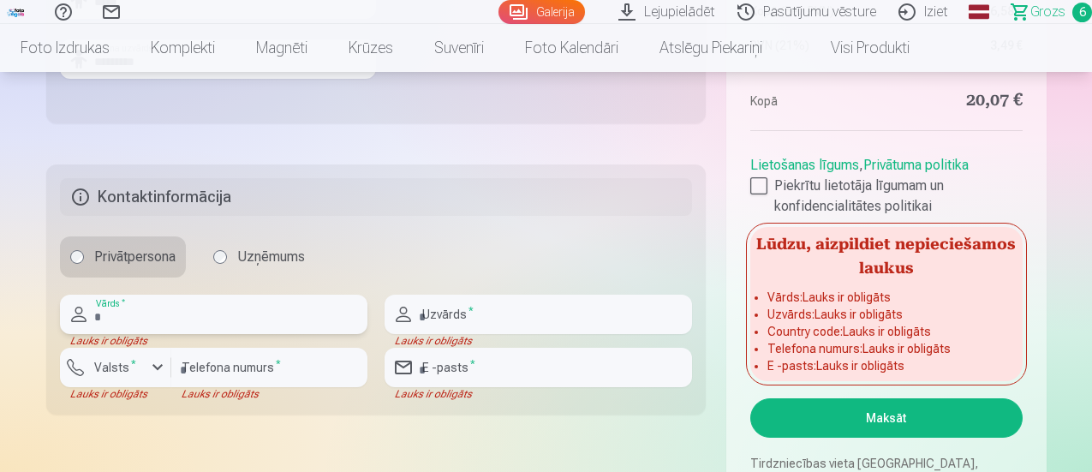
click at [250, 313] on input "text" at bounding box center [213, 314] width 307 height 39
type input "****"
type input "*********"
type input "********"
type input "**********"
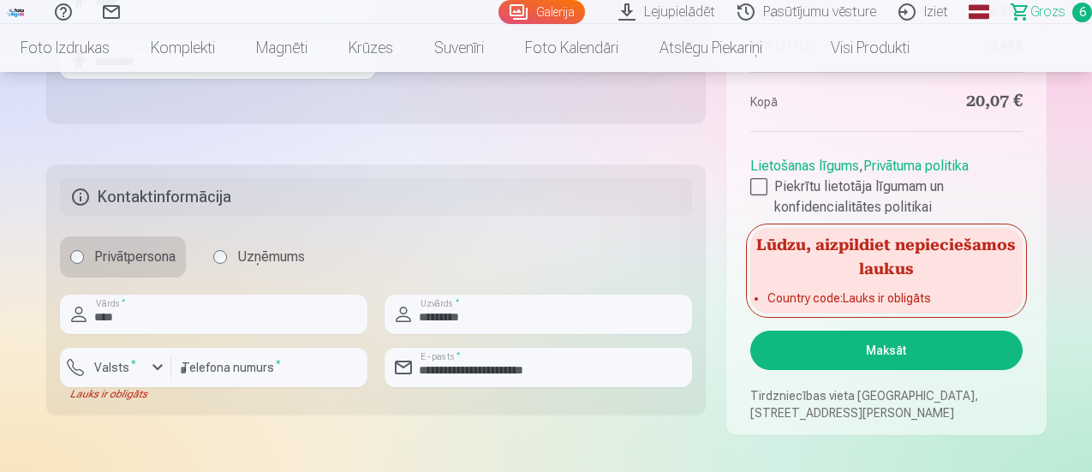
click at [576, 213] on h5 "Kontaktinformācija" at bounding box center [376, 197] width 633 height 38
click at [815, 349] on button "Maksāt" at bounding box center [886, 350] width 272 height 39
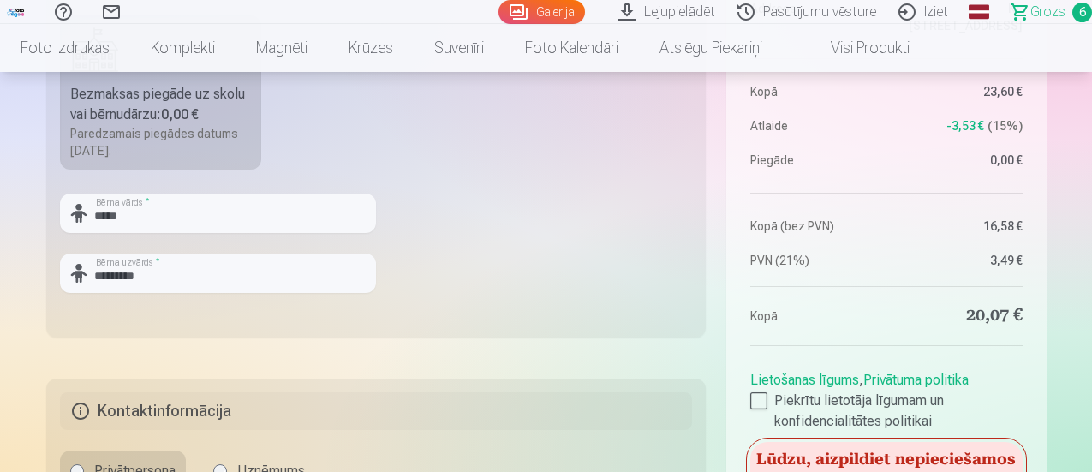
scroll to position [514, 0]
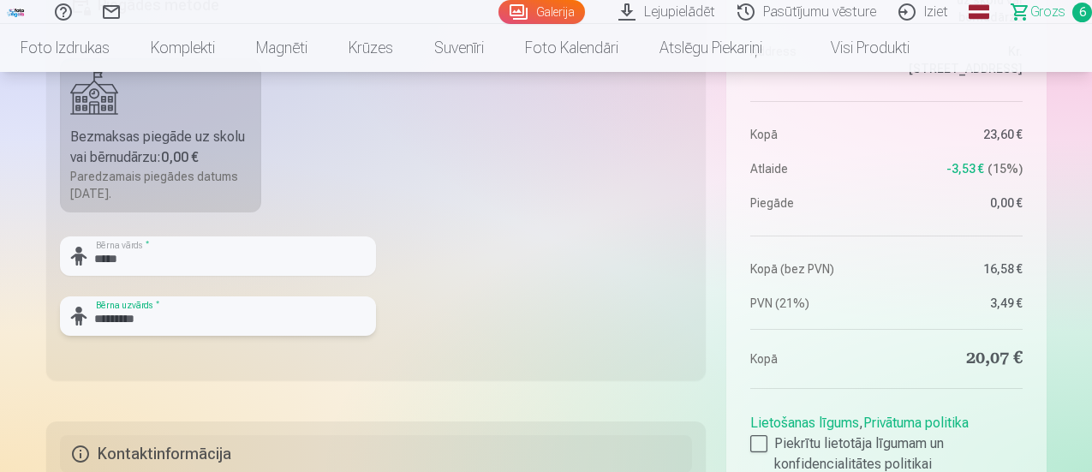
click at [183, 322] on input "*********" at bounding box center [218, 315] width 316 height 39
click at [471, 313] on fieldset "Piegādes metode Bezmaksas piegāde uz skolu vai bērnudārzu : 0,00 € Paredzamais …" at bounding box center [376, 177] width 660 height 408
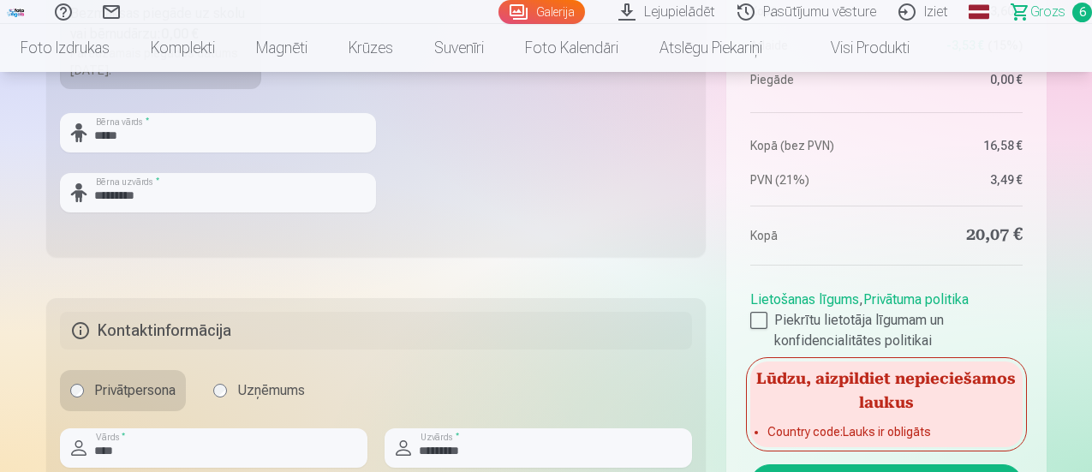
scroll to position [771, 0]
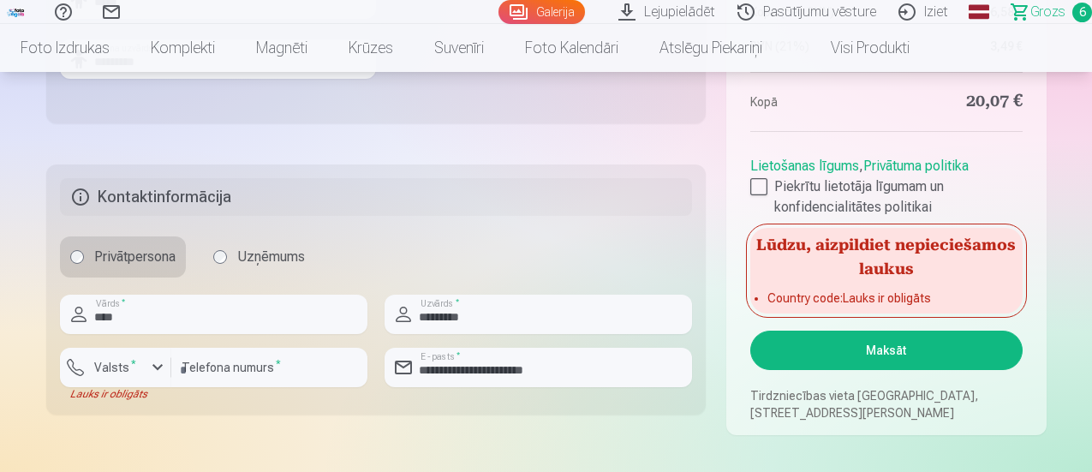
click at [862, 357] on button "Maksāt" at bounding box center [886, 350] width 272 height 39
click at [848, 290] on li "Country code : Lauks ir obligāts" at bounding box center [885, 298] width 237 height 17
click at [300, 378] on input "********" at bounding box center [269, 367] width 196 height 39
click at [153, 374] on div "button" at bounding box center [157, 367] width 21 height 21
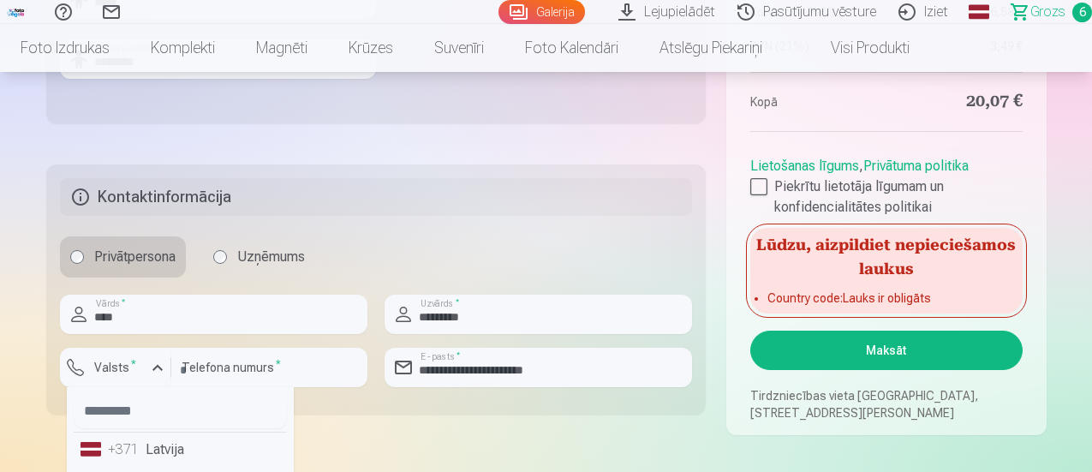
click at [154, 455] on li "+371 Latvija" at bounding box center [180, 450] width 213 height 34
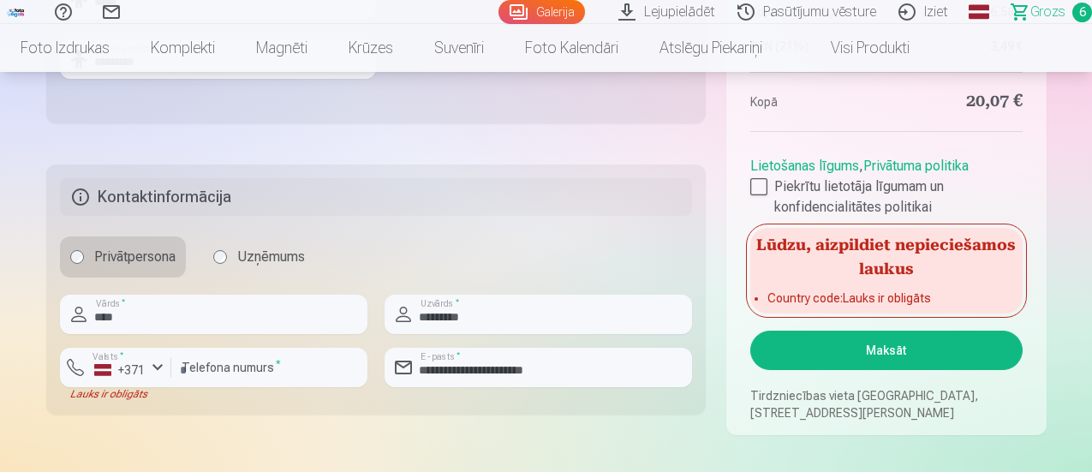
click at [934, 352] on button "Maksāt" at bounding box center [886, 350] width 272 height 39
